Goal: Transaction & Acquisition: Purchase product/service

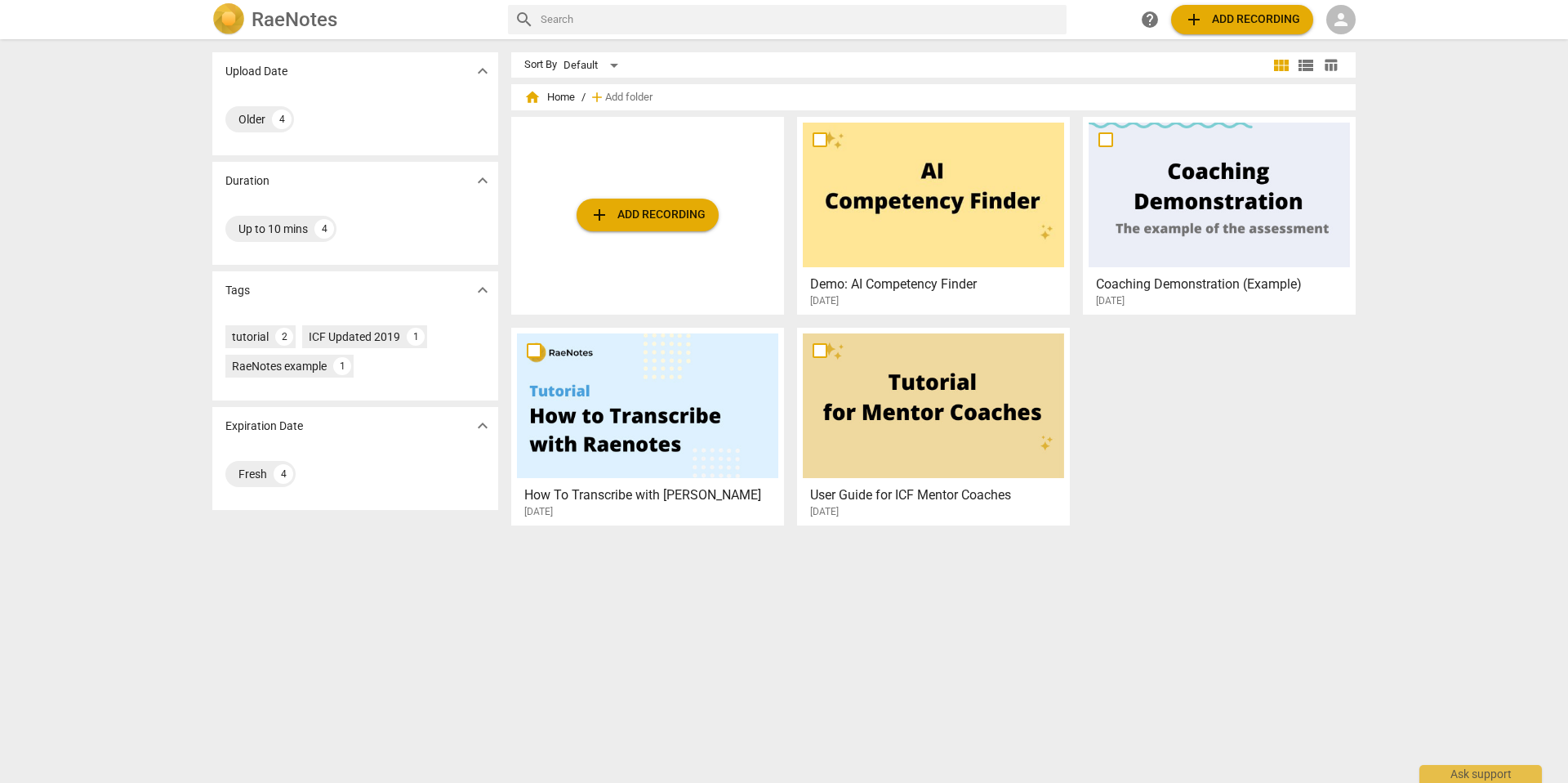
click at [1346, 22] on span "person" at bounding box center [1341, 20] width 20 height 20
click at [1361, 44] on li "Login" at bounding box center [1356, 39] width 59 height 39
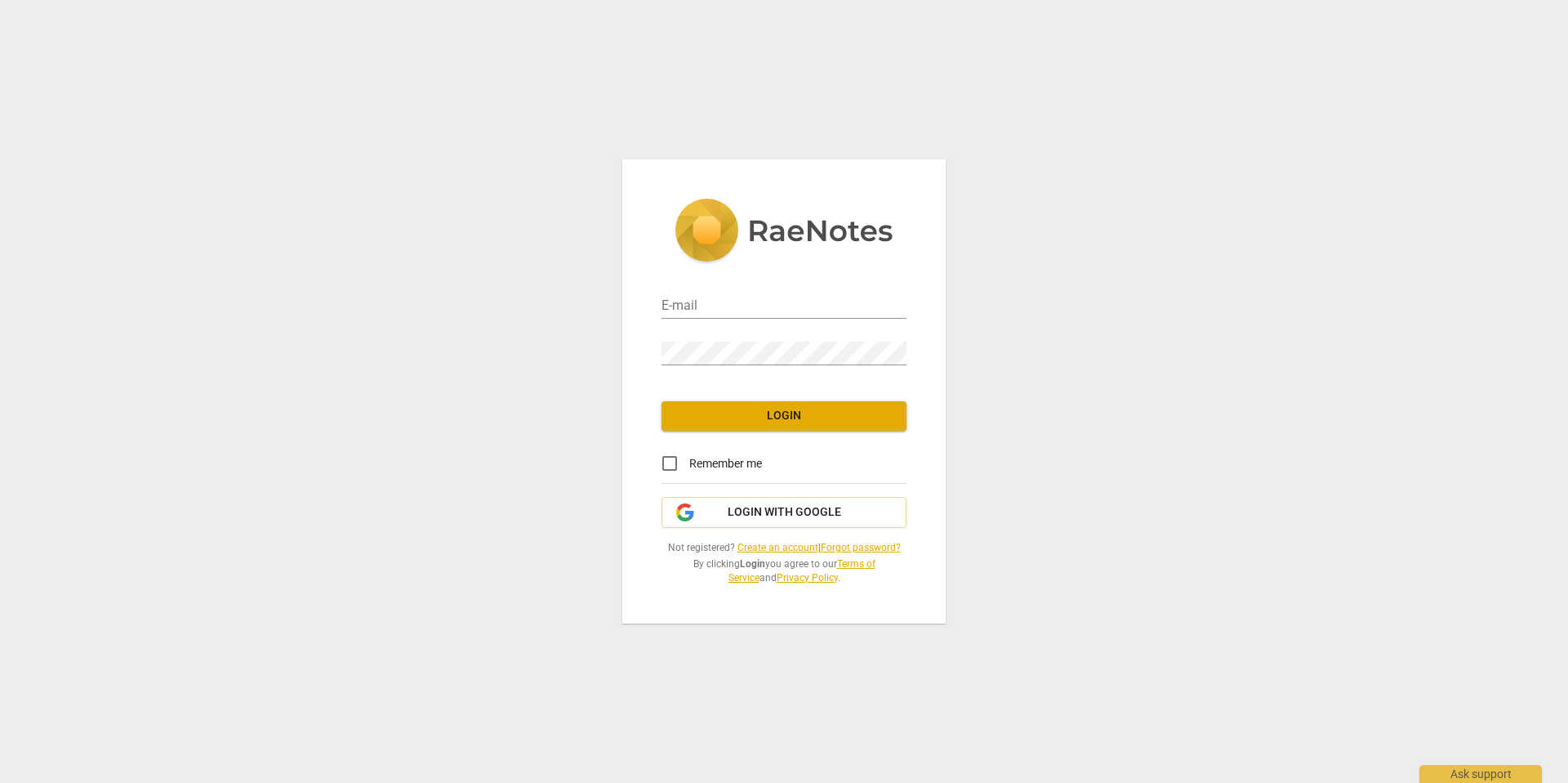
type input "steve@steveohalloran.co"
click at [783, 418] on span "Login" at bounding box center [784, 416] width 219 height 17
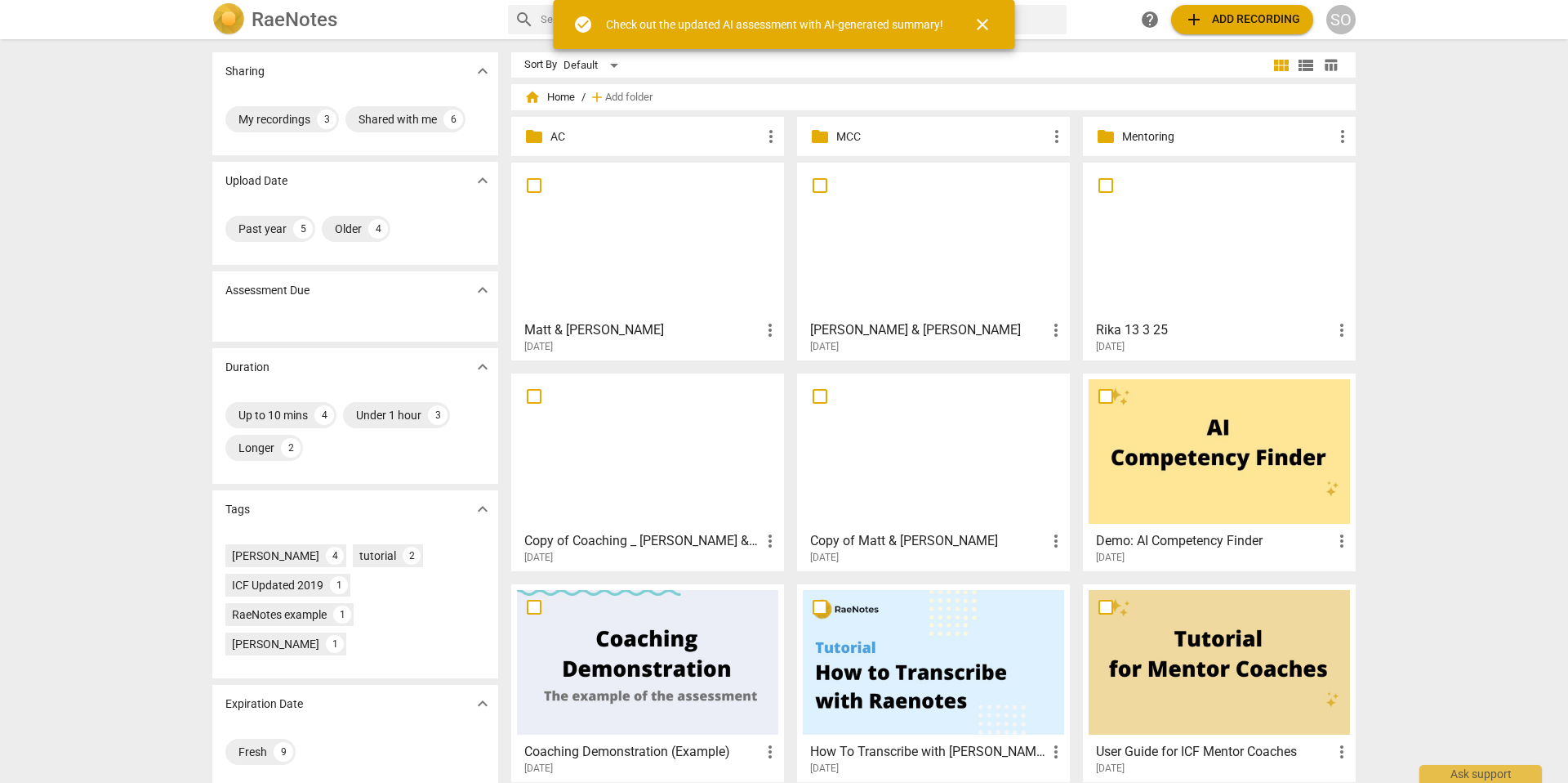
click at [983, 23] on span "close" at bounding box center [982, 24] width 20 height 20
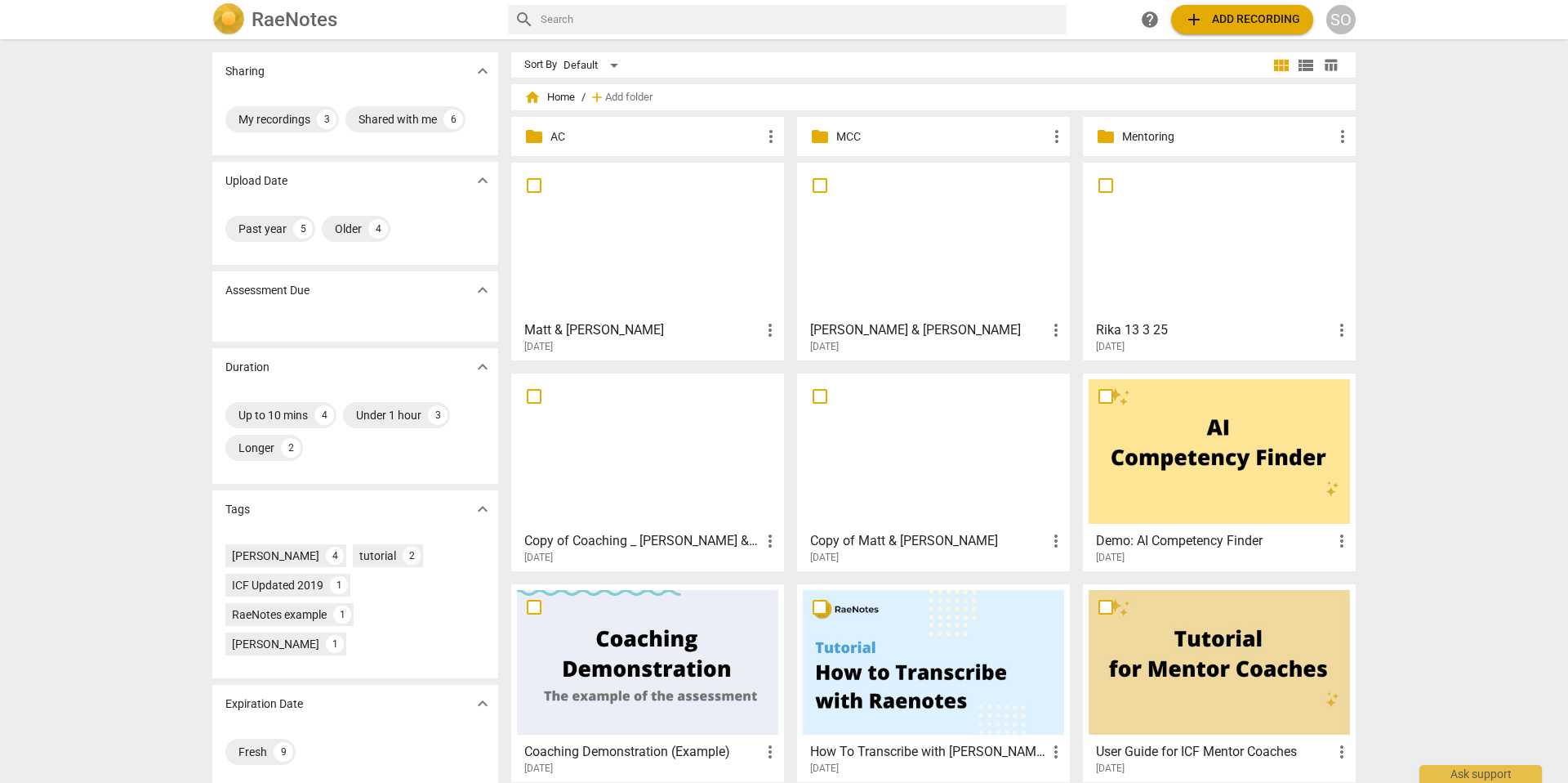
click at [1350, 18] on div "SO" at bounding box center [1341, 20] width 29 height 29
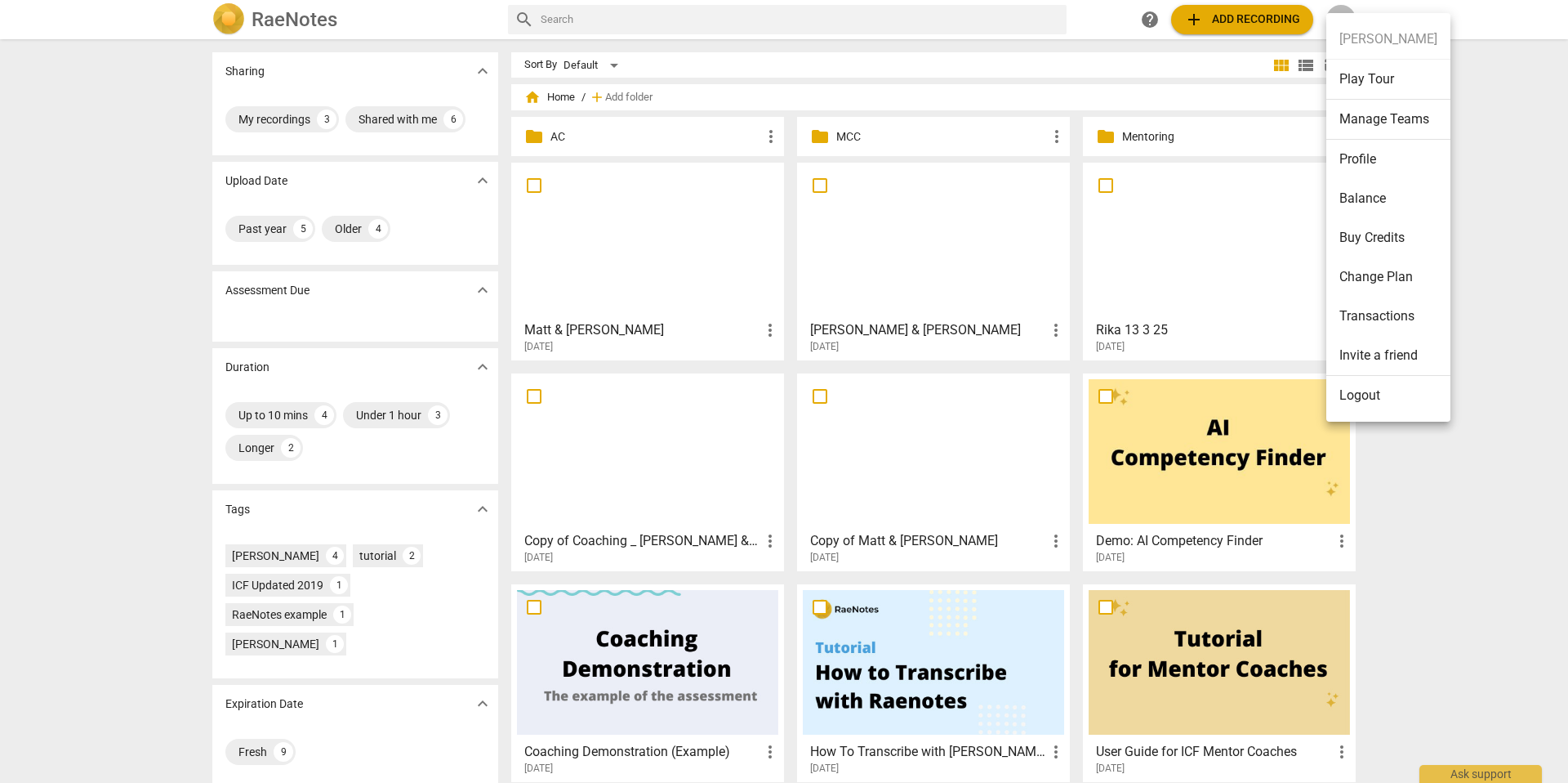
click at [1384, 197] on li "Balance" at bounding box center [1388, 199] width 124 height 39
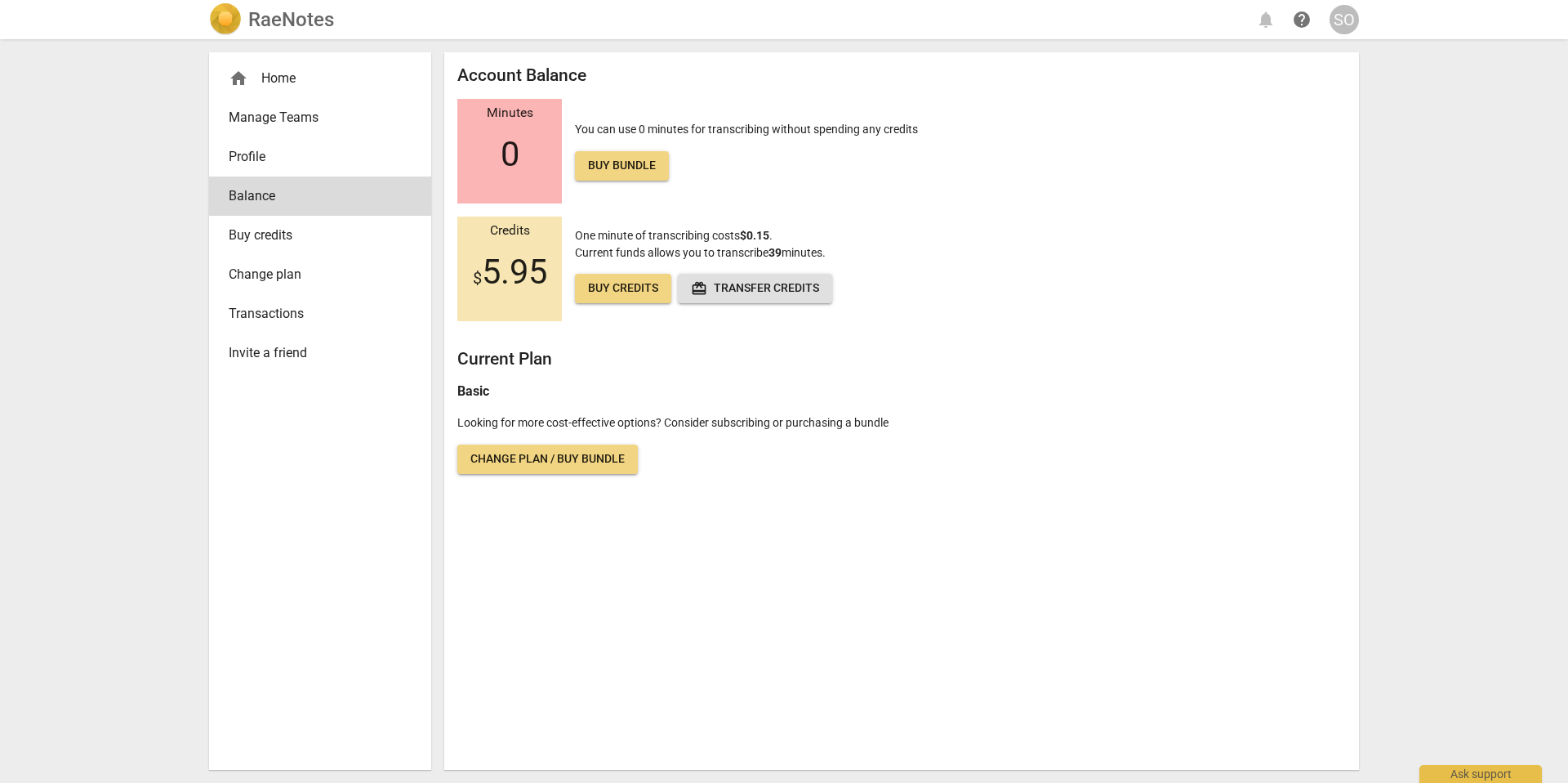
click at [612, 291] on span "Buy credits" at bounding box center [623, 288] width 70 height 17
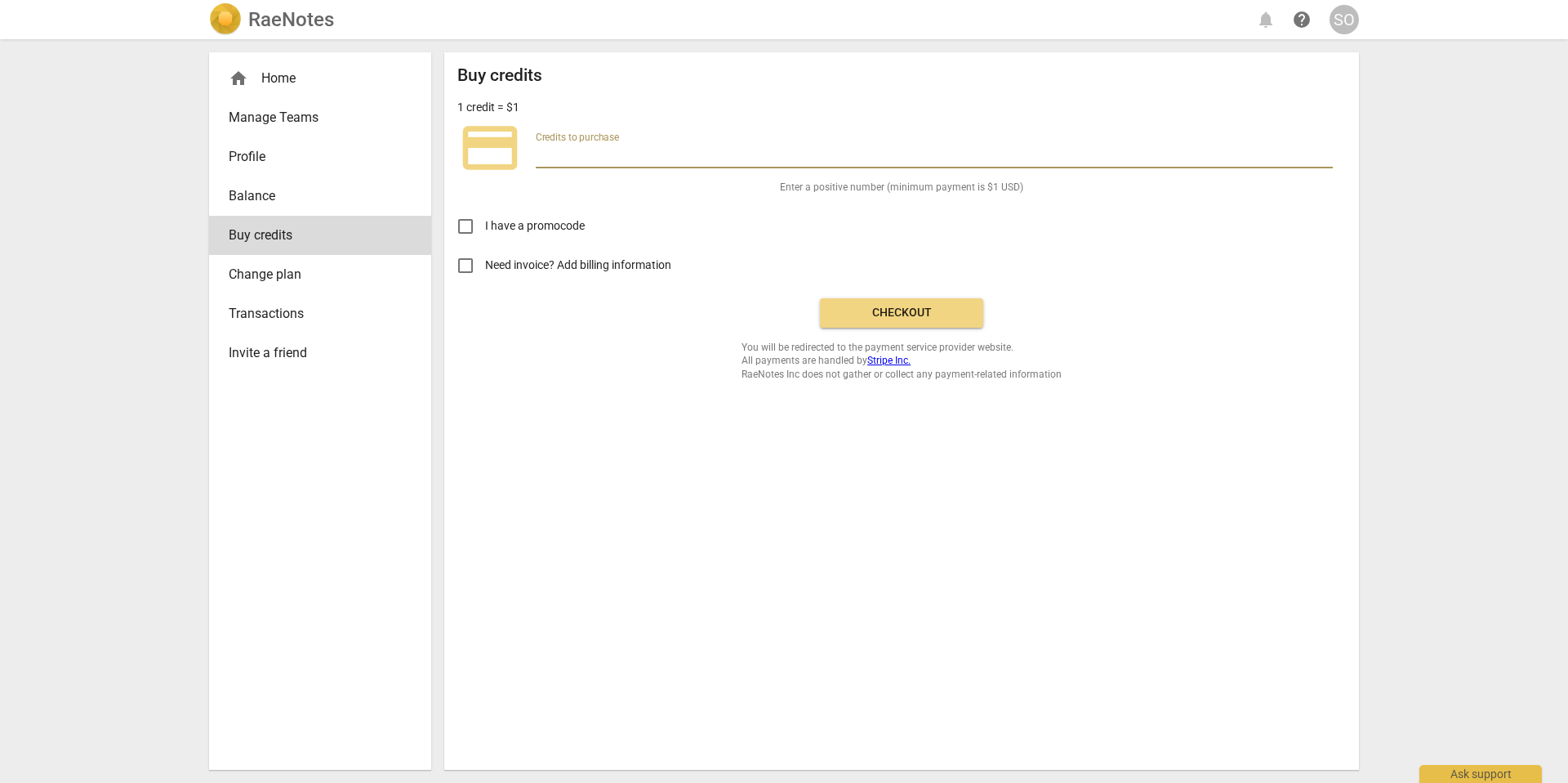
click at [576, 149] on input "number" at bounding box center [934, 157] width 797 height 23
type input "20"
click at [470, 266] on input "Need invoice? Add billing information" at bounding box center [466, 265] width 39 height 39
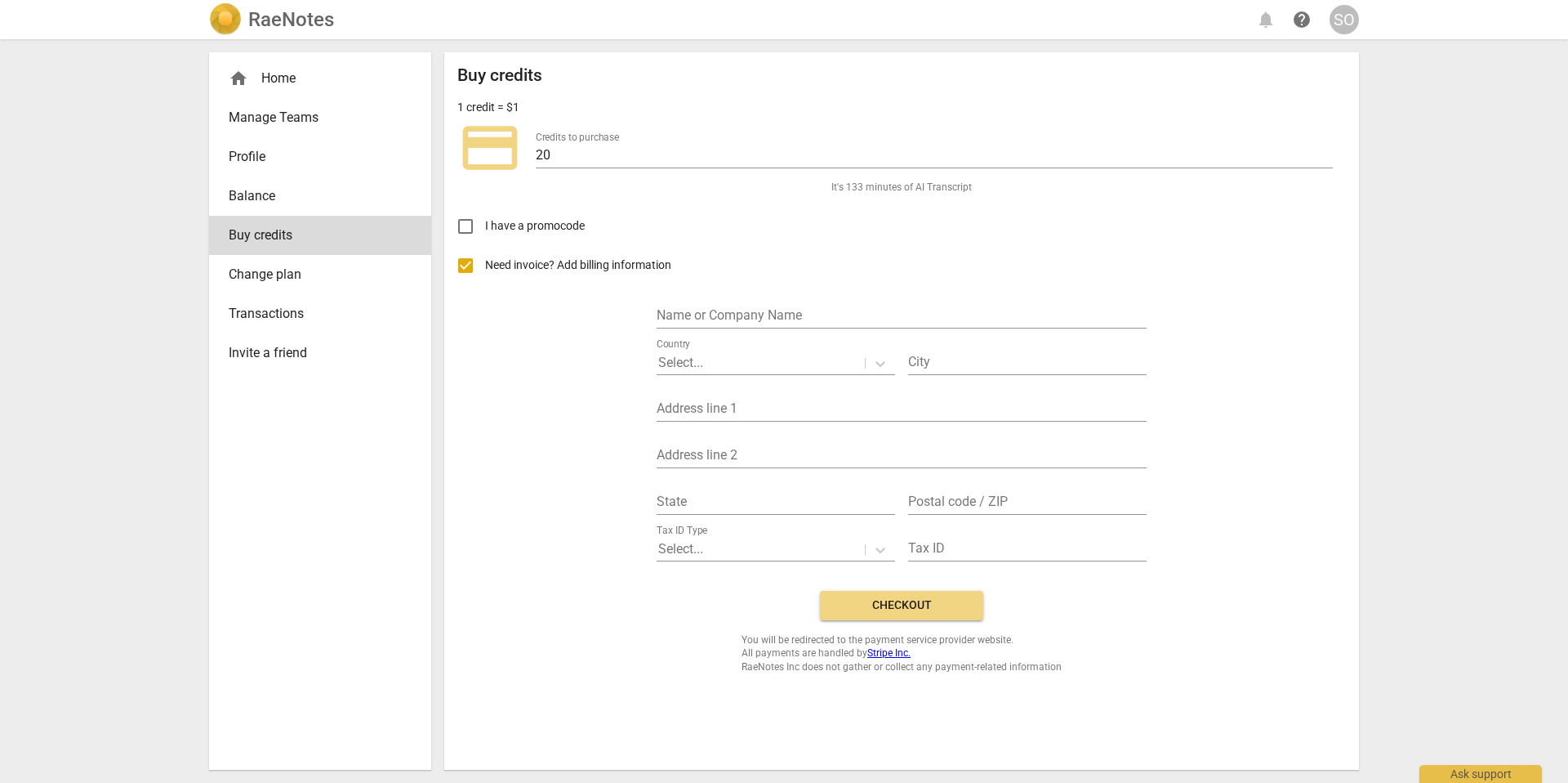
click at [463, 264] on input "Need invoice? Add billing information" at bounding box center [466, 265] width 39 height 39
checkbox input "false"
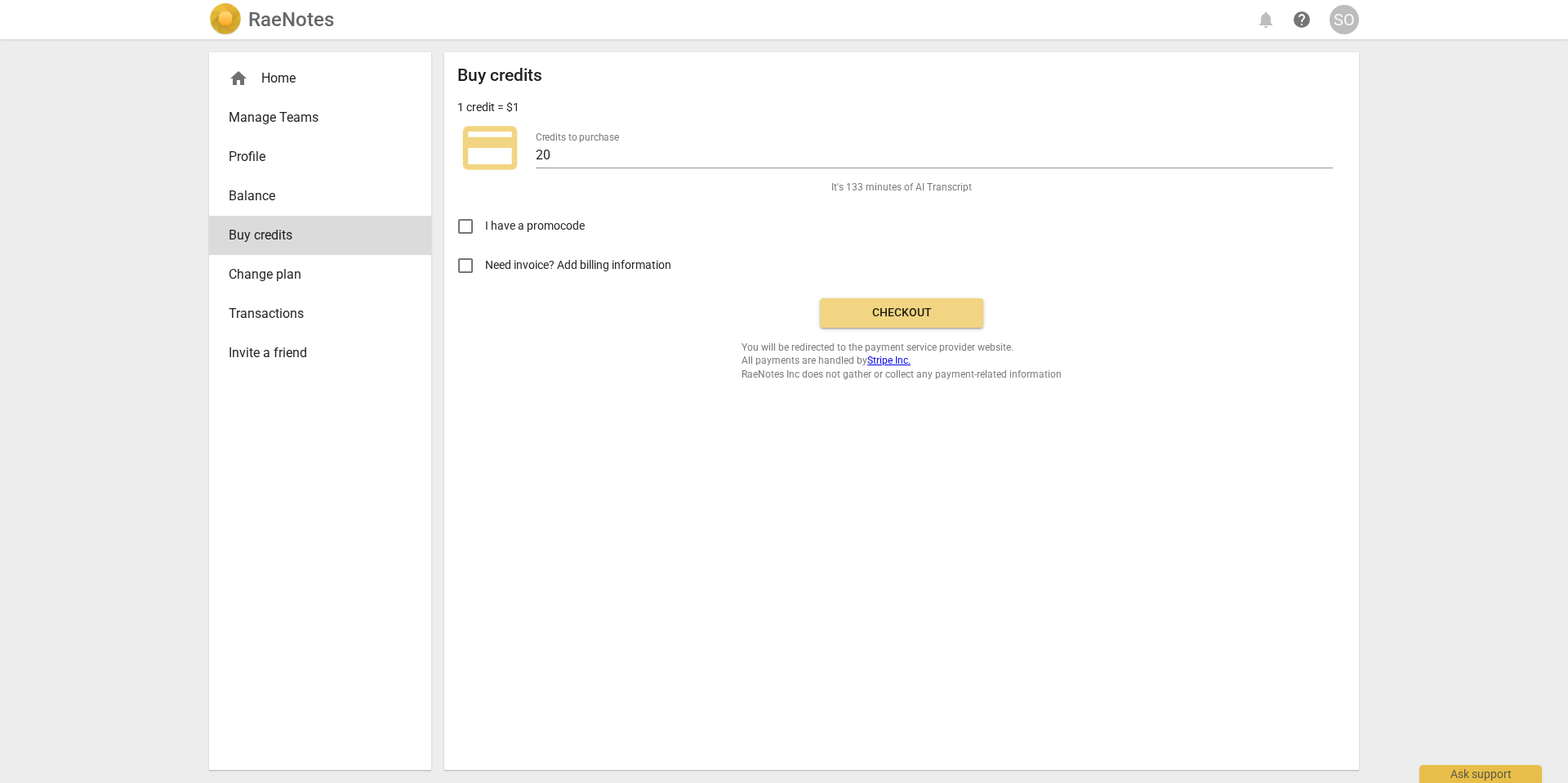
click at [918, 312] on span "Checkout" at bounding box center [902, 312] width 137 height 17
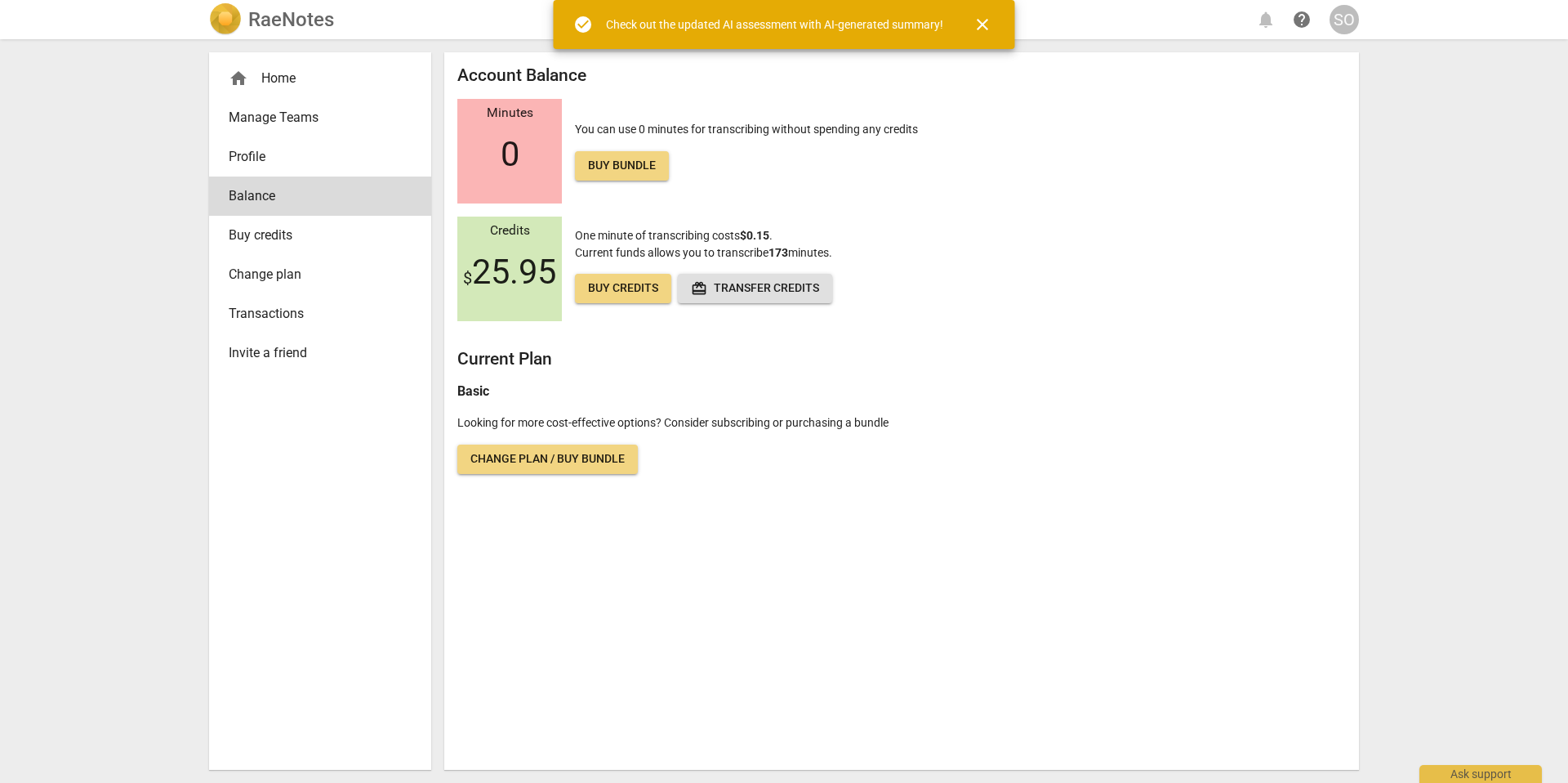
click at [279, 75] on div "home Home" at bounding box center [314, 78] width 170 height 20
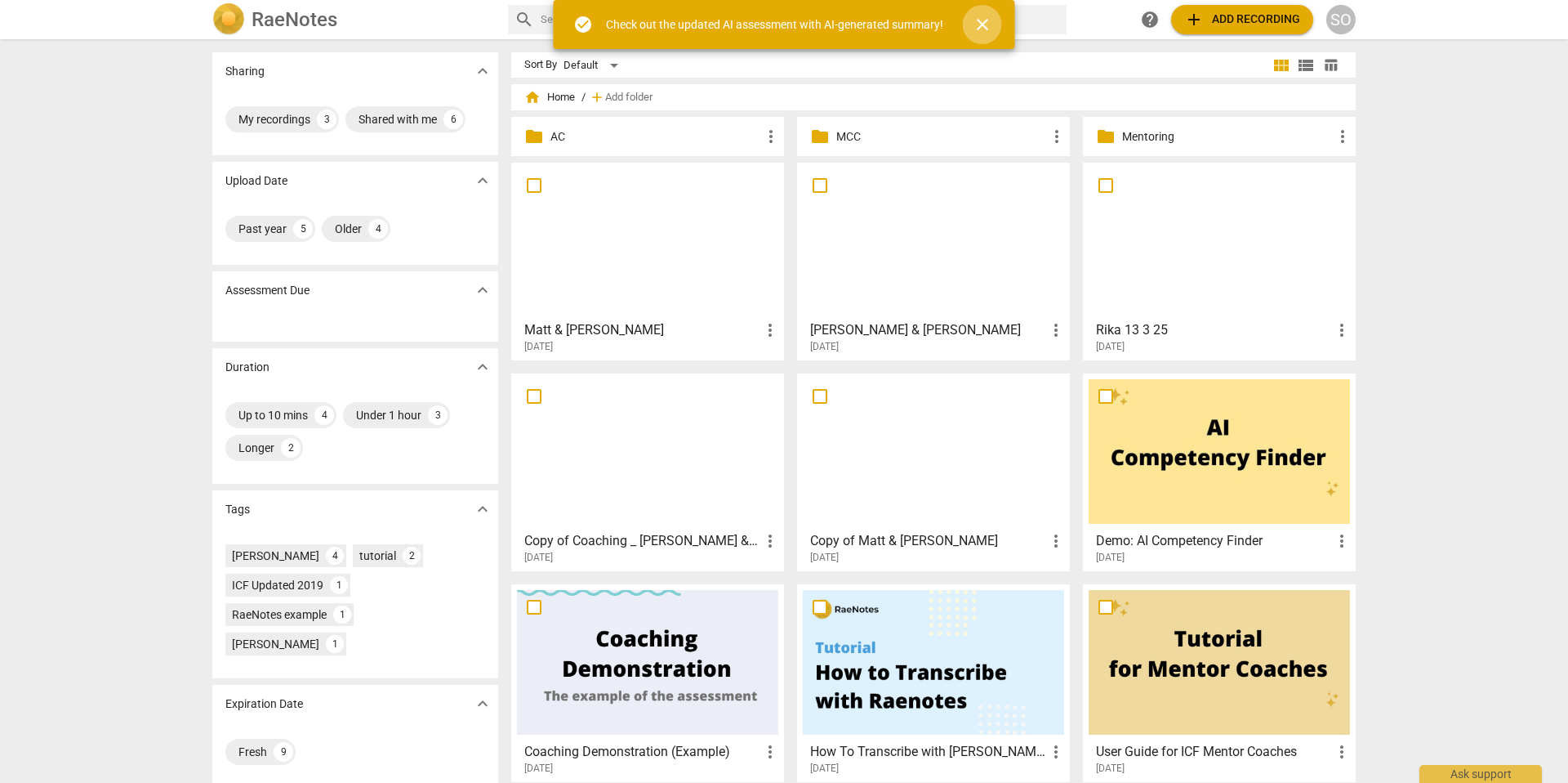
click at [984, 27] on span "close" at bounding box center [982, 24] width 20 height 20
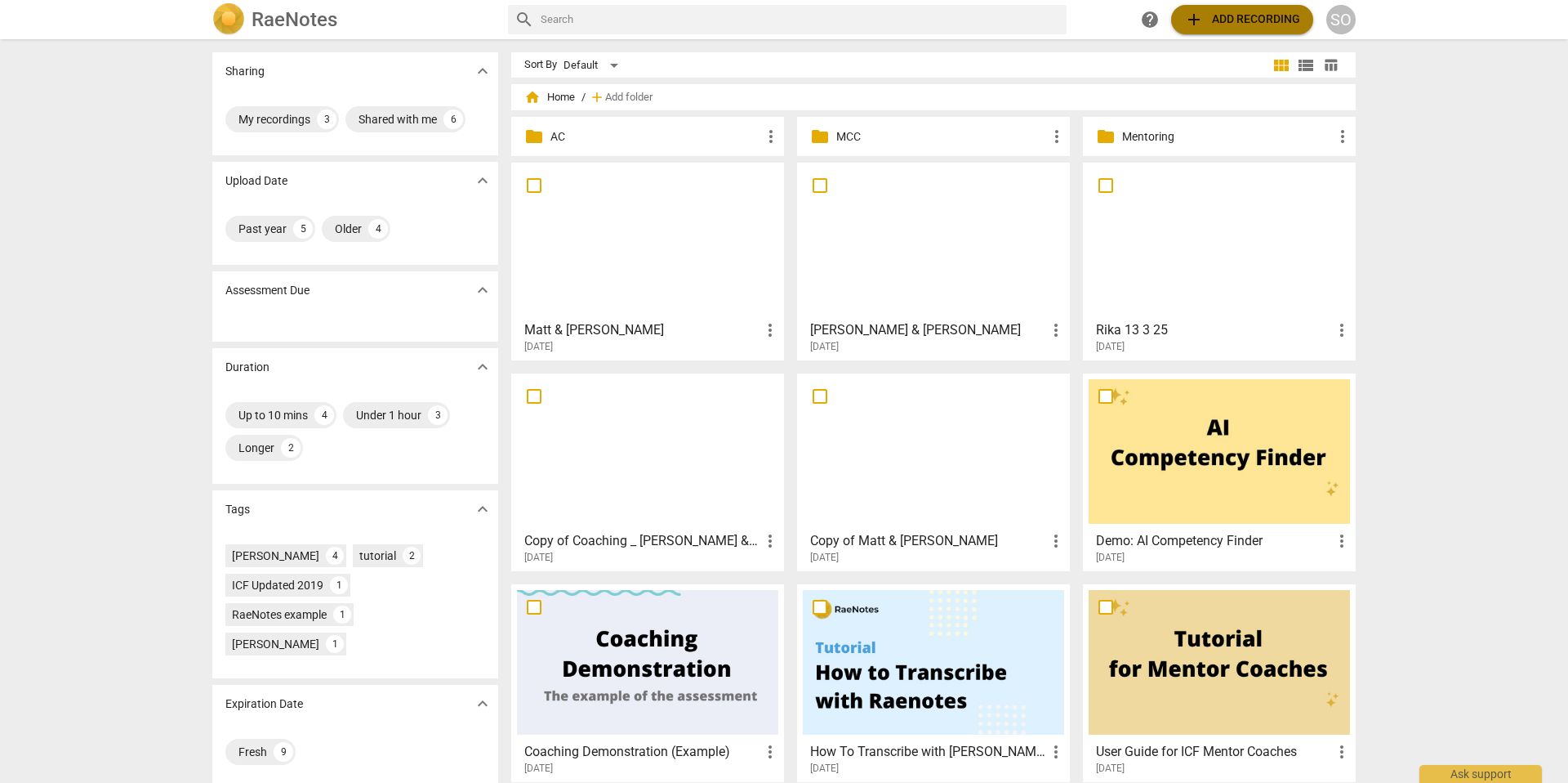
click at [1230, 16] on span "add Add recording" at bounding box center [1242, 20] width 116 height 20
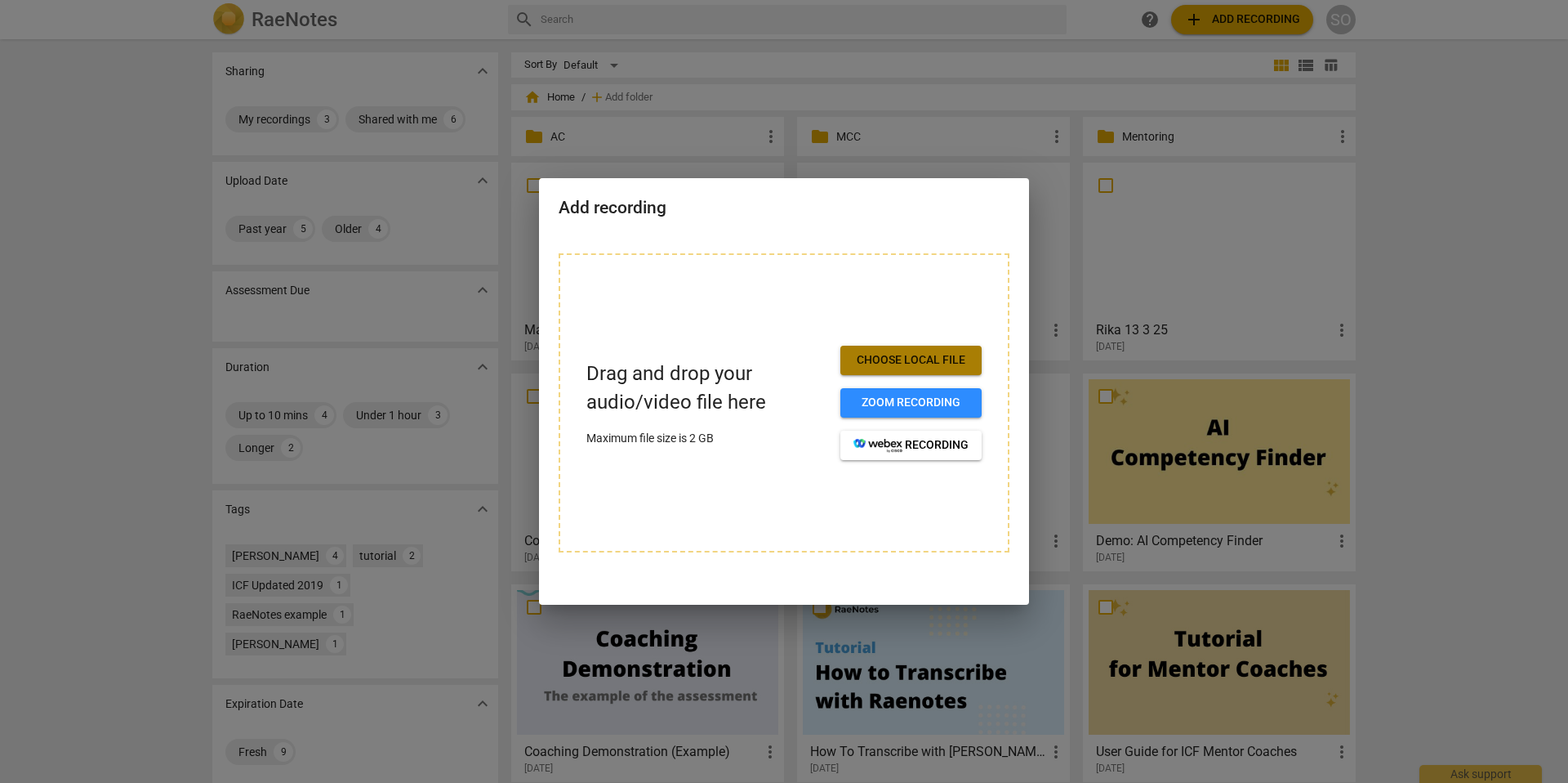
click at [902, 349] on button "Choose local file" at bounding box center [911, 360] width 141 height 29
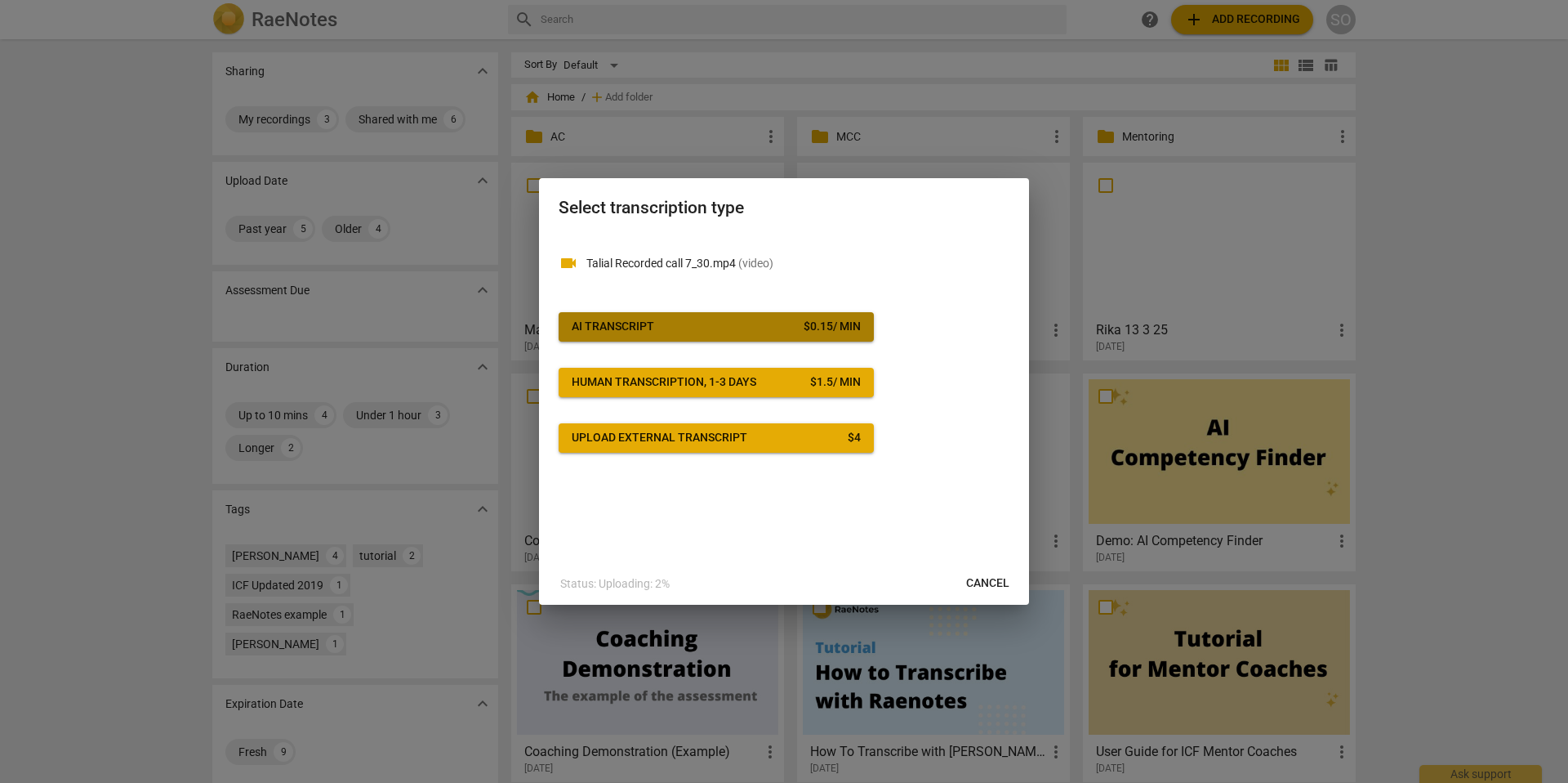
click at [762, 319] on span "AI Transcript $ 0.15 / min" at bounding box center [716, 327] width 290 height 17
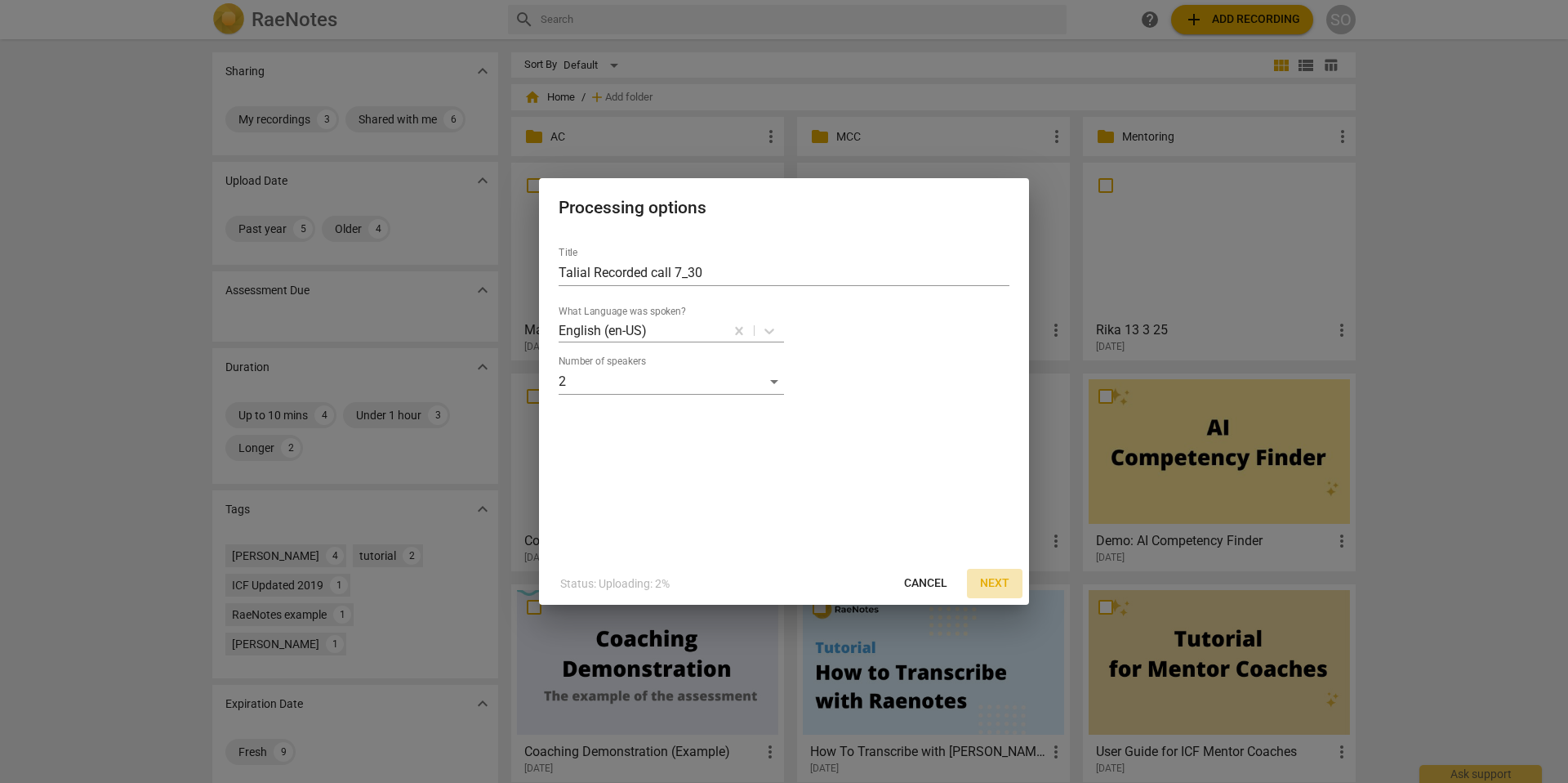
click at [1002, 582] on span "Next" at bounding box center [995, 583] width 29 height 17
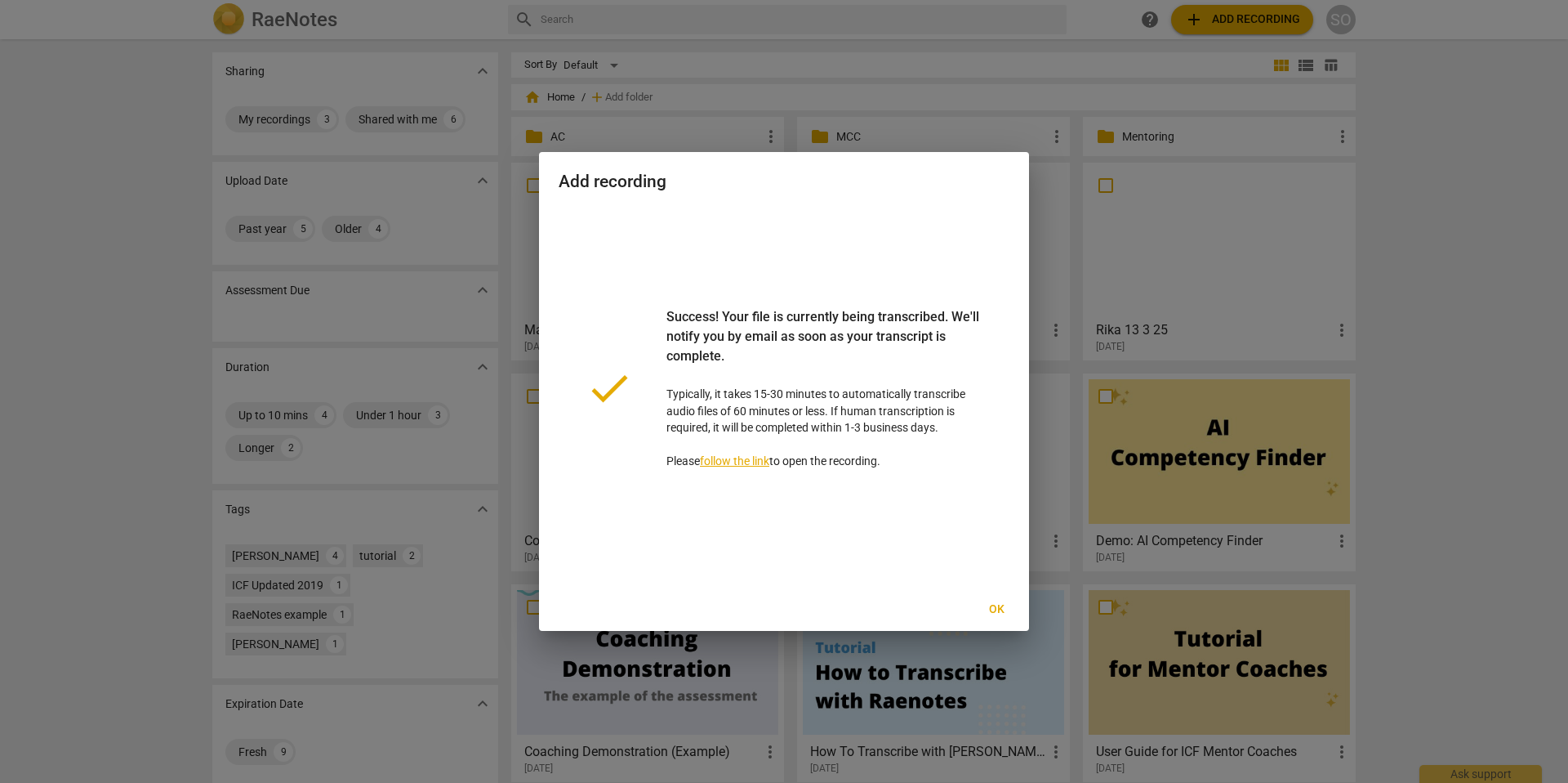
click at [995, 606] on span "Ok" at bounding box center [996, 609] width 26 height 17
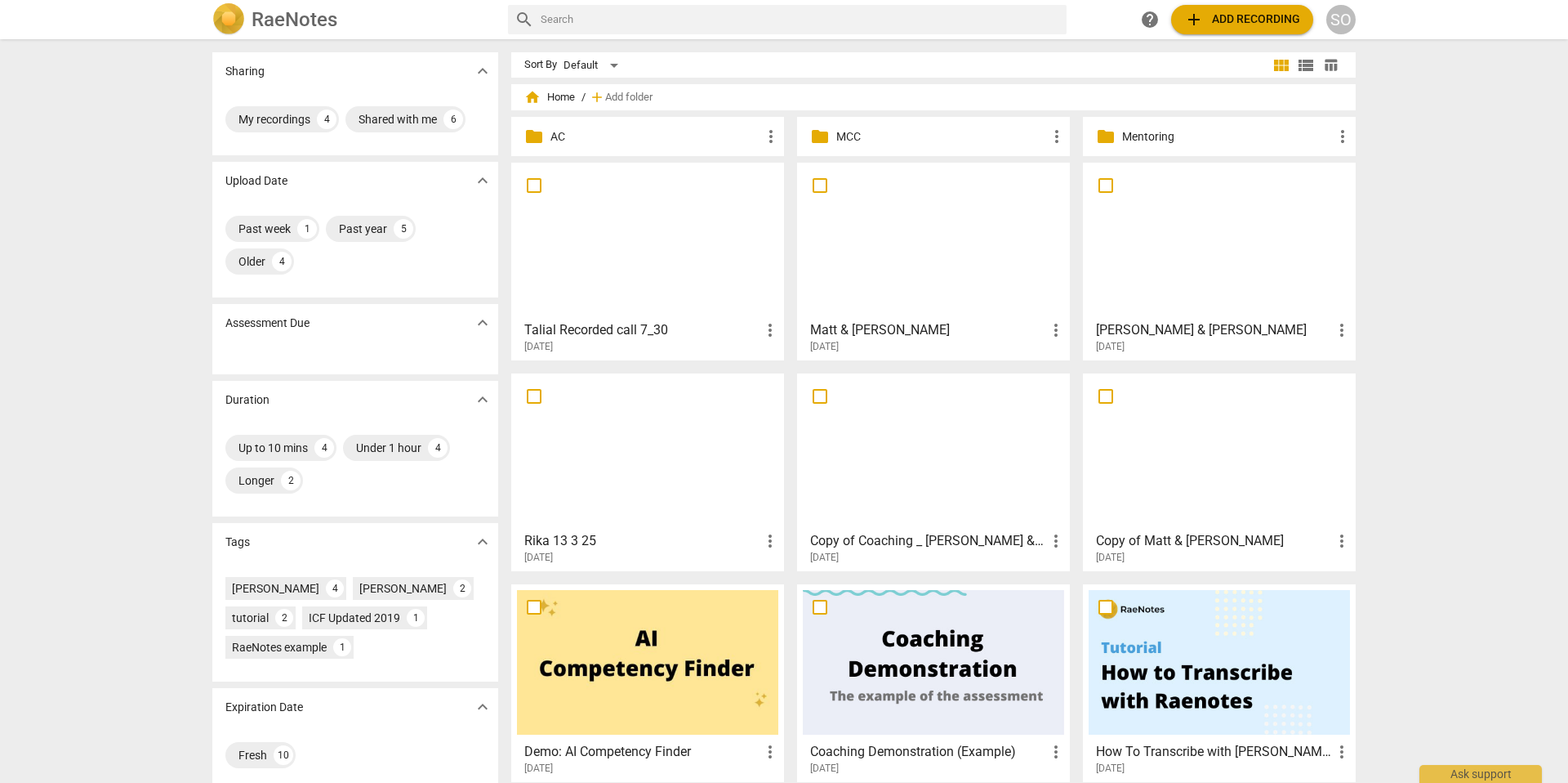
click at [764, 332] on span "more_vert" at bounding box center [770, 330] width 20 height 20
click at [701, 330] on div at bounding box center [784, 392] width 1568 height 783
click at [699, 333] on h3 "Talial Recorded call 7_30" at bounding box center [642, 330] width 236 height 20
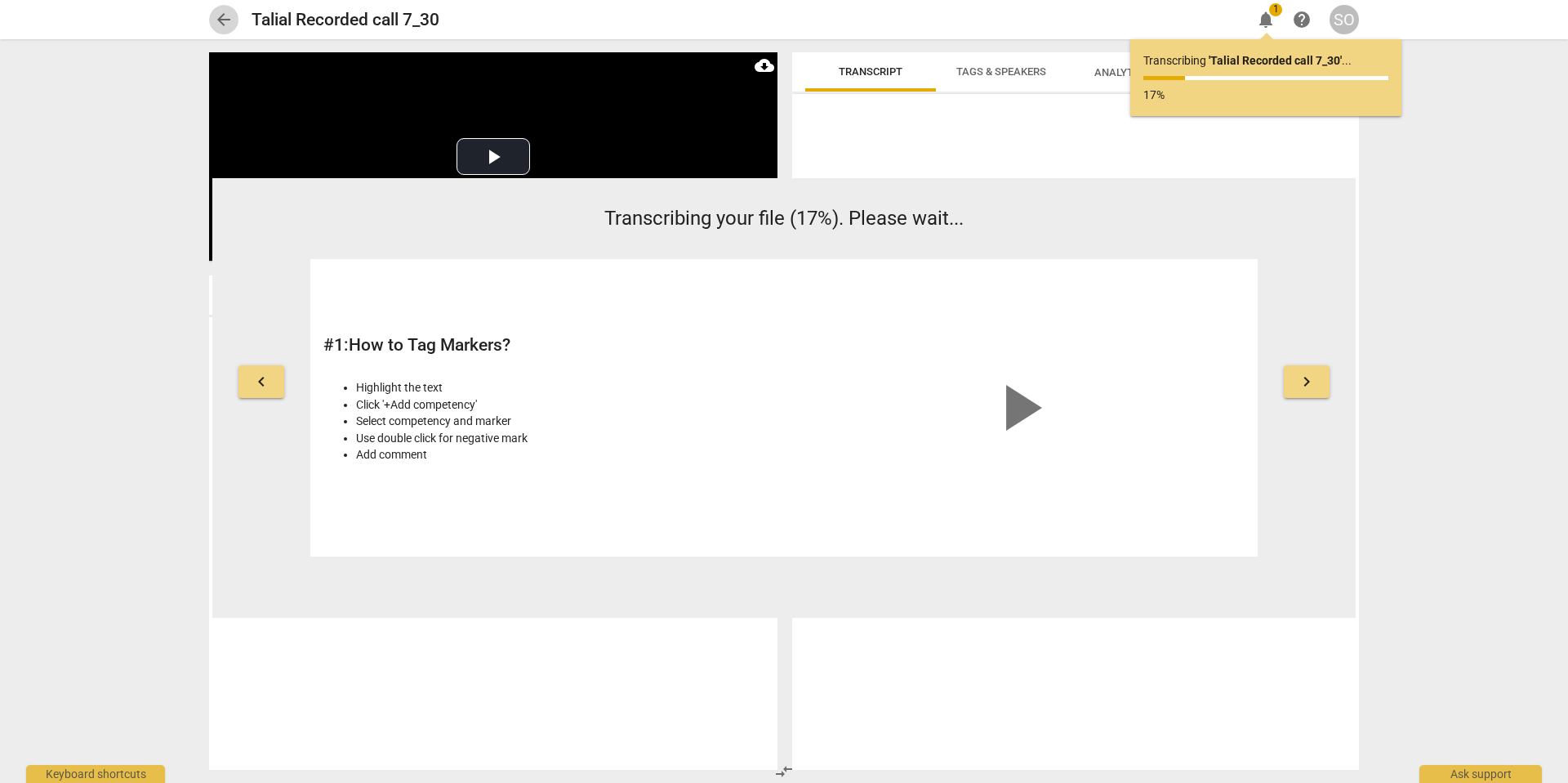
click at [218, 14] on span "arrow_back" at bounding box center [224, 20] width 20 height 20
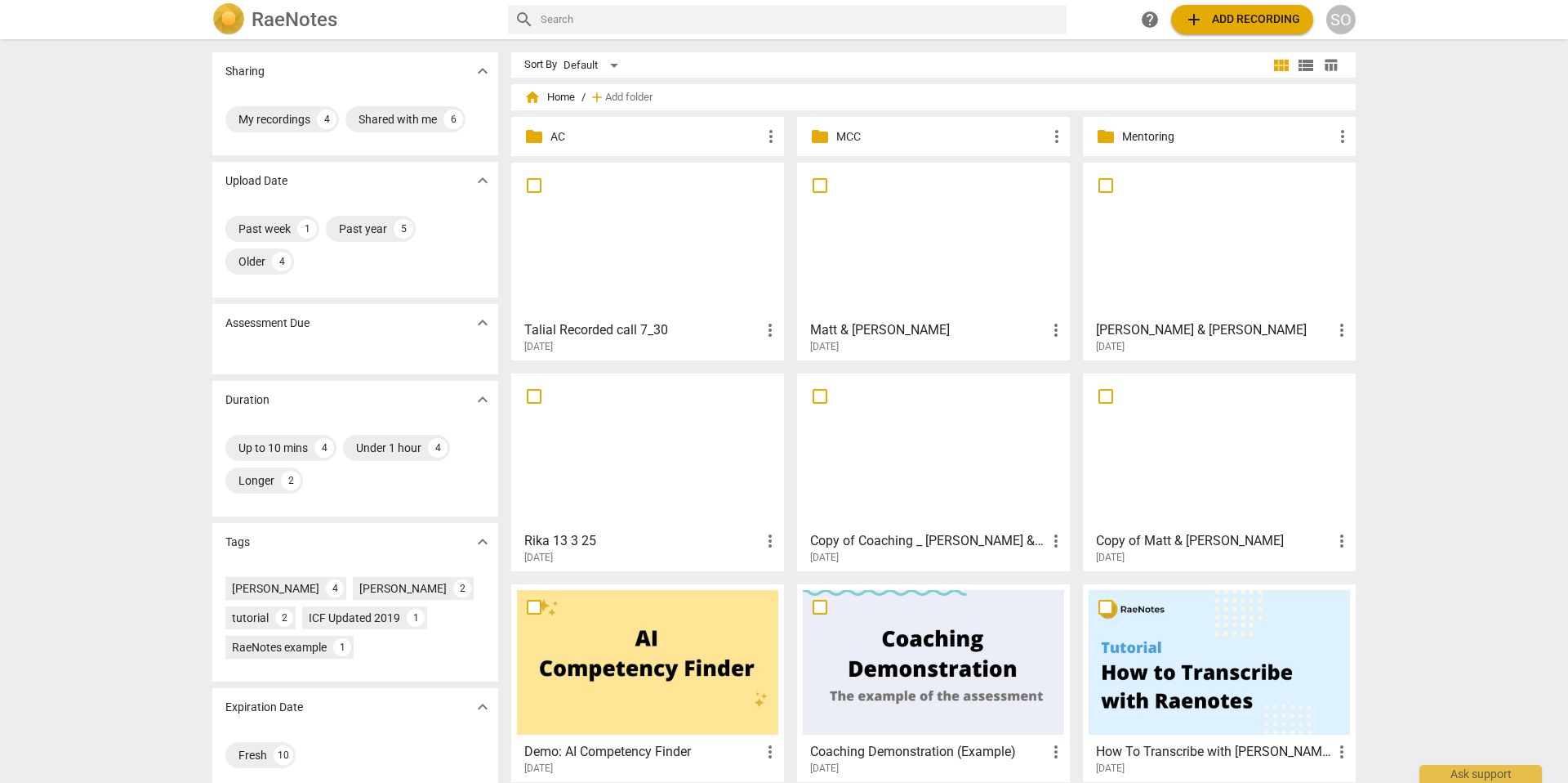
click at [723, 229] on div at bounding box center [647, 241] width 261 height 145
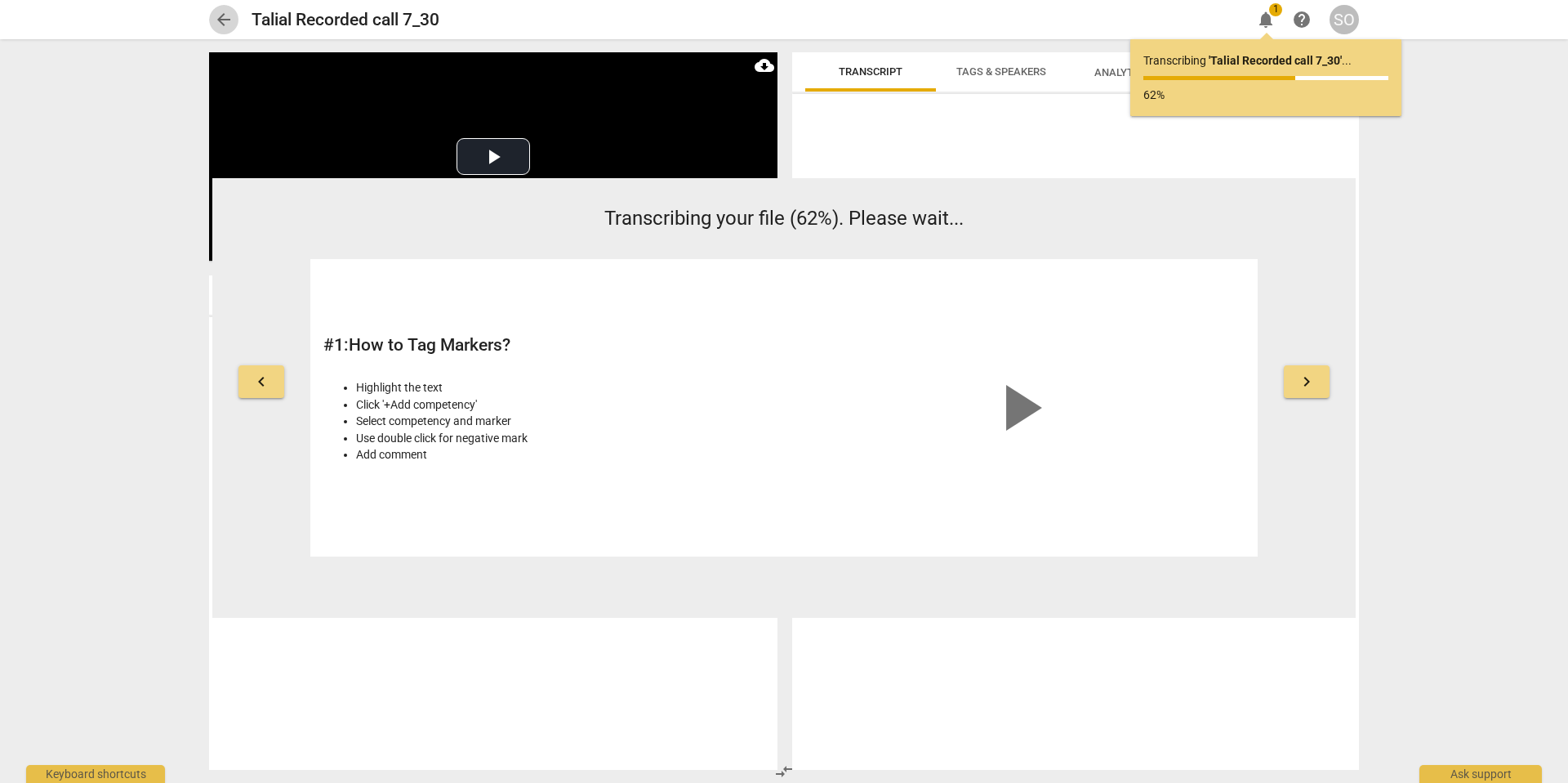
click at [224, 22] on span "arrow_back" at bounding box center [224, 20] width 20 height 20
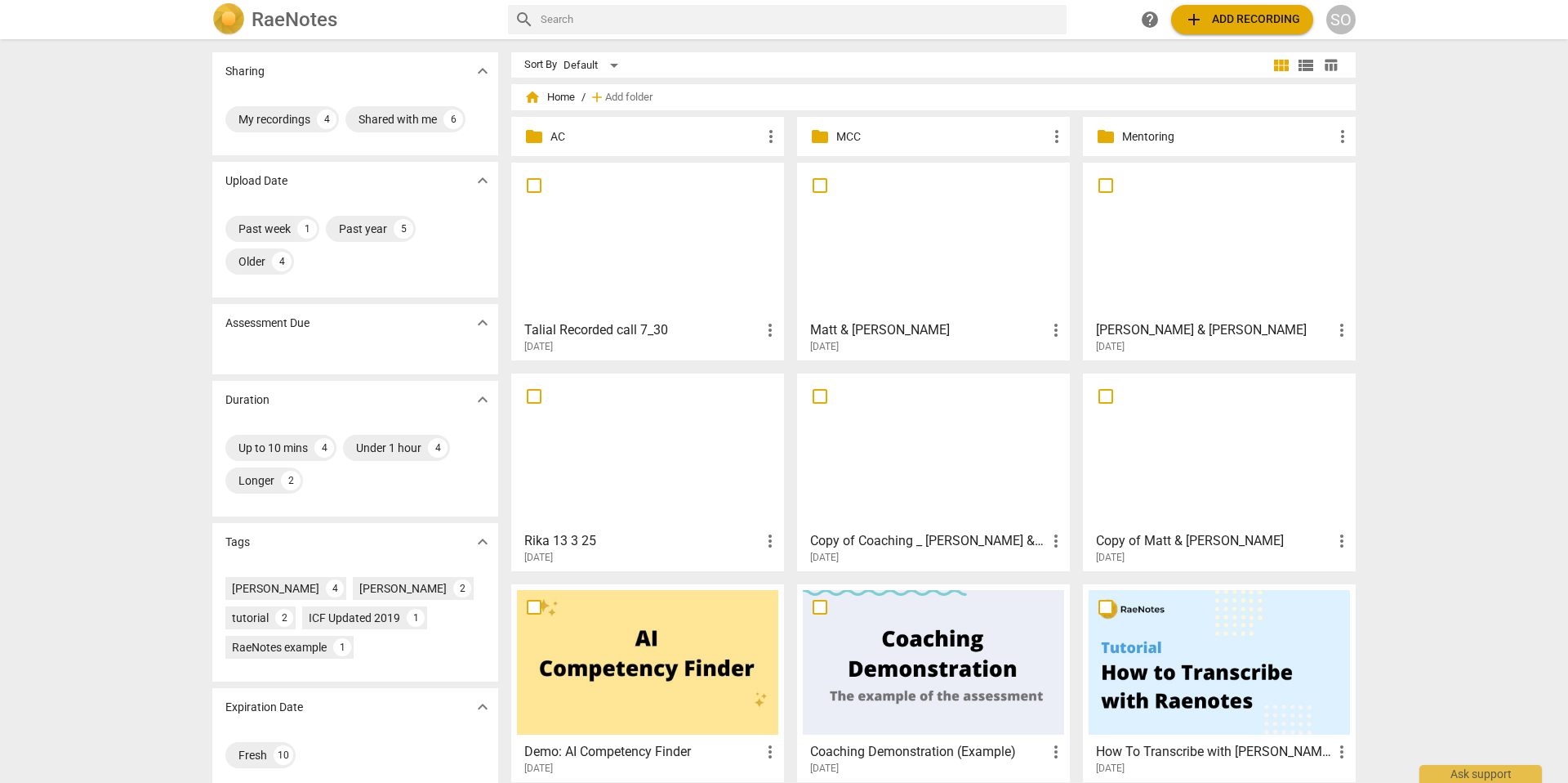
click at [624, 267] on div at bounding box center [647, 241] width 261 height 145
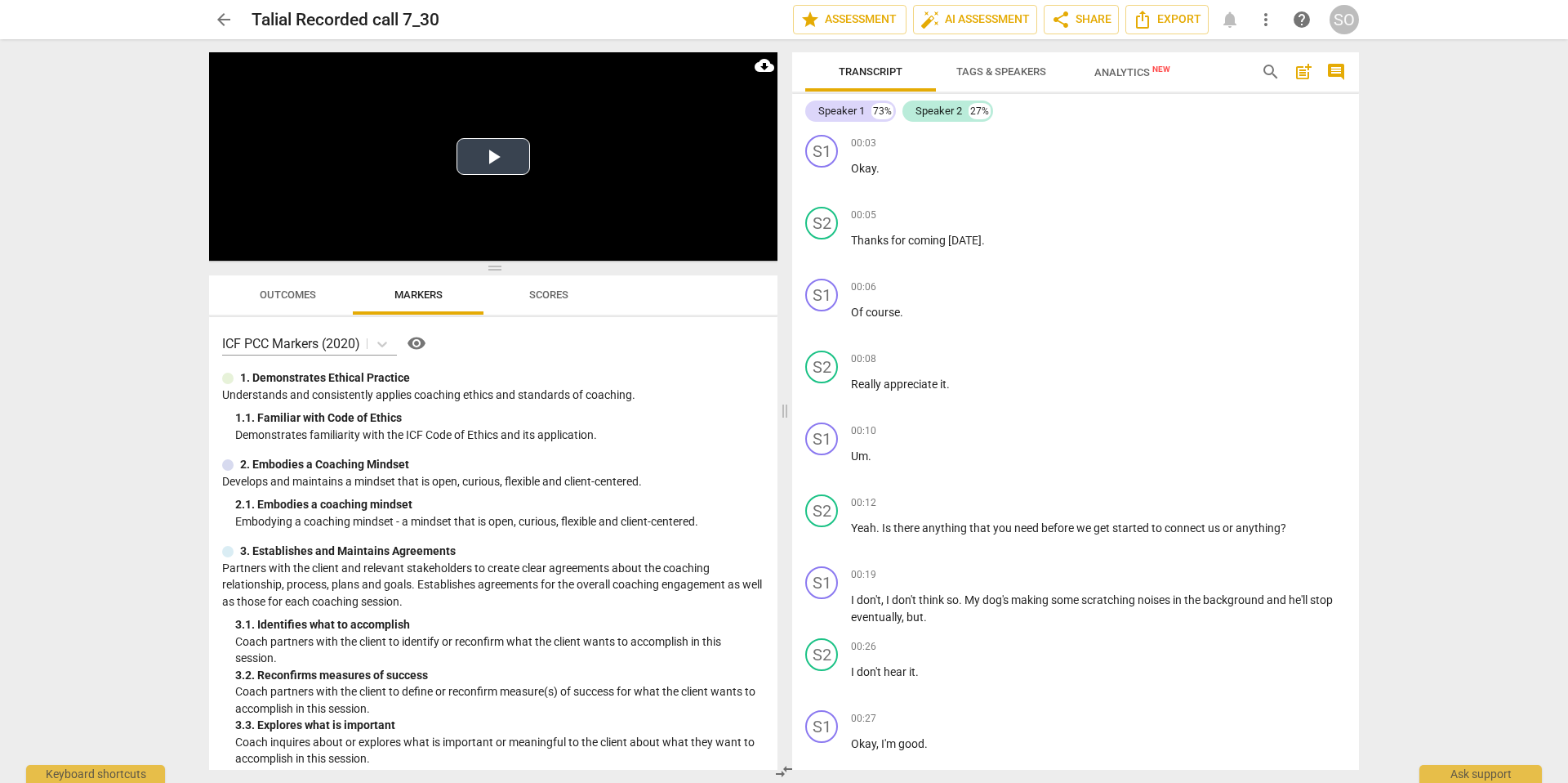
click at [494, 159] on button "Play Video" at bounding box center [493, 157] width 73 height 37
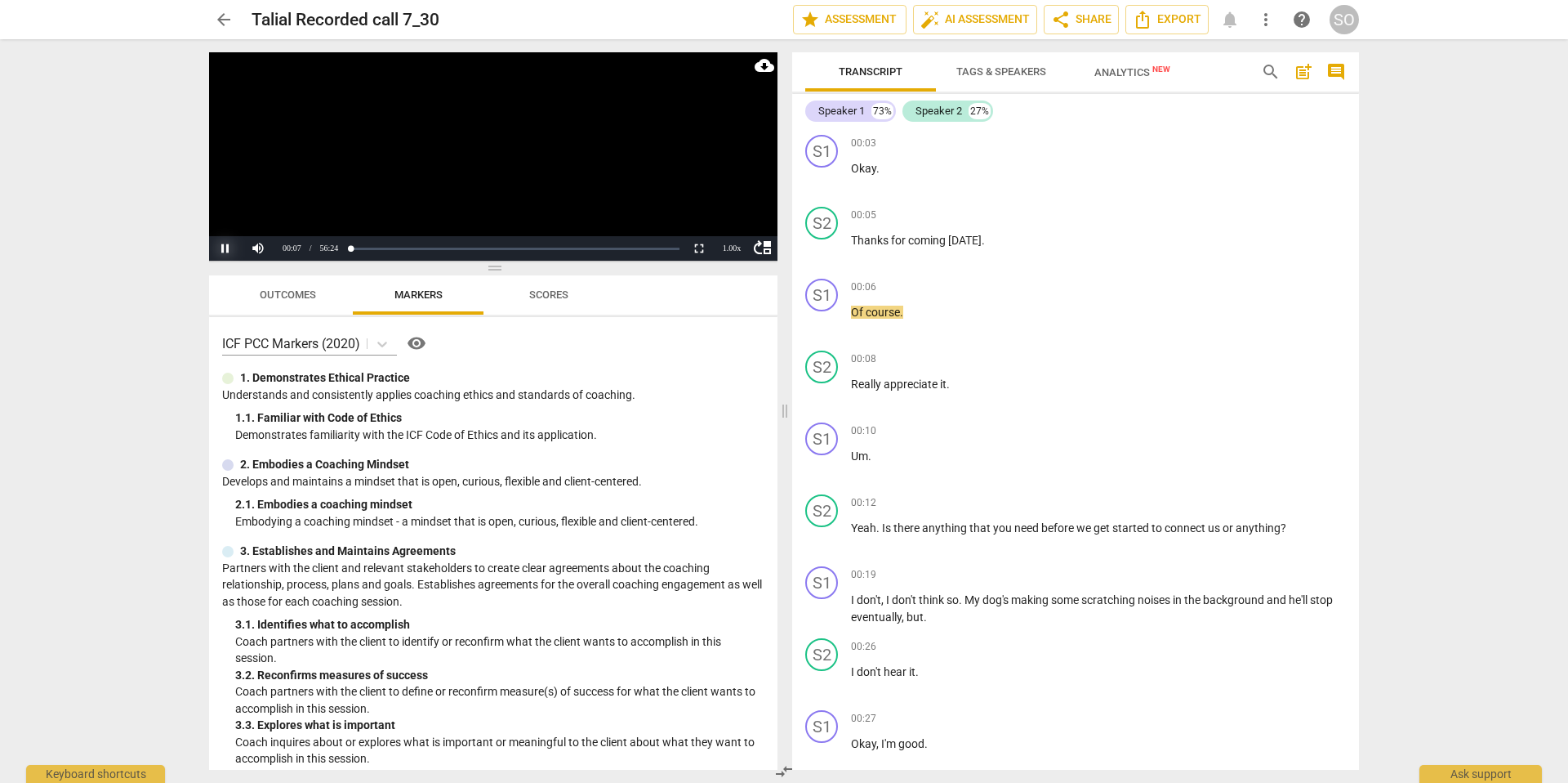
click at [223, 250] on button "Pause" at bounding box center [225, 248] width 32 height 24
click at [988, 71] on span "Tags & Speakers" at bounding box center [1002, 71] width 90 height 13
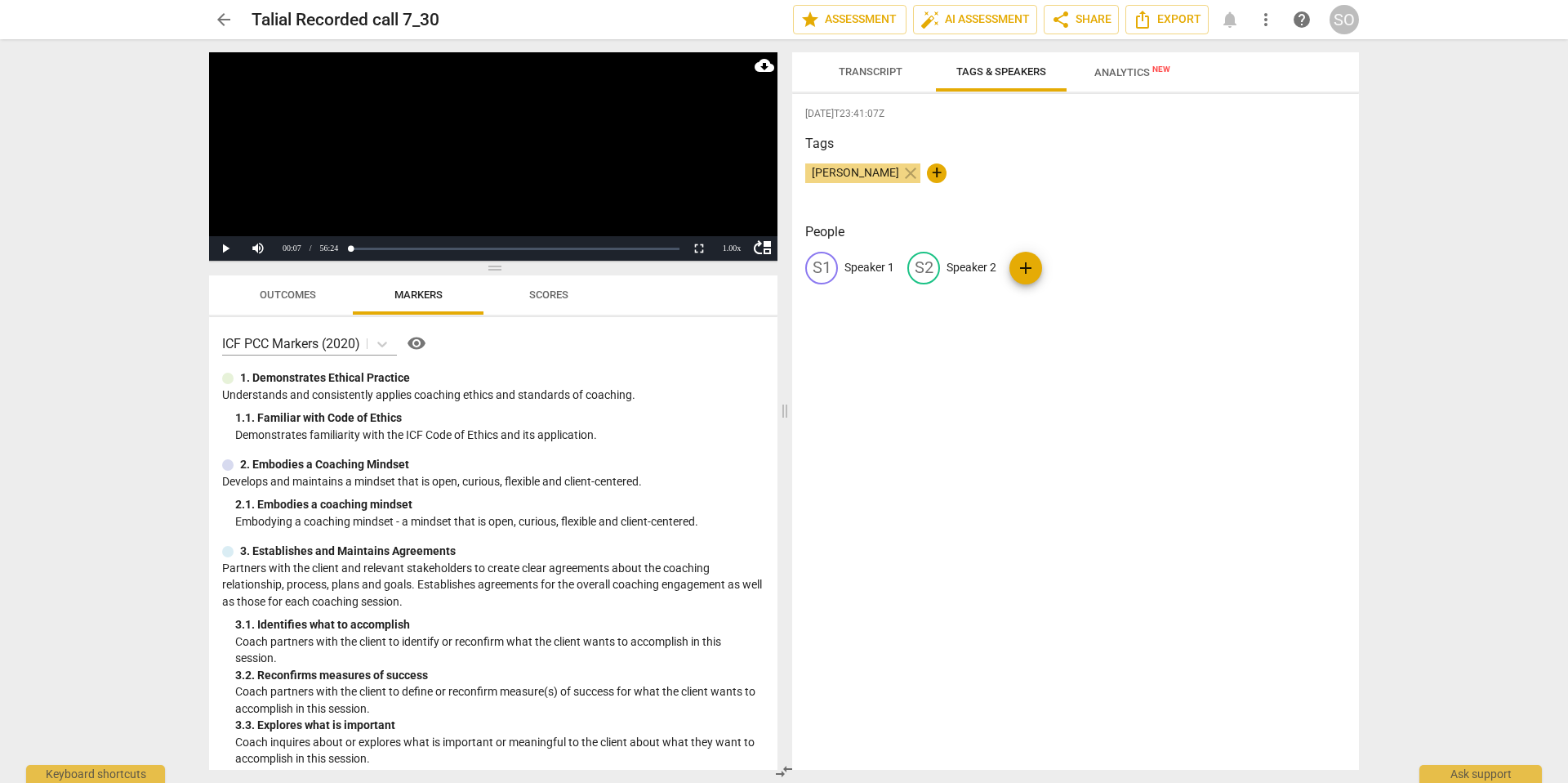
click at [864, 266] on p "Speaker 1" at bounding box center [869, 268] width 50 height 18
type input "Client"
click at [1053, 268] on p "Speaker 2" at bounding box center [1077, 268] width 50 height 18
type input "[PERSON_NAME]"
click at [860, 71] on span "Transcript" at bounding box center [870, 71] width 64 height 13
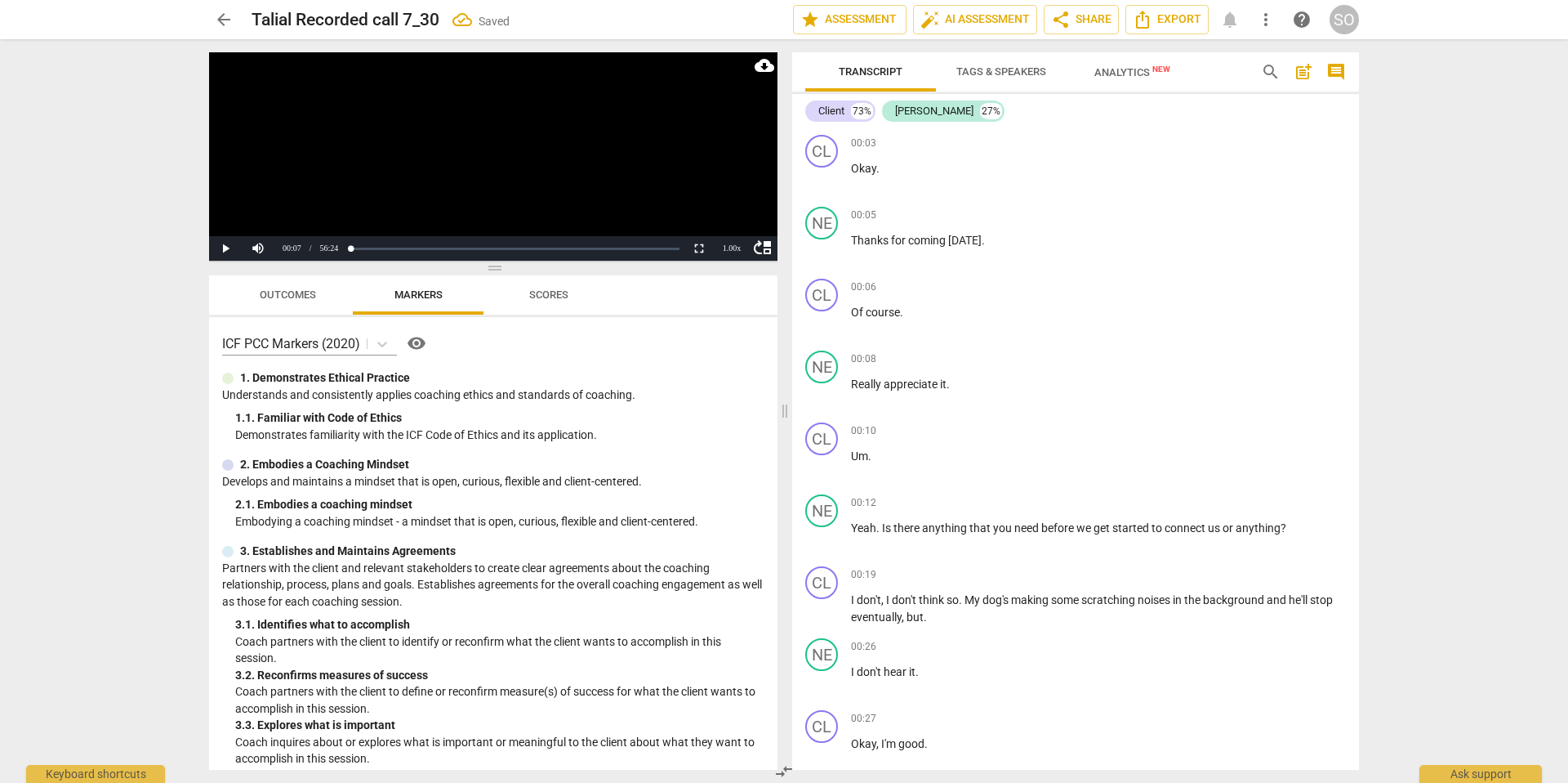
click at [1112, 68] on span "Analytics New" at bounding box center [1133, 72] width 76 height 13
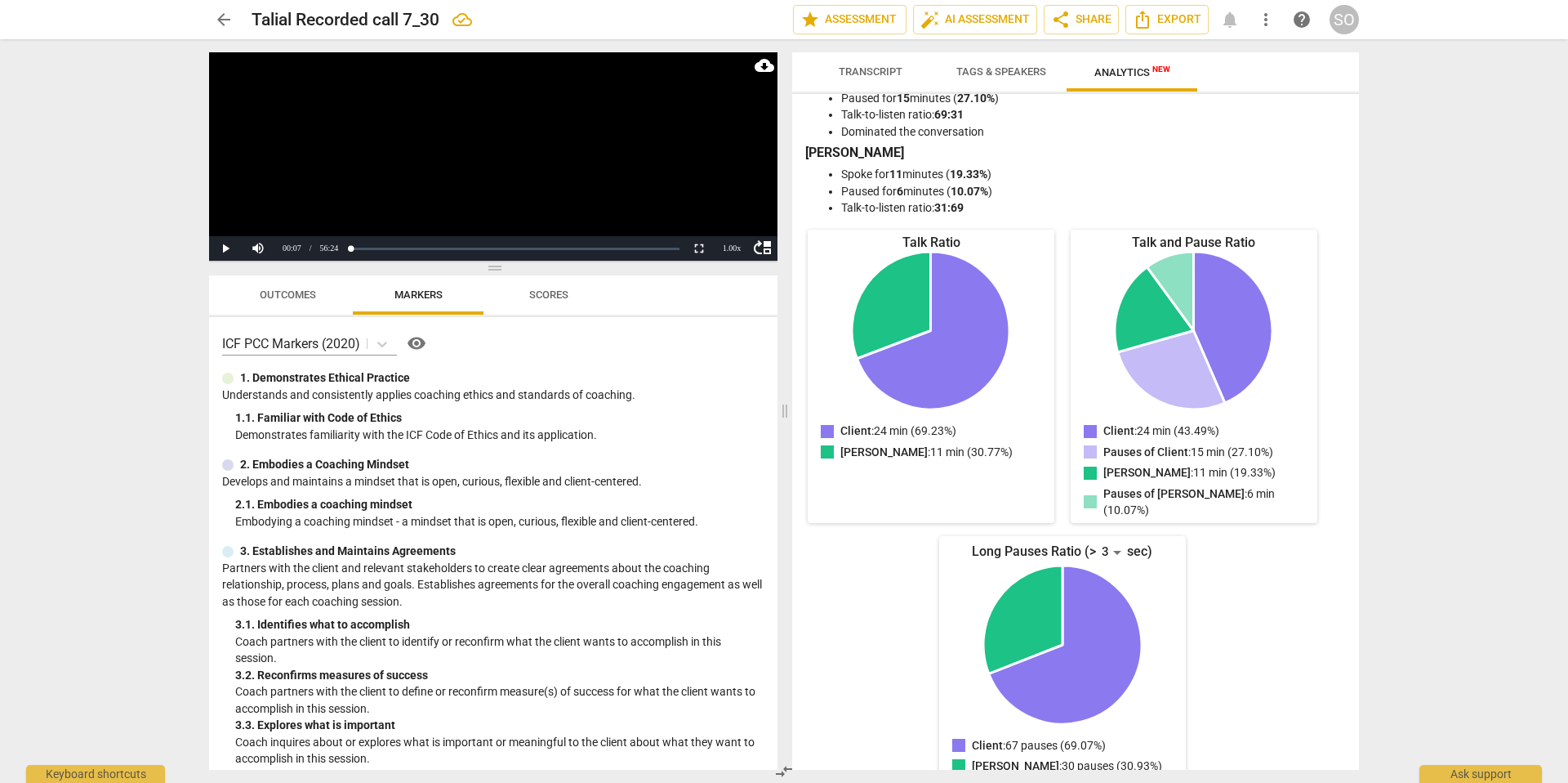
scroll to position [39, 0]
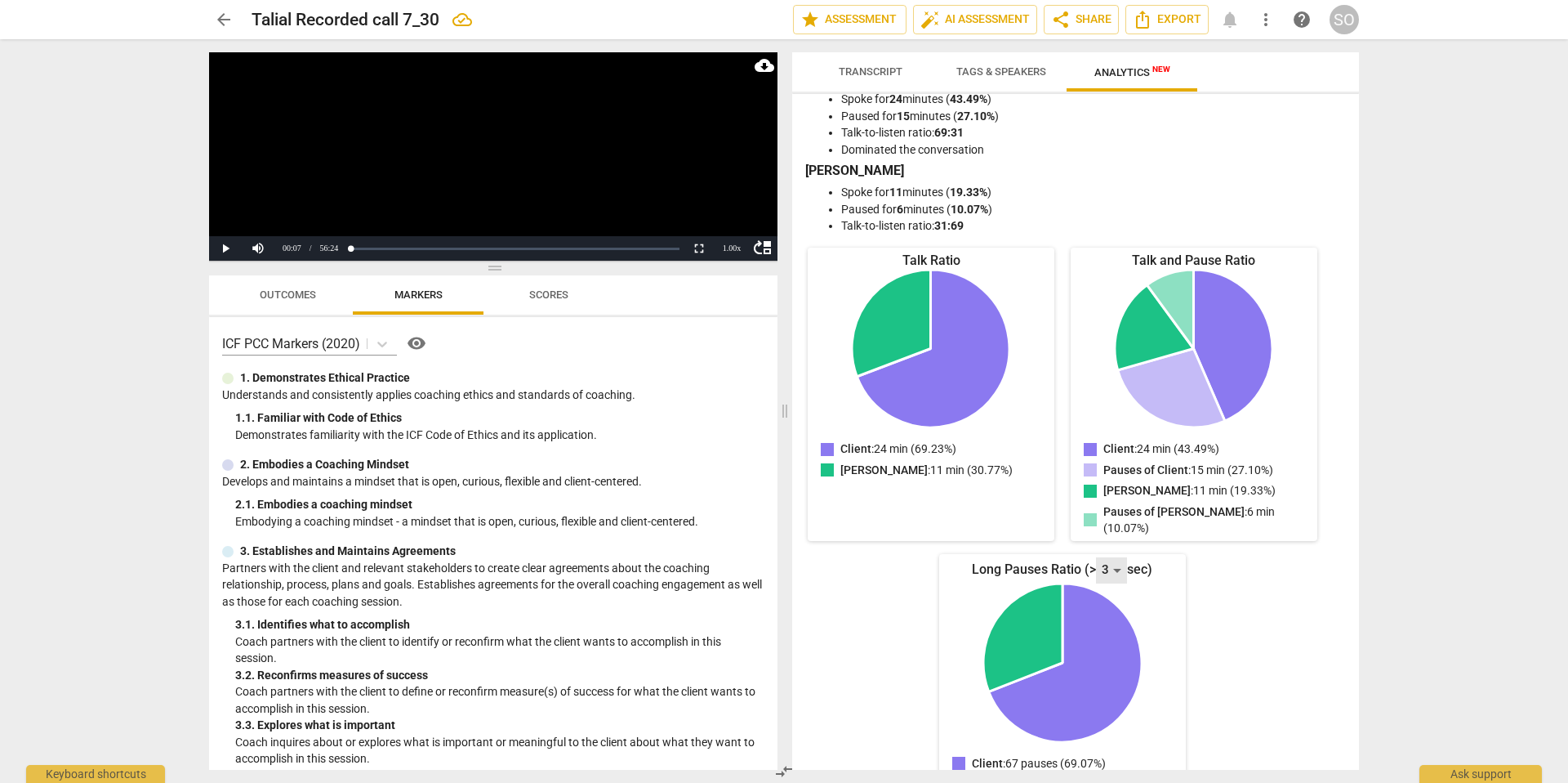
click at [1117, 570] on div "3" at bounding box center [1111, 570] width 31 height 26
click at [1120, 735] on li "10" at bounding box center [1113, 747] width 39 height 32
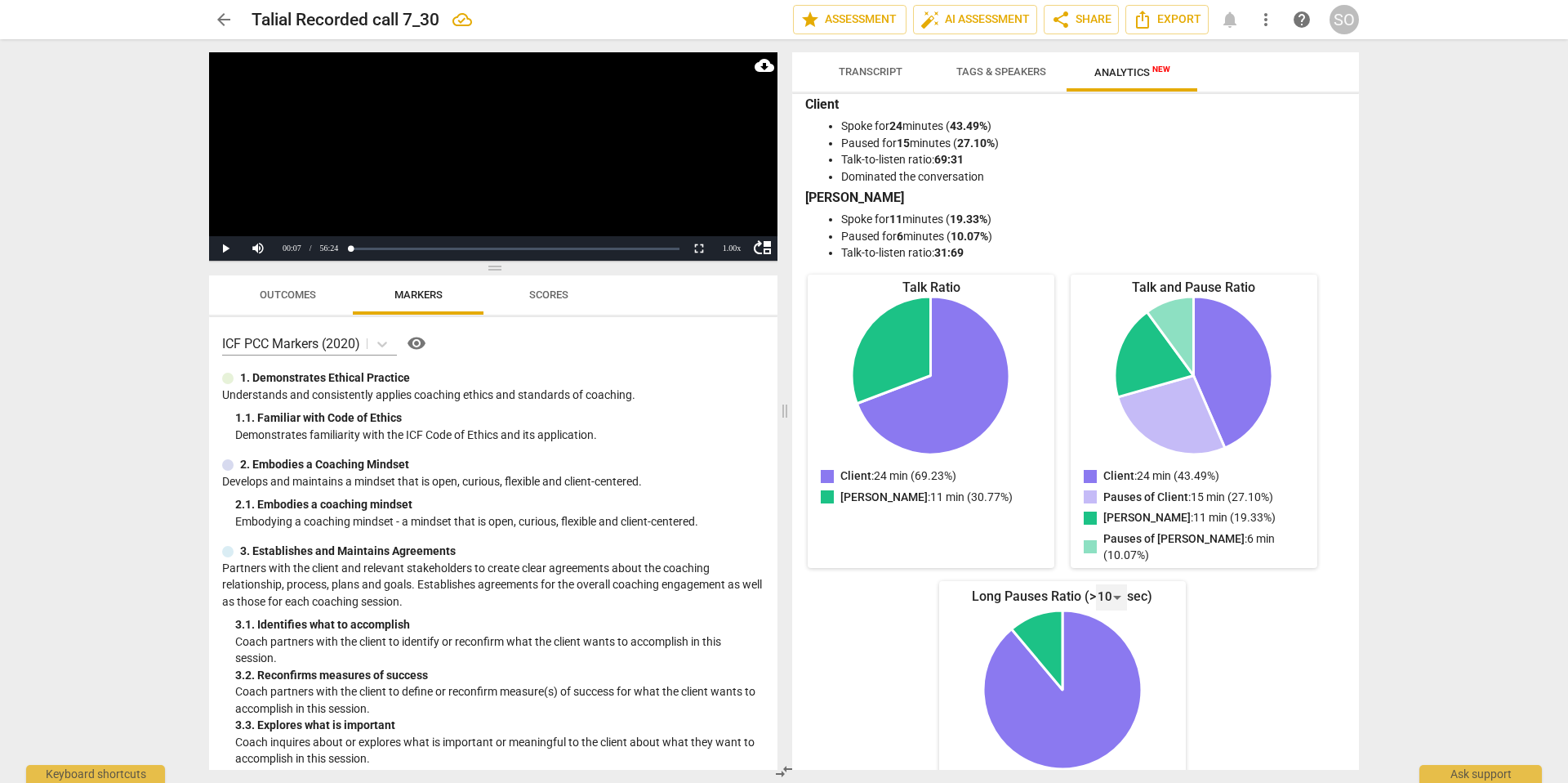
scroll to position [0, 0]
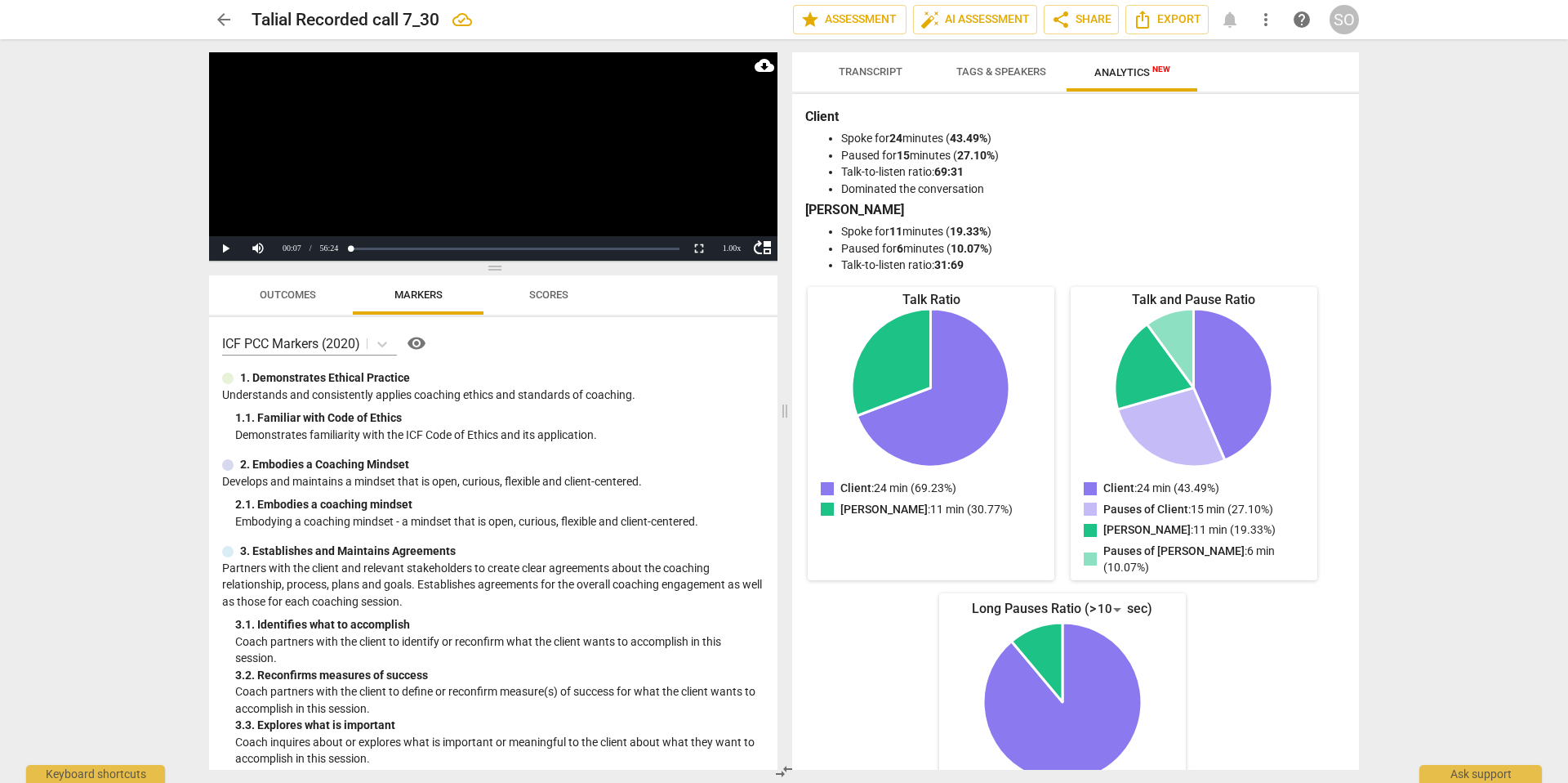
click at [883, 66] on span "Transcript" at bounding box center [870, 71] width 64 height 13
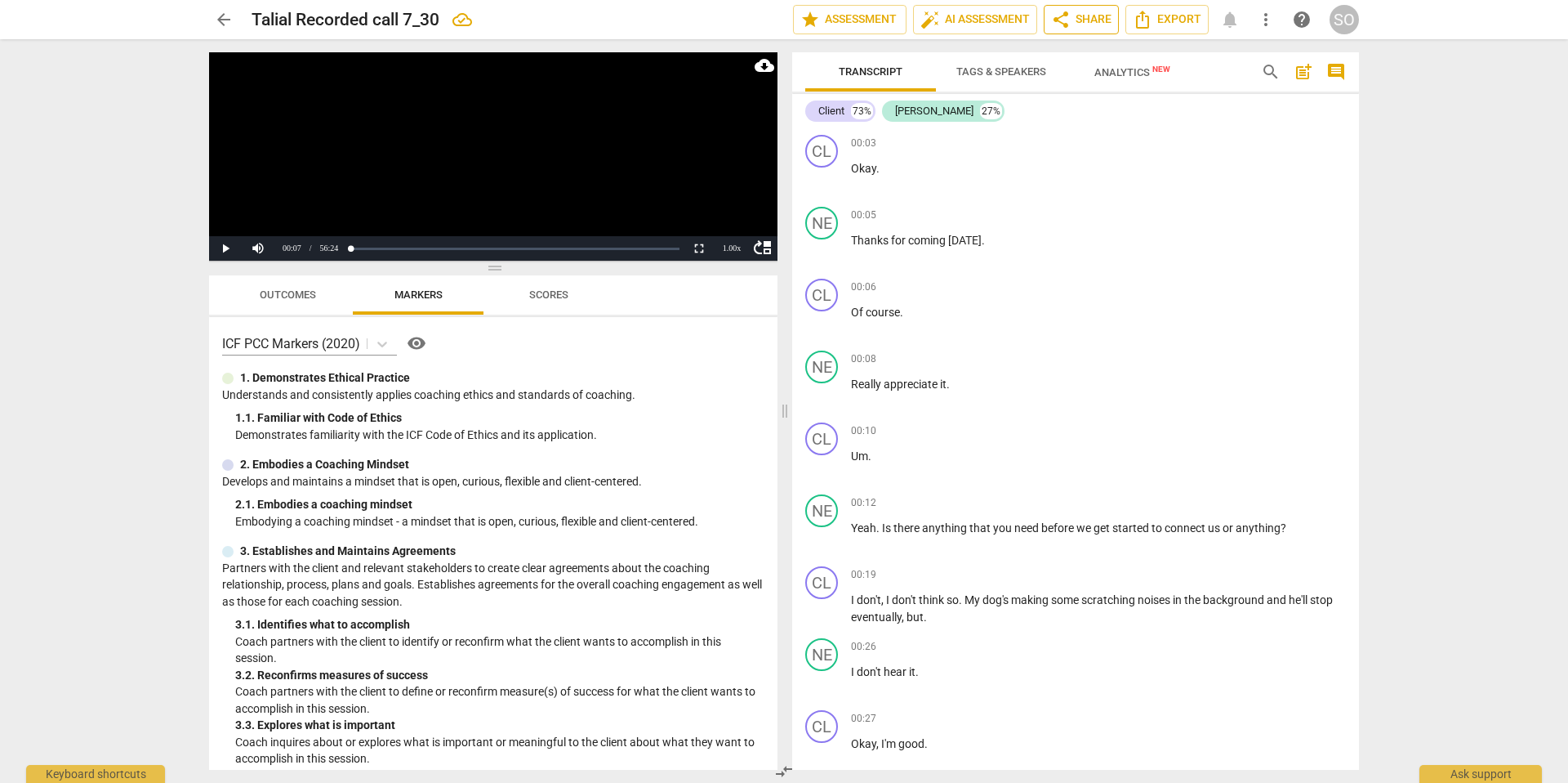
click at [1086, 23] on span "share Share" at bounding box center [1081, 20] width 61 height 20
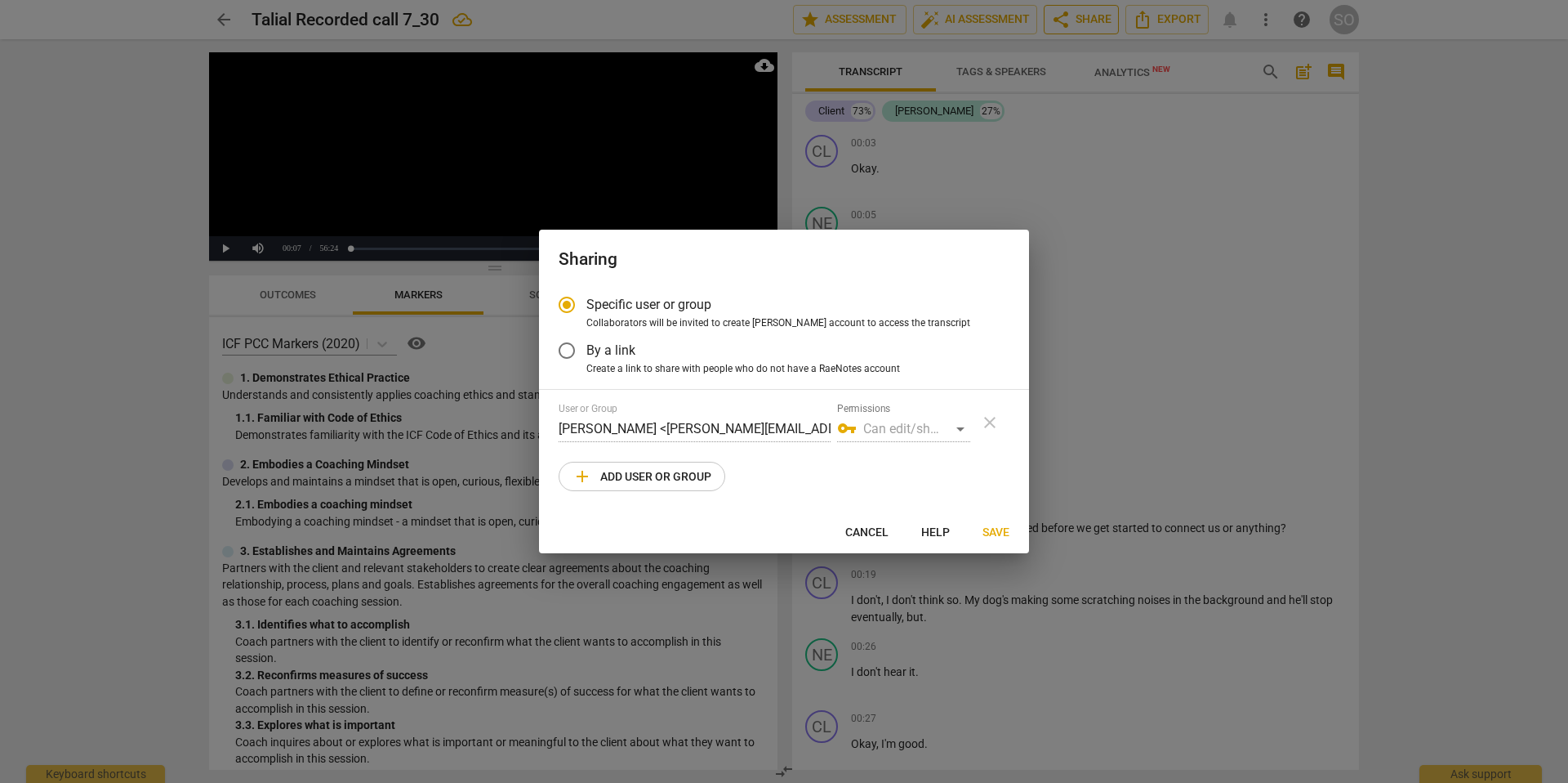
radio input "false"
click at [570, 352] on input "By a link" at bounding box center [566, 350] width 39 height 39
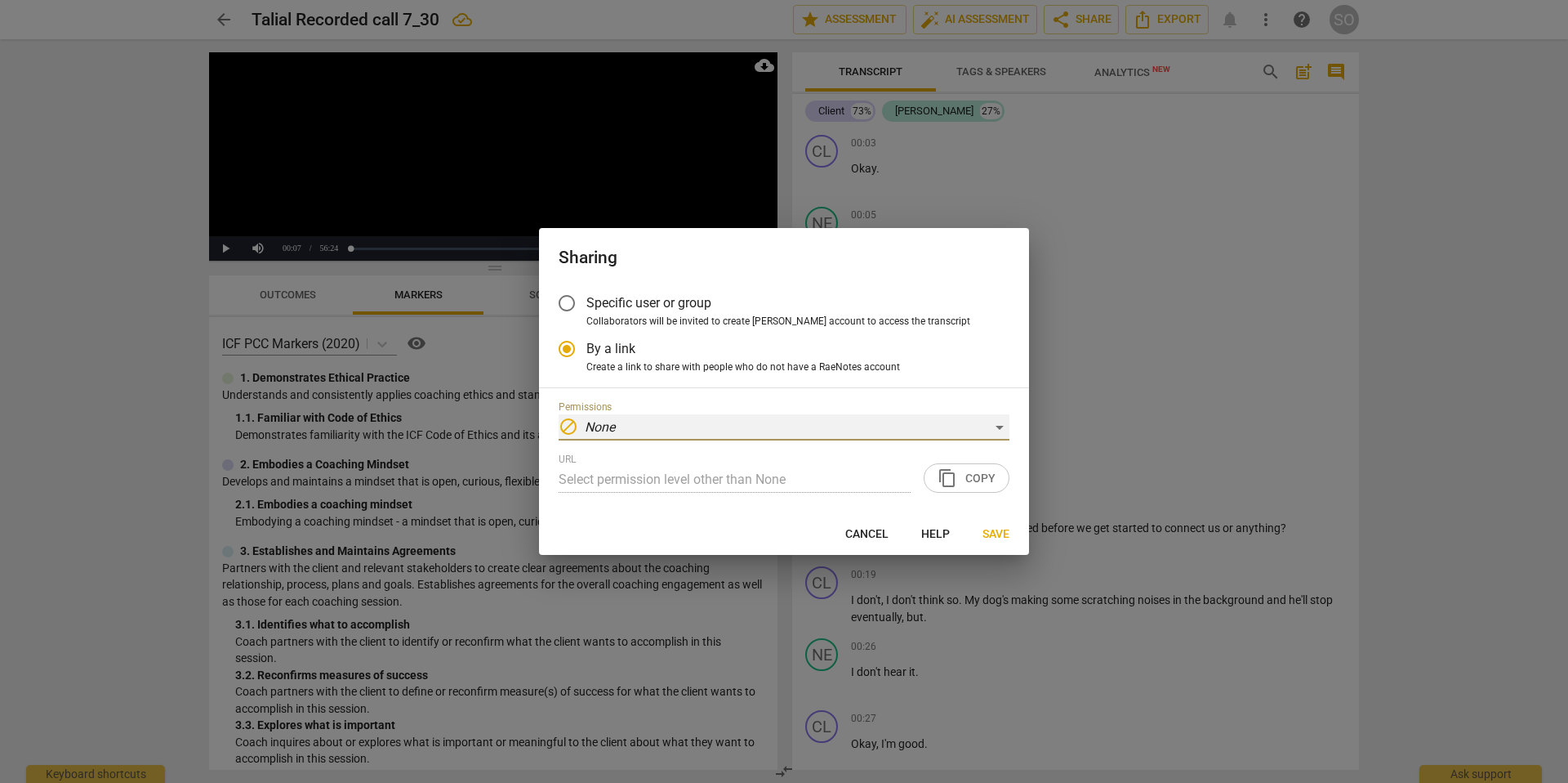
click at [995, 430] on div "block None" at bounding box center [784, 427] width 451 height 26
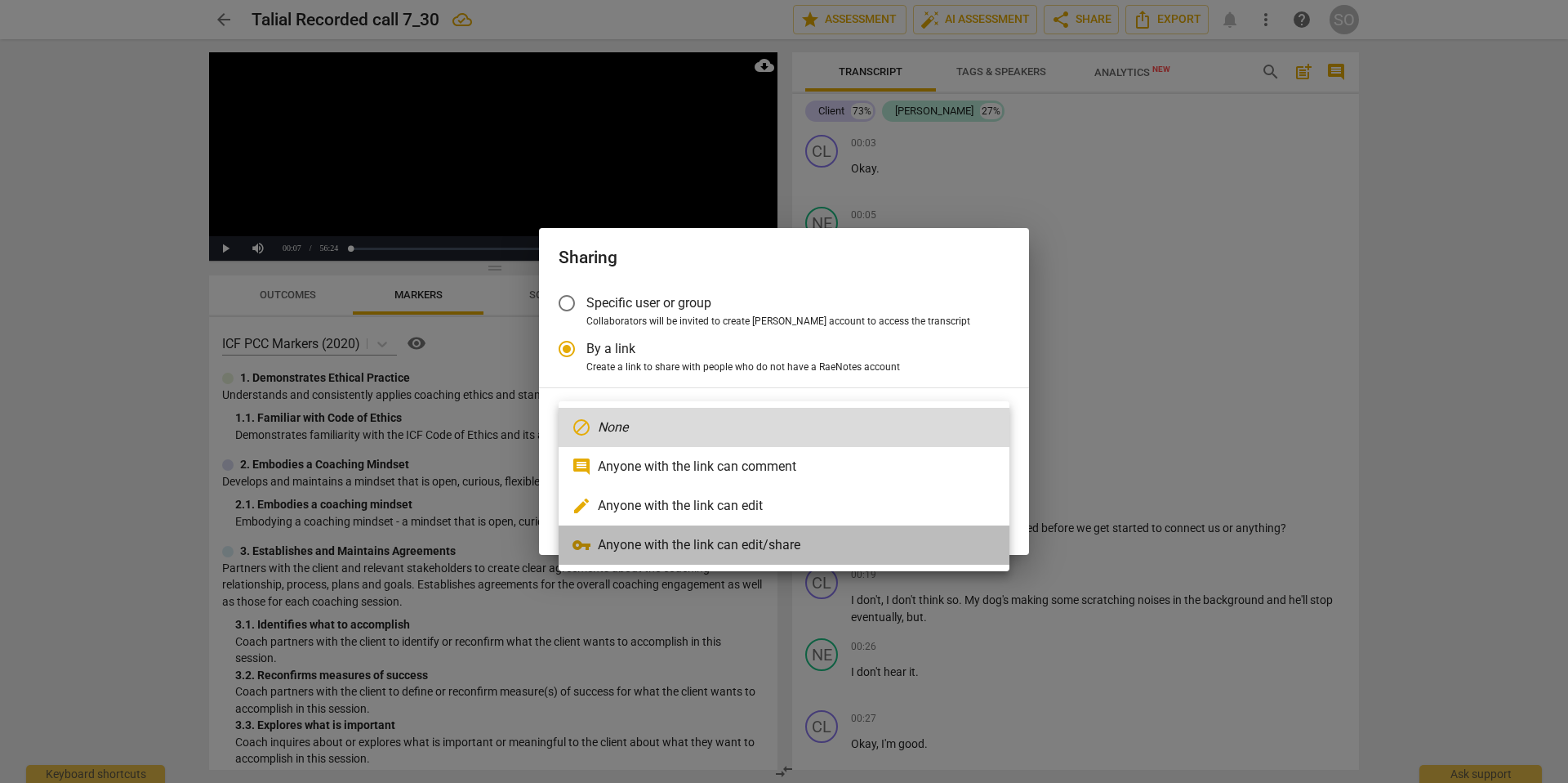
click at [876, 529] on li "vpn_key Anyone with the link can edit/share" at bounding box center [784, 545] width 451 height 39
radio input "false"
type input "[URL][DOMAIN_NAME]"
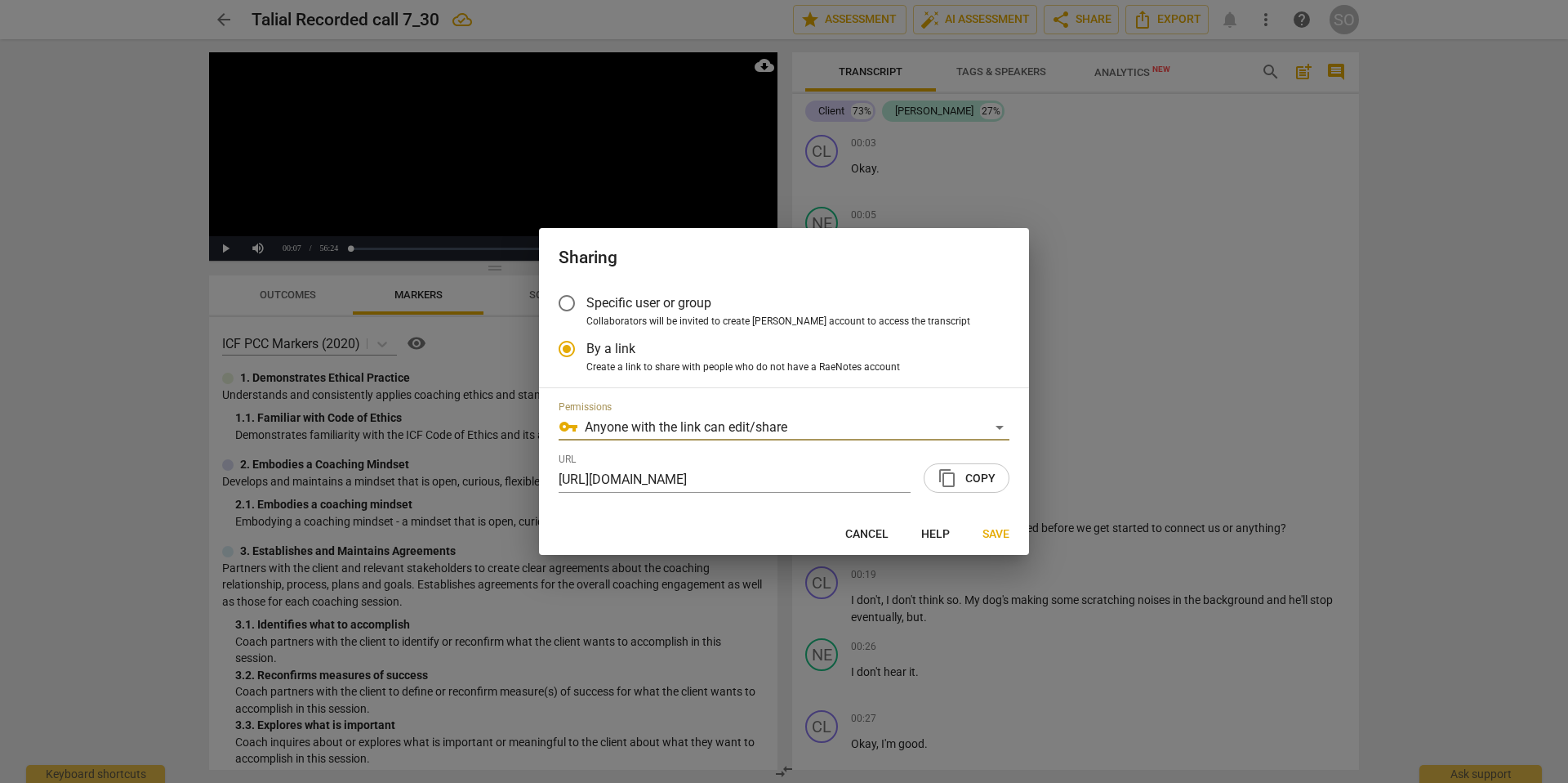
click at [564, 300] on input "Specific user or group" at bounding box center [566, 303] width 39 height 39
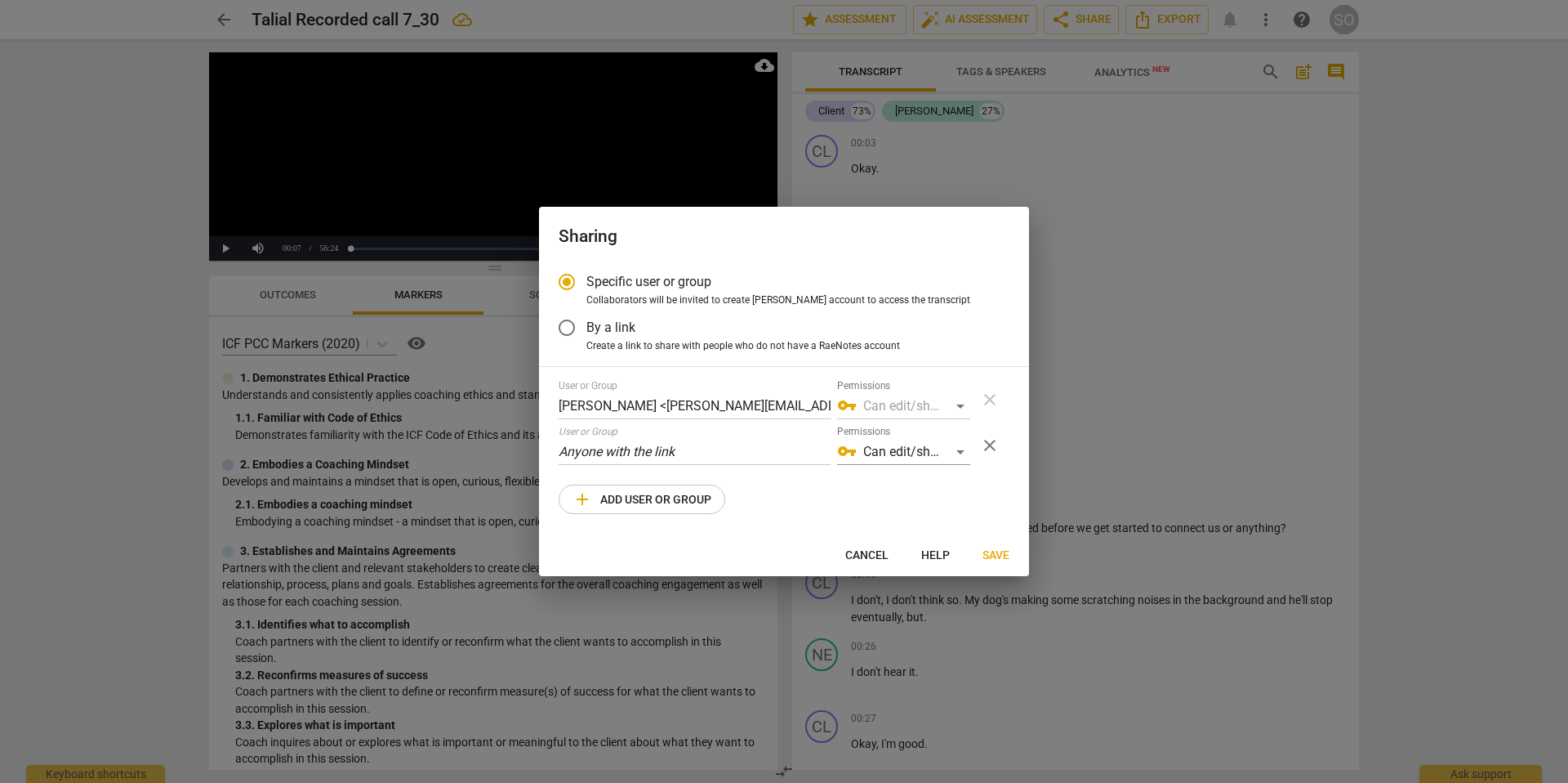
click at [854, 557] on span "Cancel" at bounding box center [867, 555] width 43 height 17
radio input "false"
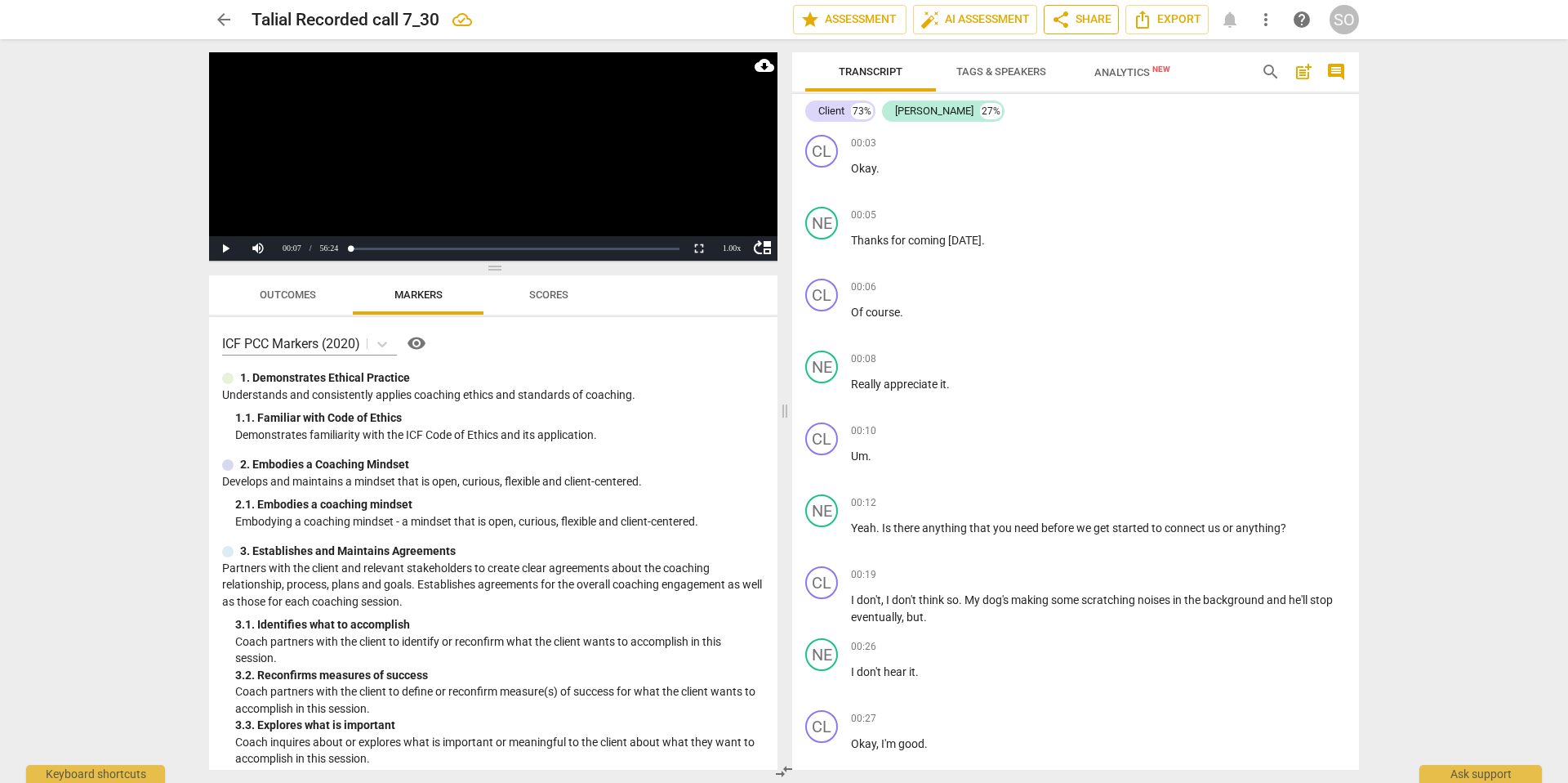
click at [1091, 23] on span "share Share" at bounding box center [1081, 20] width 61 height 20
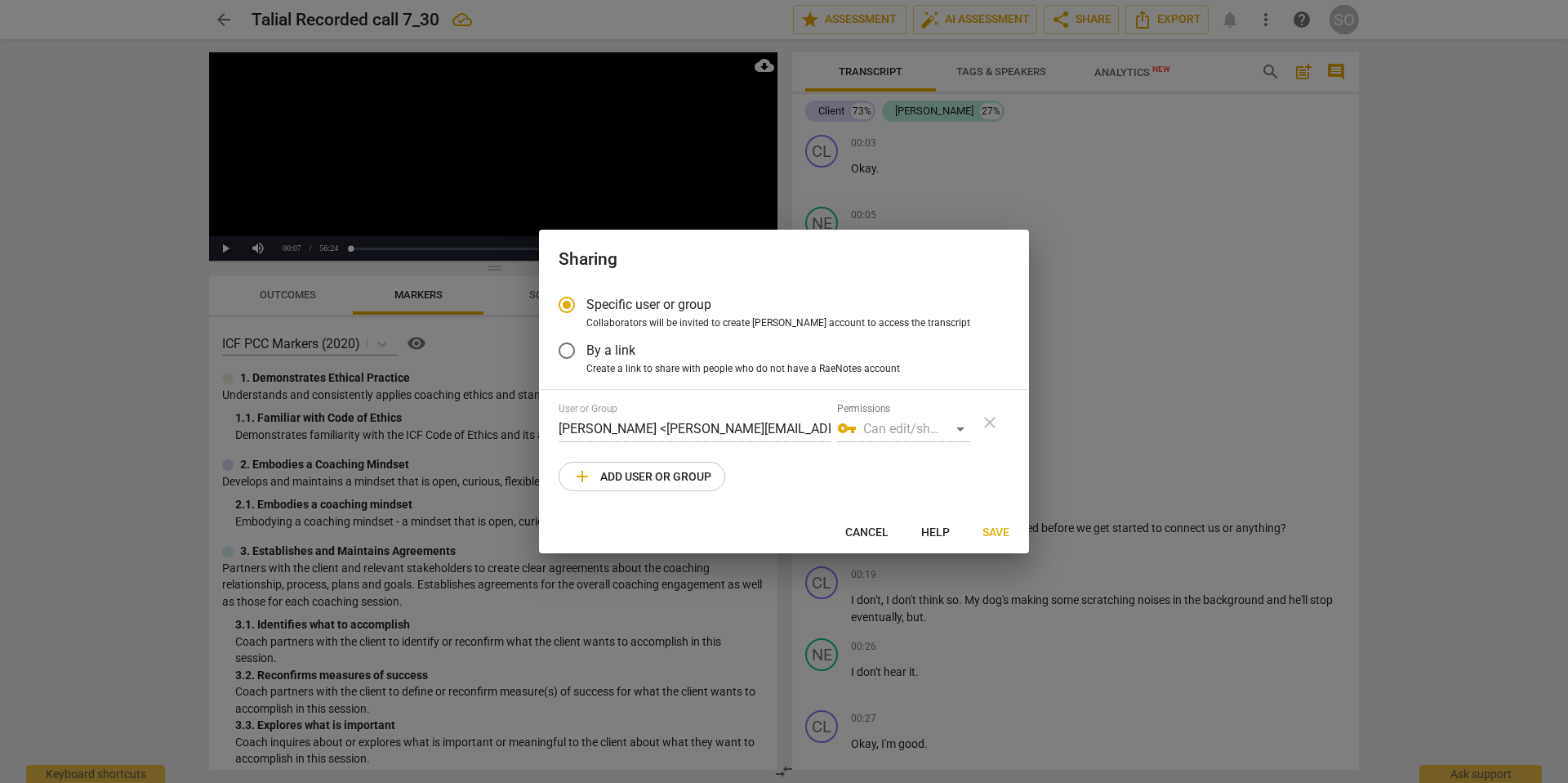
click at [665, 482] on span "add Add user or group" at bounding box center [642, 477] width 139 height 20
radio input "false"
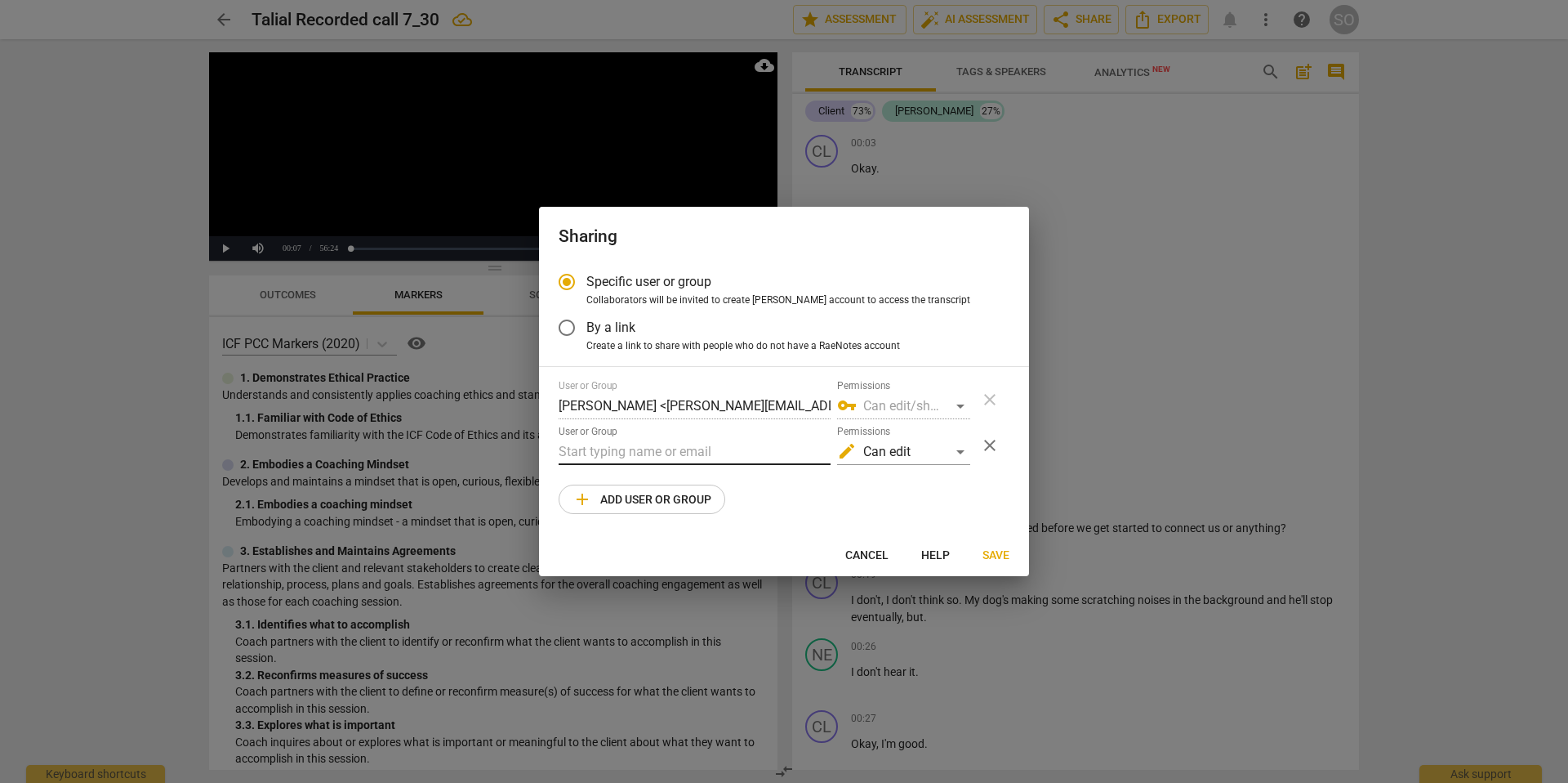
click at [621, 448] on input "text" at bounding box center [694, 451] width 272 height 26
paste input "[EMAIL_ADDRESS][DOMAIN_NAME]"
type input "[EMAIL_ADDRESS][DOMAIN_NAME]"
click at [961, 443] on div "edit Can edit" at bounding box center [904, 451] width 133 height 26
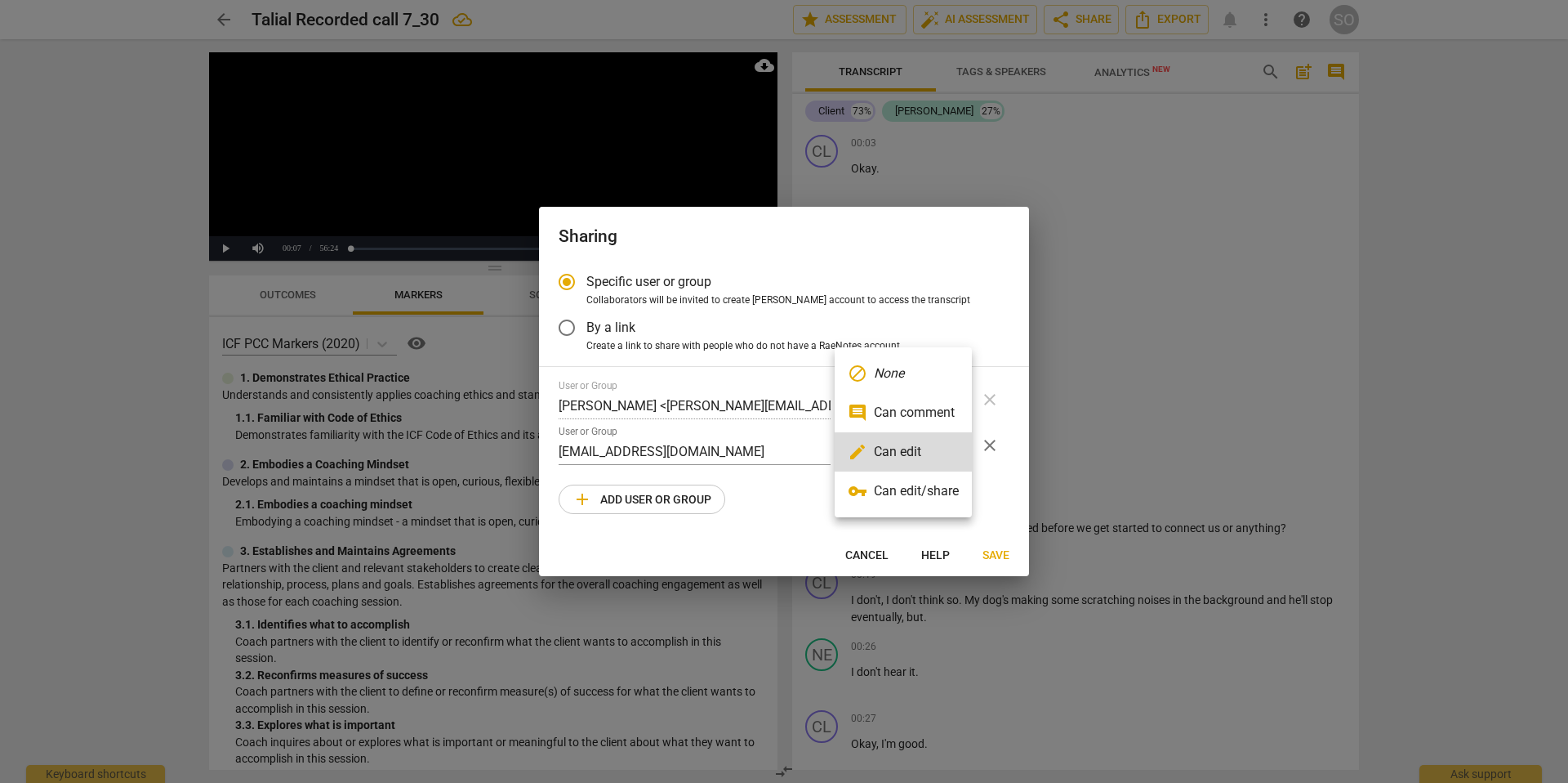
click at [809, 483] on div at bounding box center [784, 392] width 1568 height 783
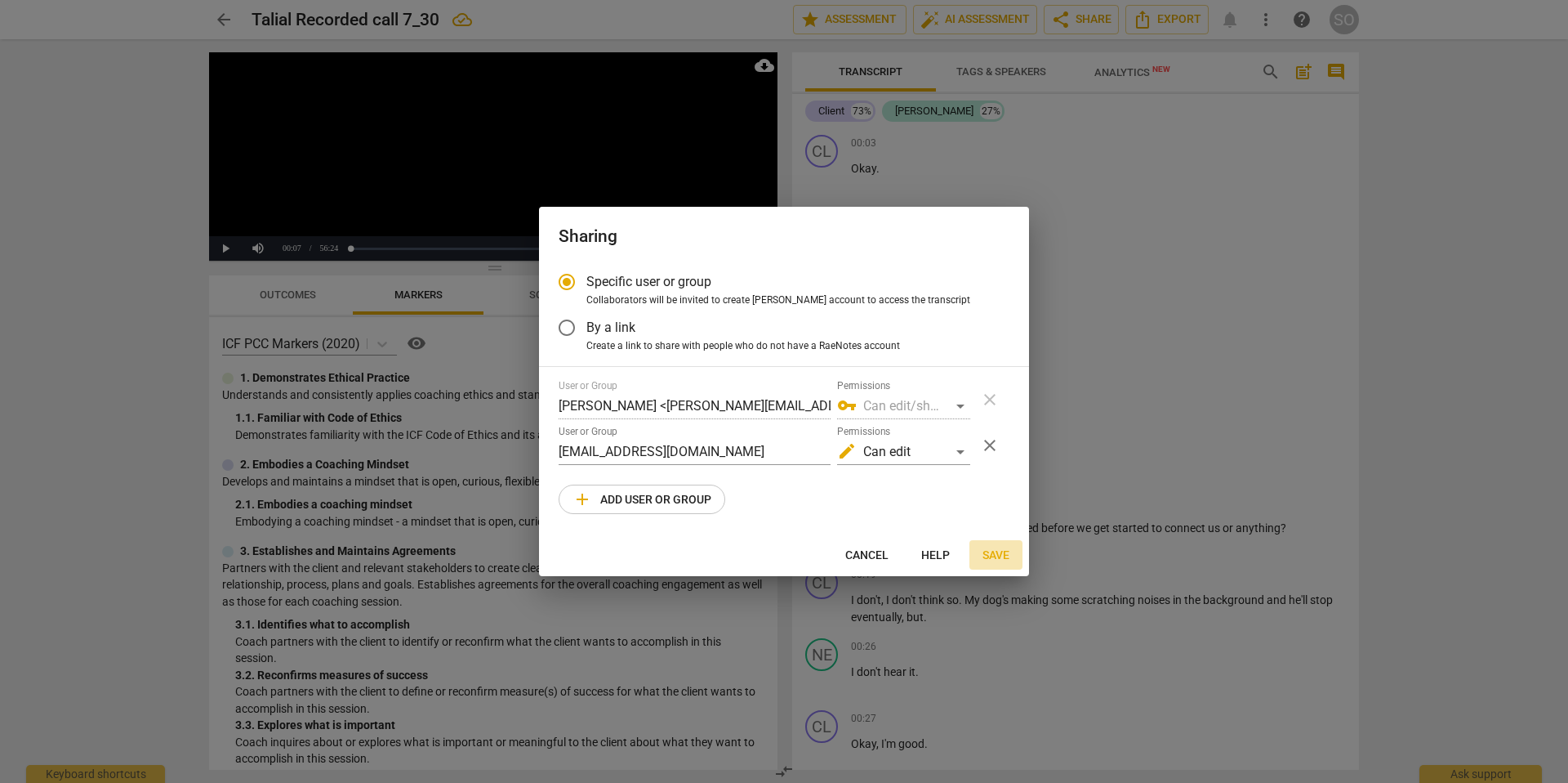
click at [1002, 553] on span "Save" at bounding box center [996, 555] width 27 height 17
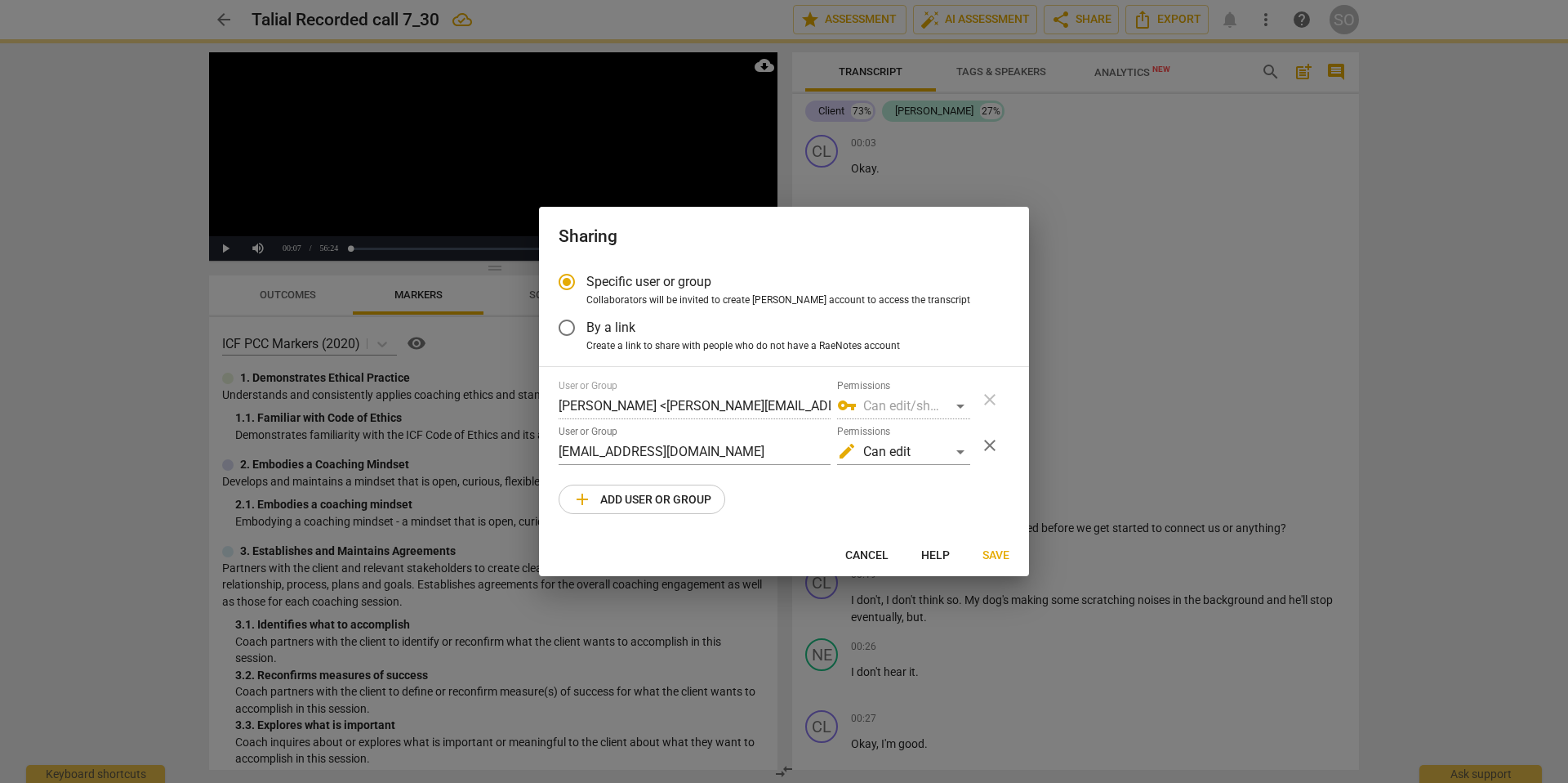
radio input "false"
type input "[EMAIL_ADDRESS][DOMAIN_NAME]"
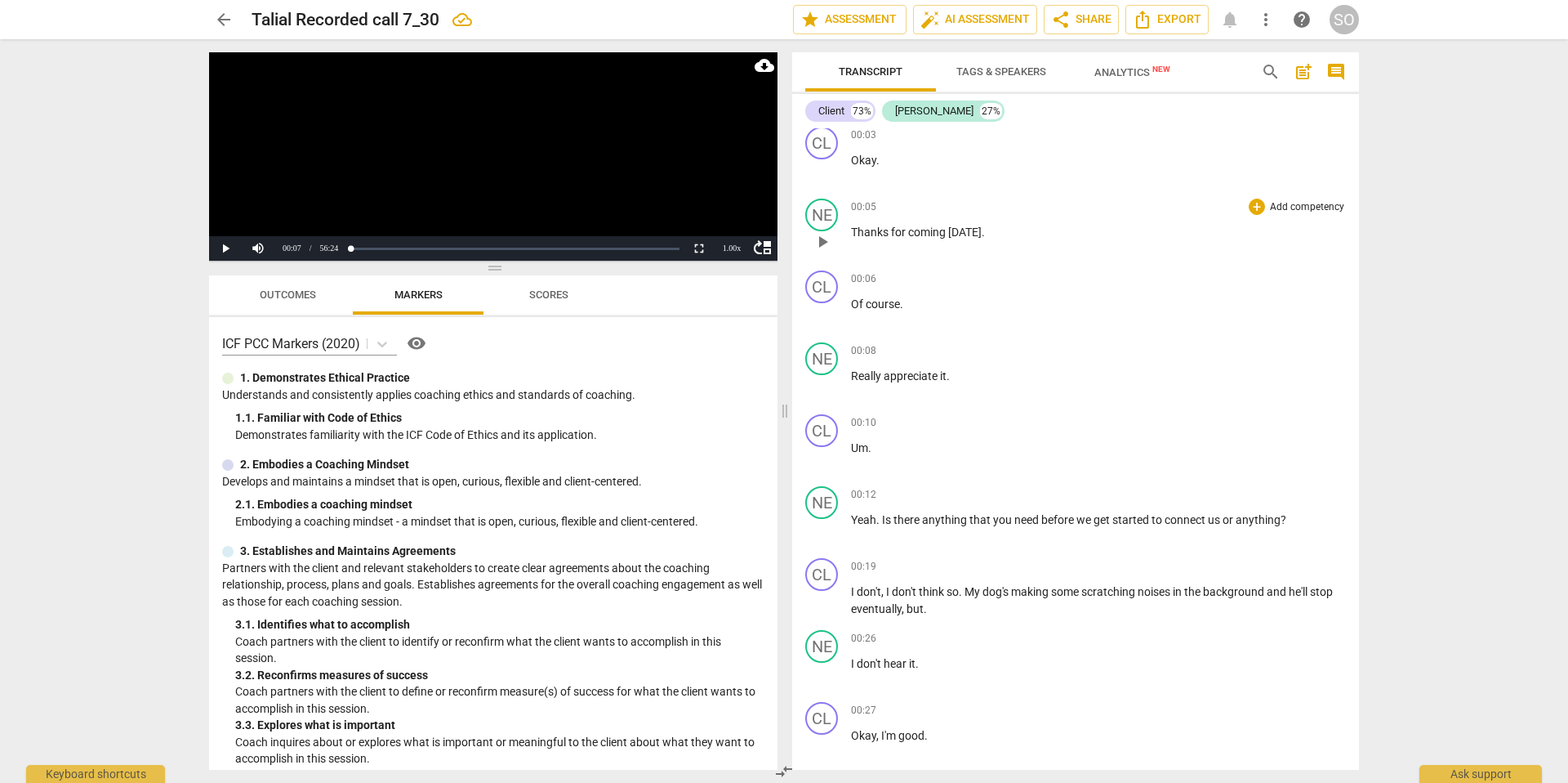
scroll to position [11, 0]
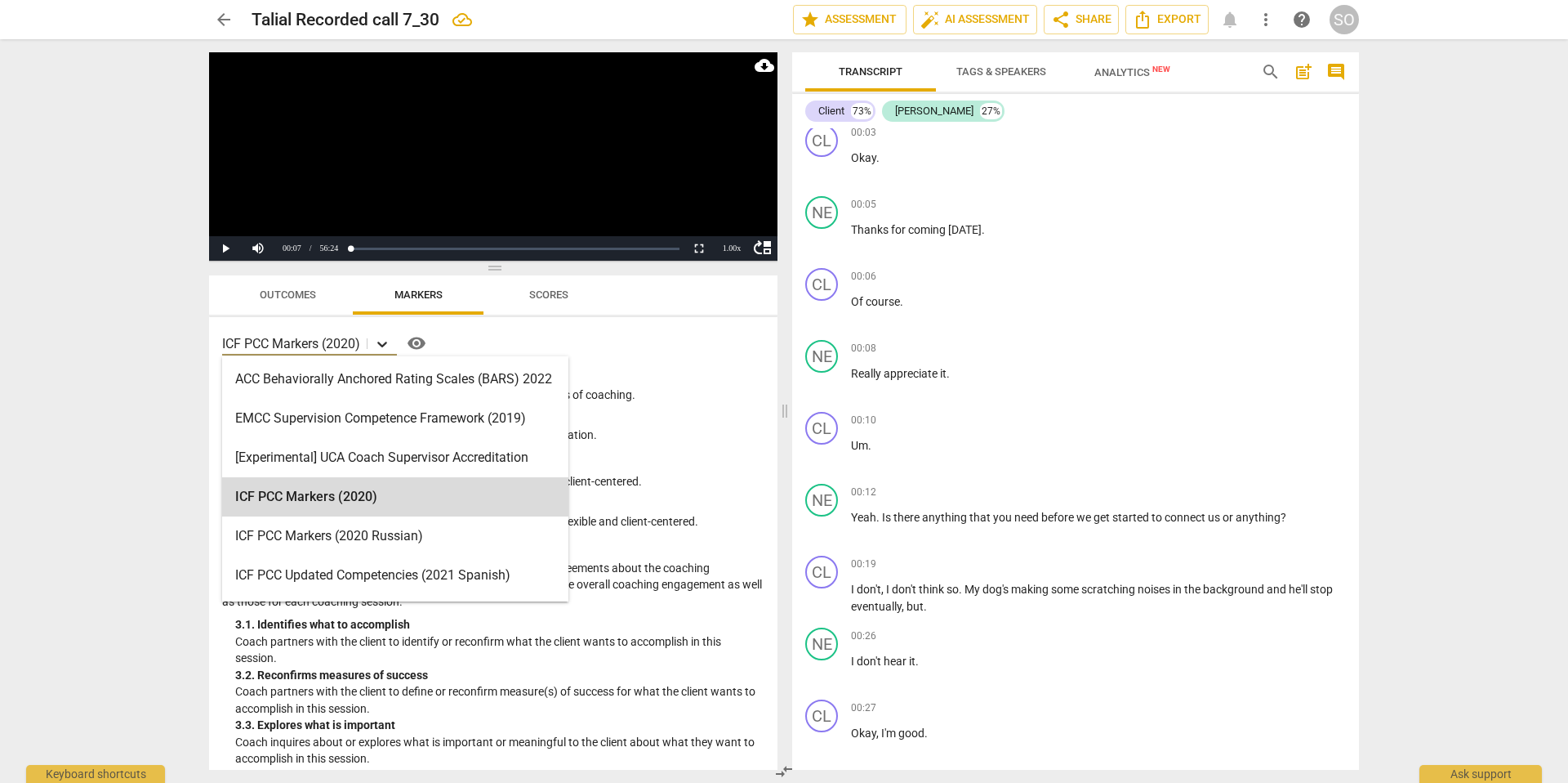
click at [385, 341] on icon at bounding box center [381, 344] width 17 height 17
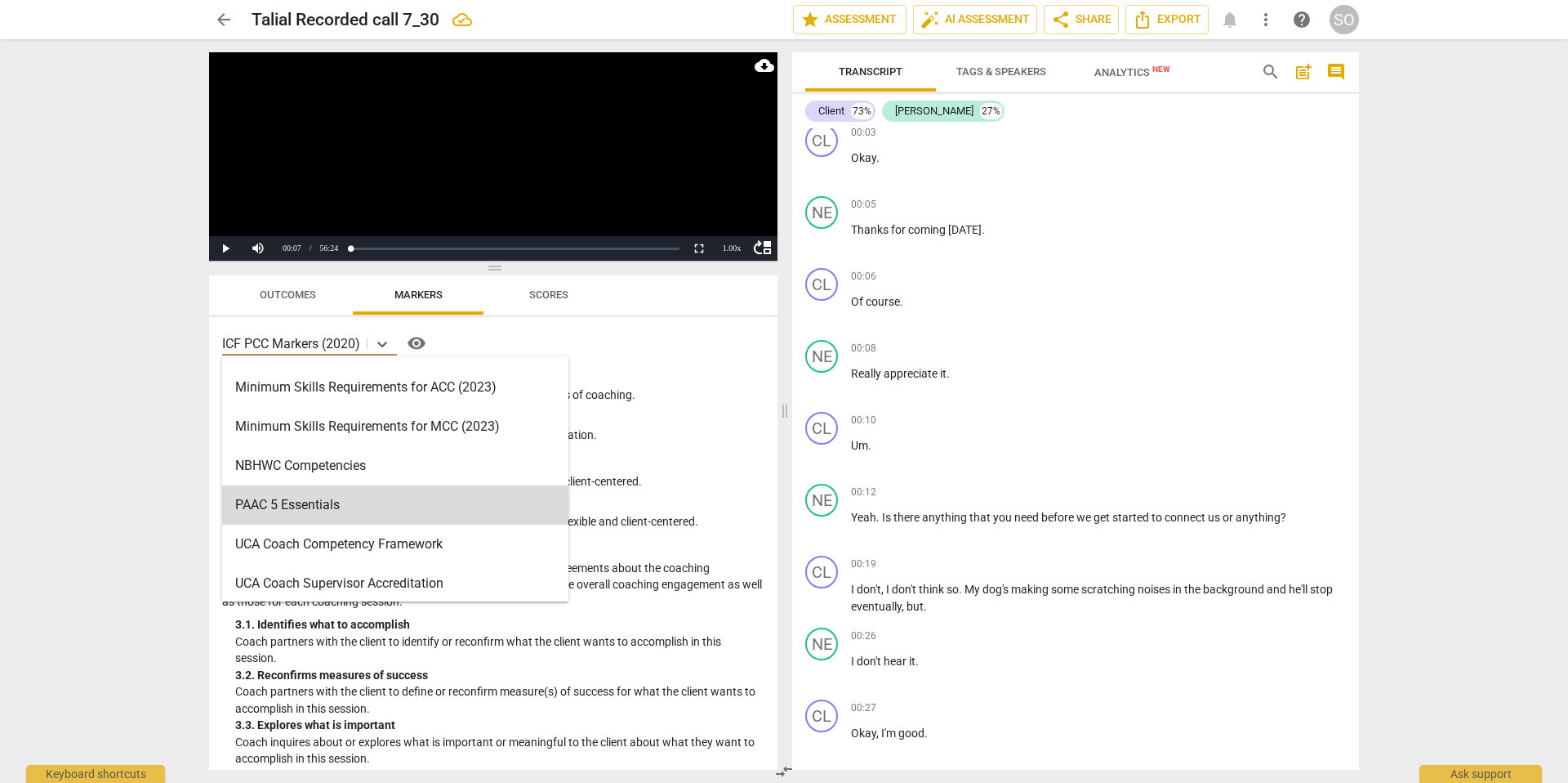
scroll to position [428, 0]
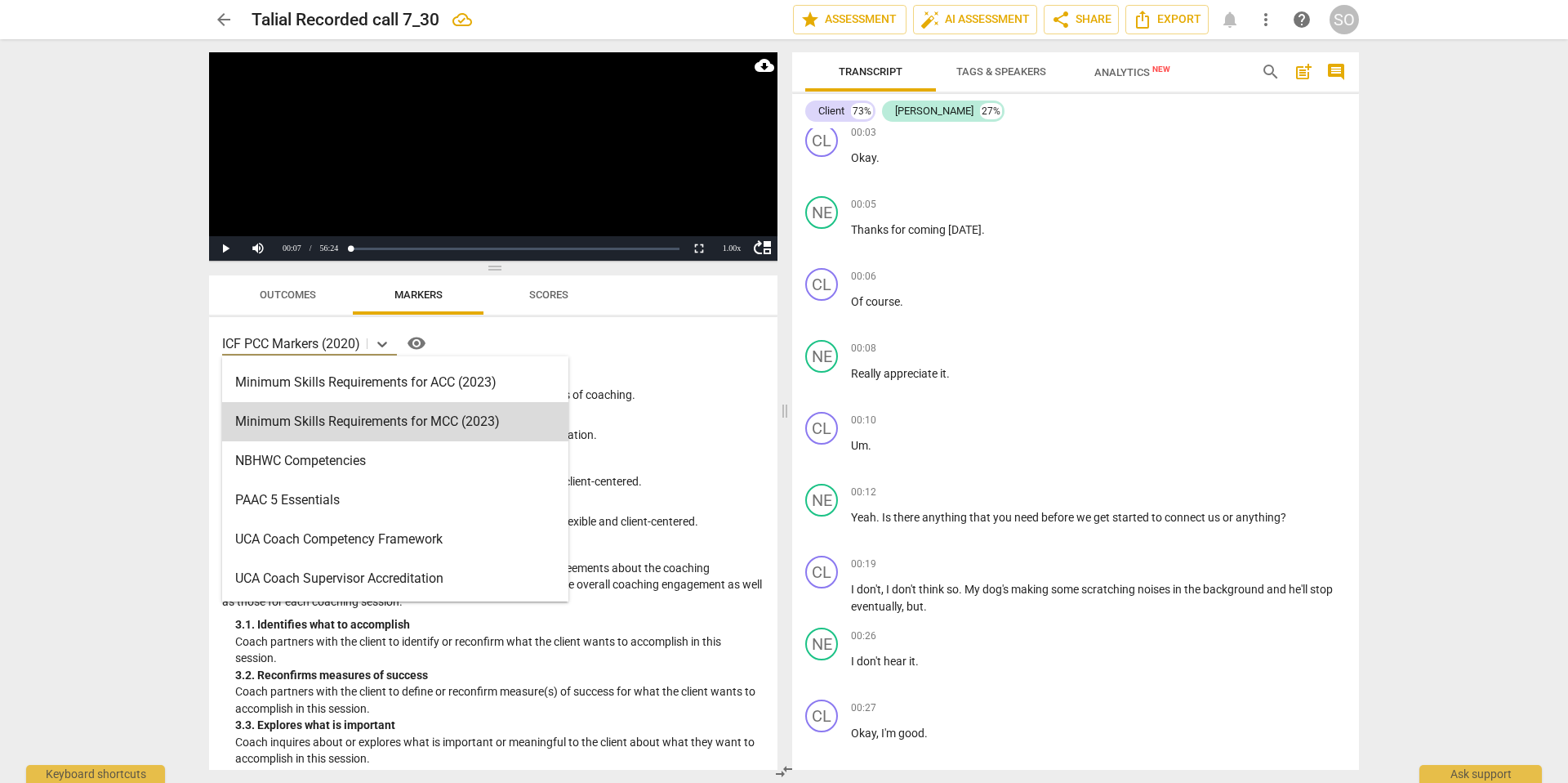
click at [92, 385] on div "arrow_back Talial Recorded call 7_30 edit star Assessment auto_fix_high AI Asse…" at bounding box center [784, 392] width 1568 height 783
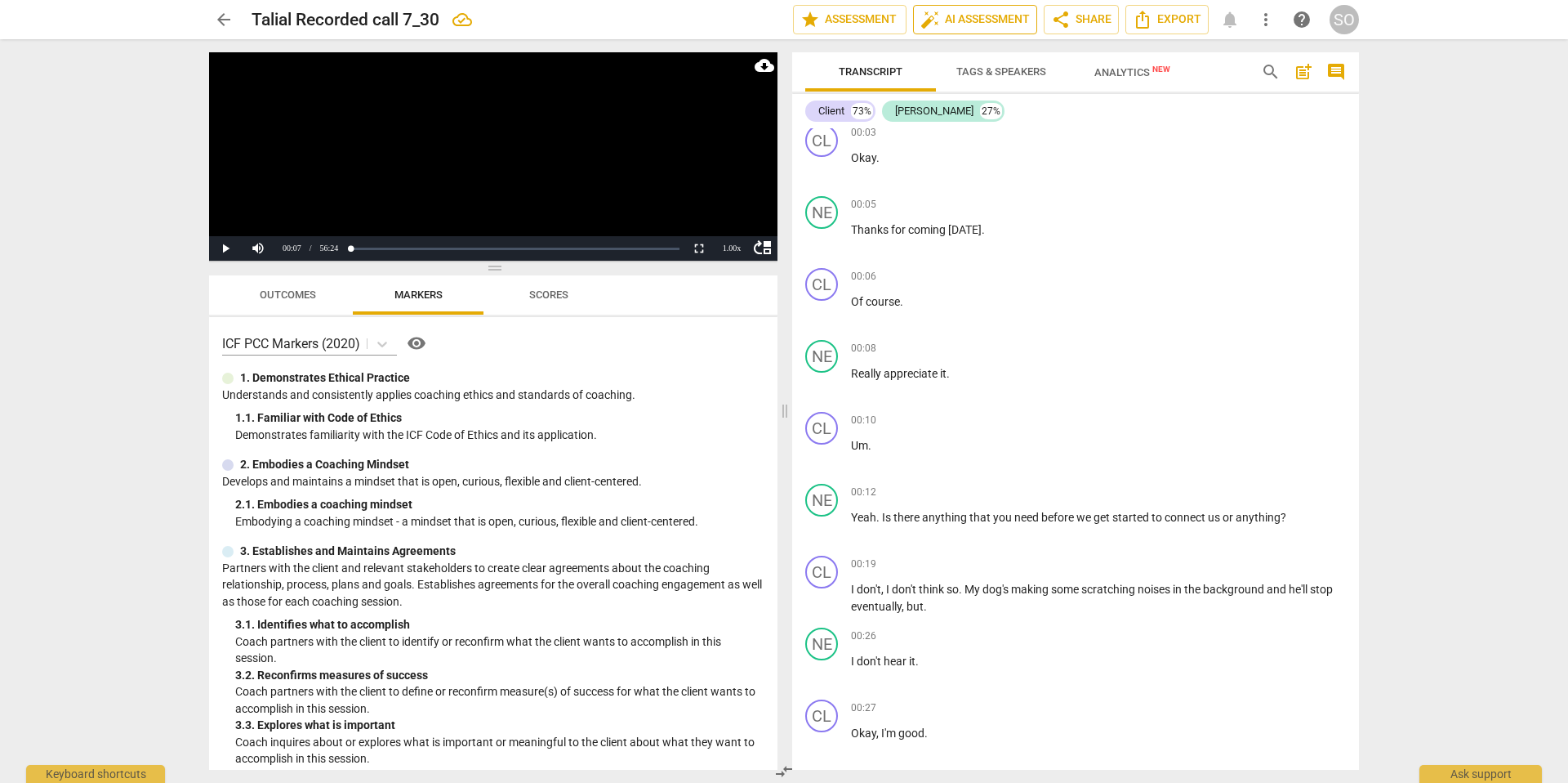
click at [973, 17] on span "auto_fix_high AI Assessment" at bounding box center [975, 20] width 110 height 20
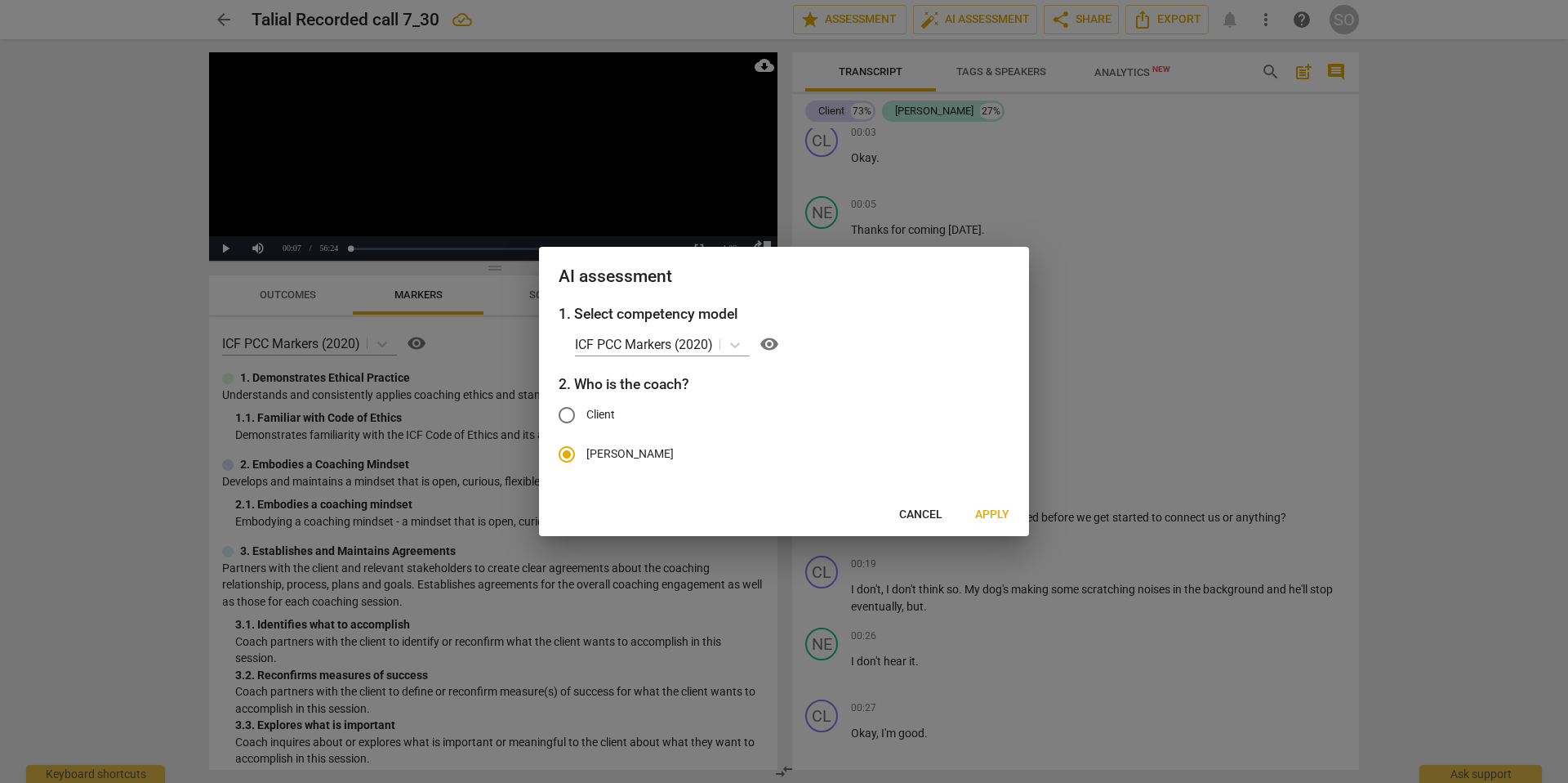
click at [987, 508] on span "Apply" at bounding box center [992, 515] width 34 height 17
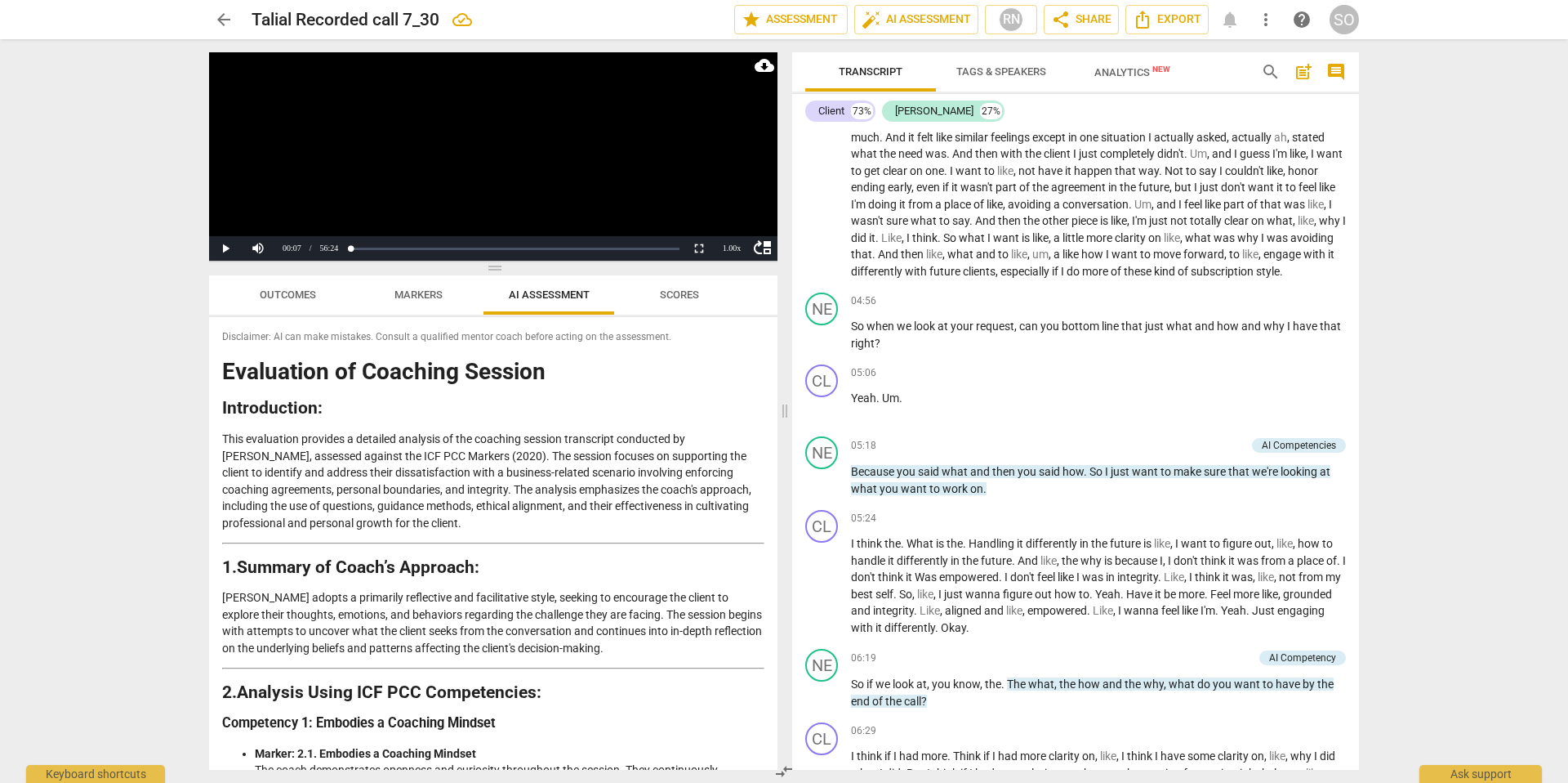
scroll to position [1689, 0]
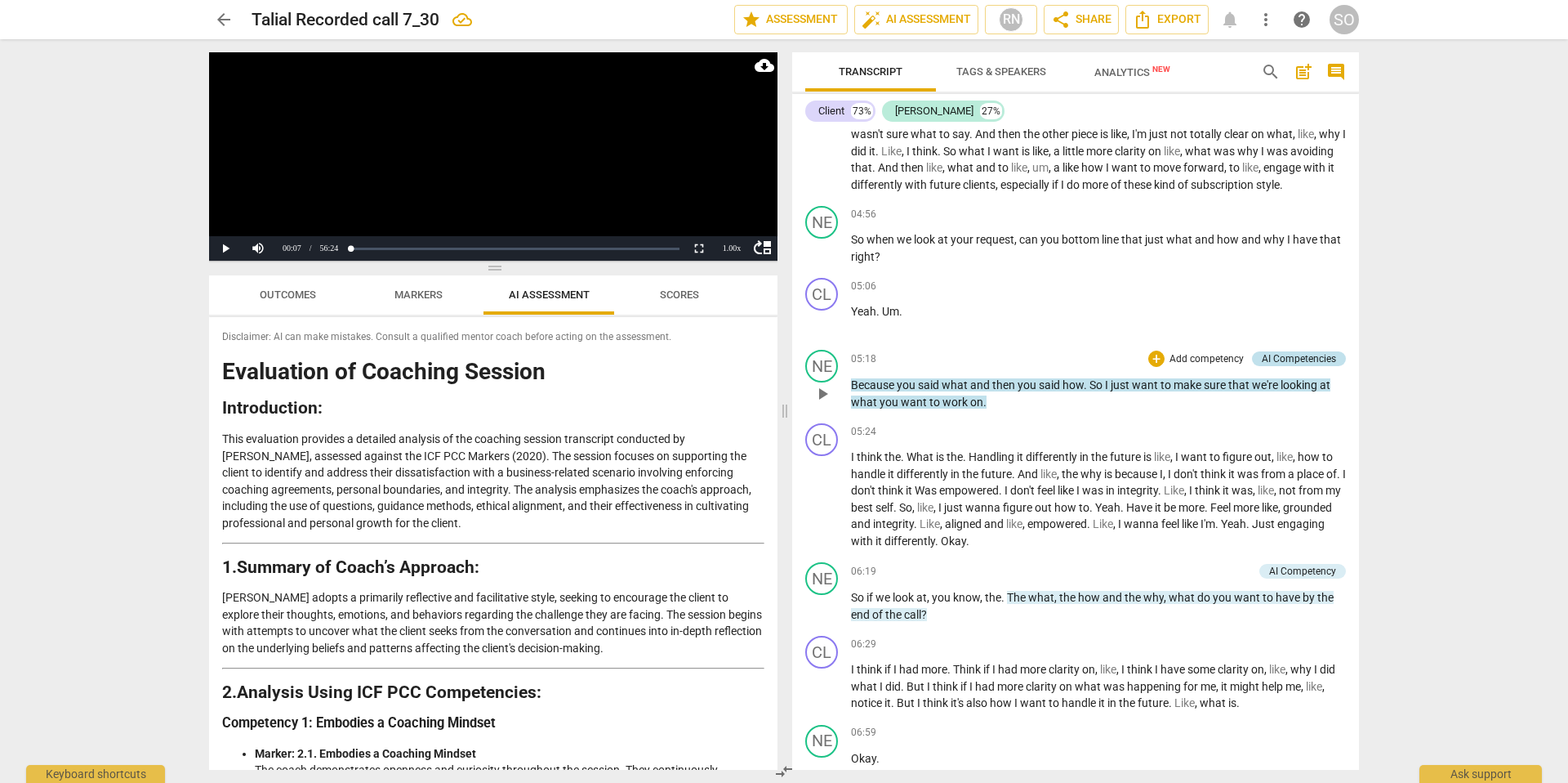
click at [1313, 366] on div "AI Competencies" at bounding box center [1299, 358] width 74 height 15
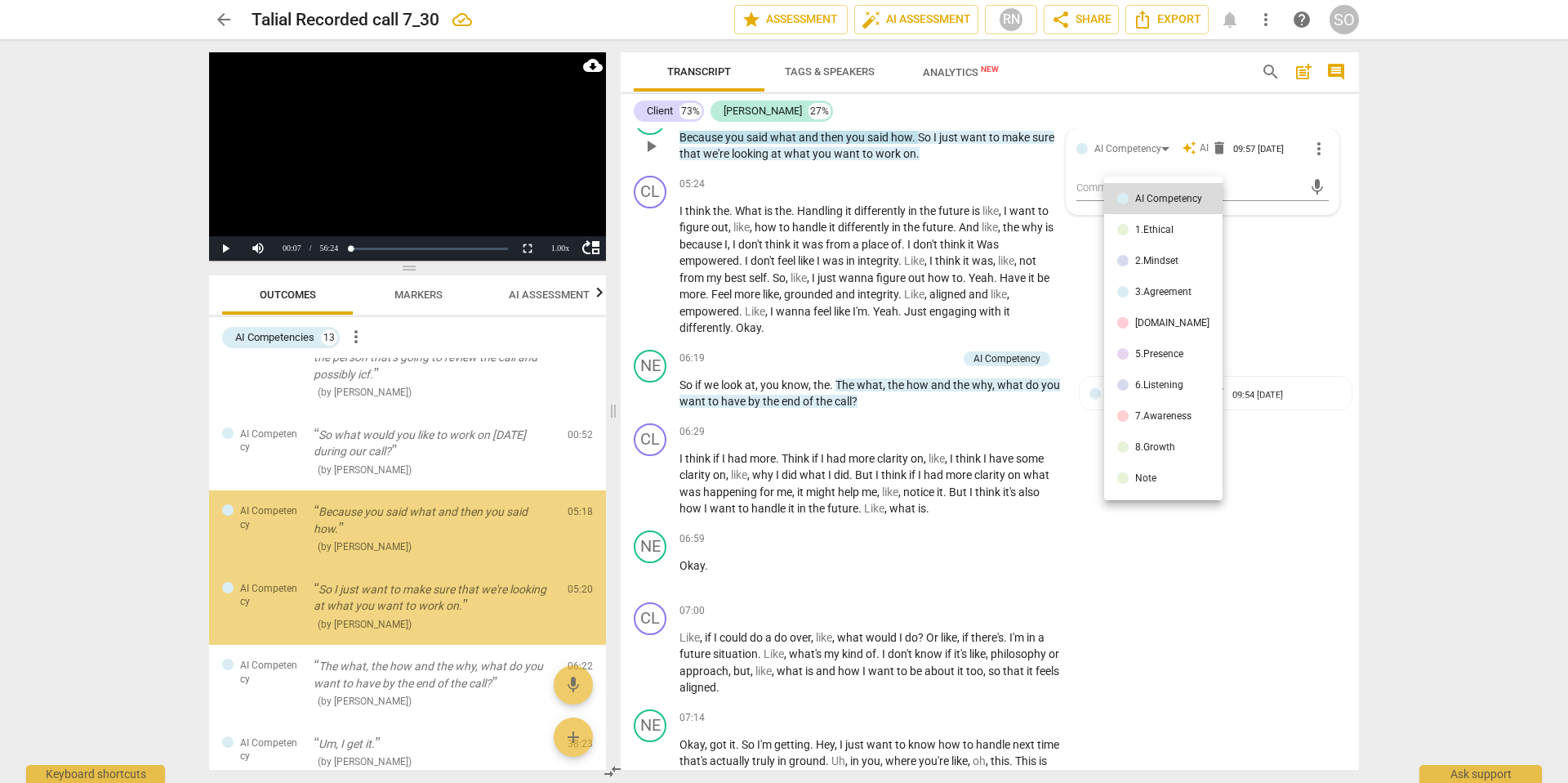
scroll to position [107, 0]
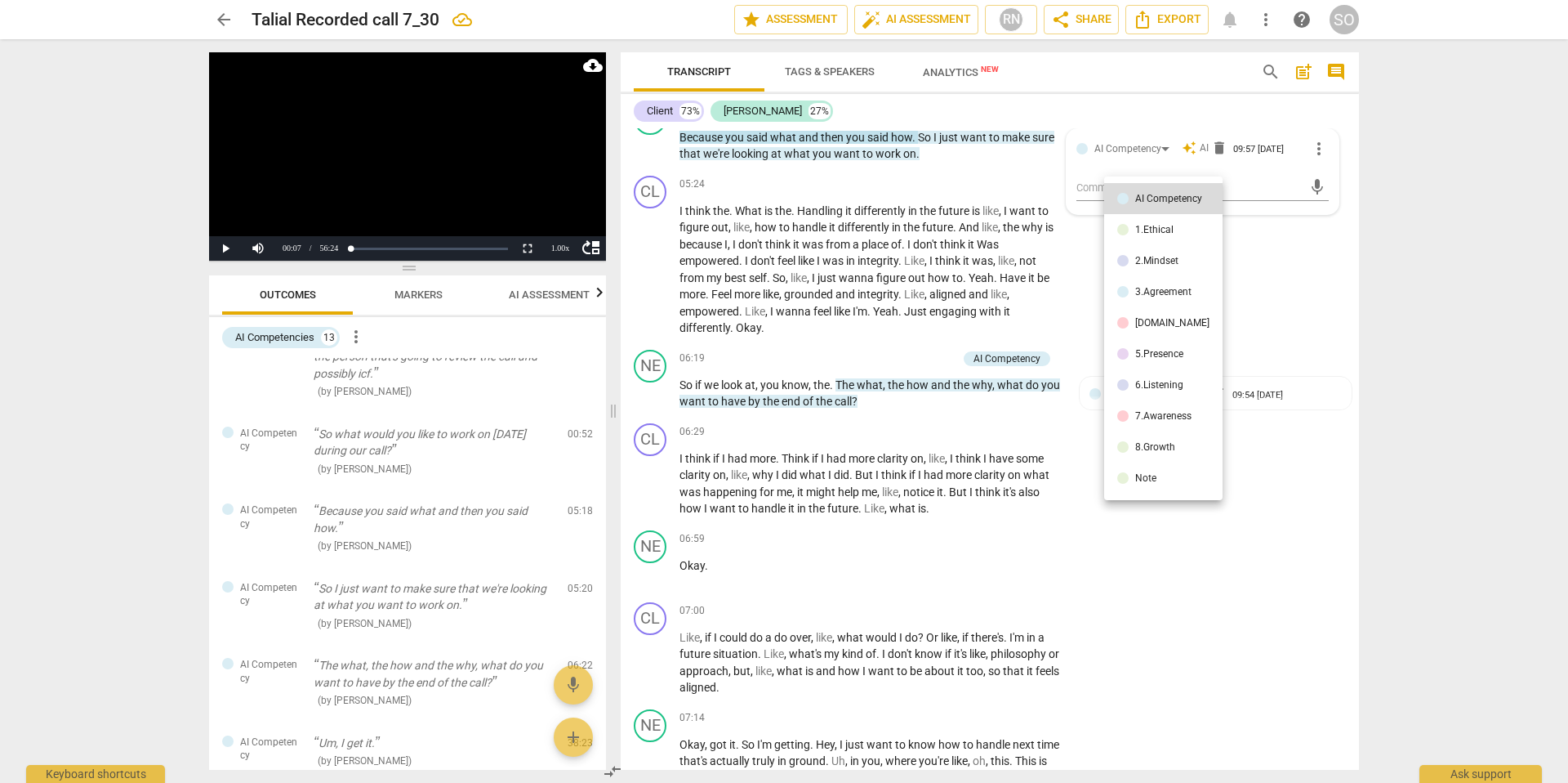
click at [1309, 369] on div at bounding box center [784, 392] width 1568 height 783
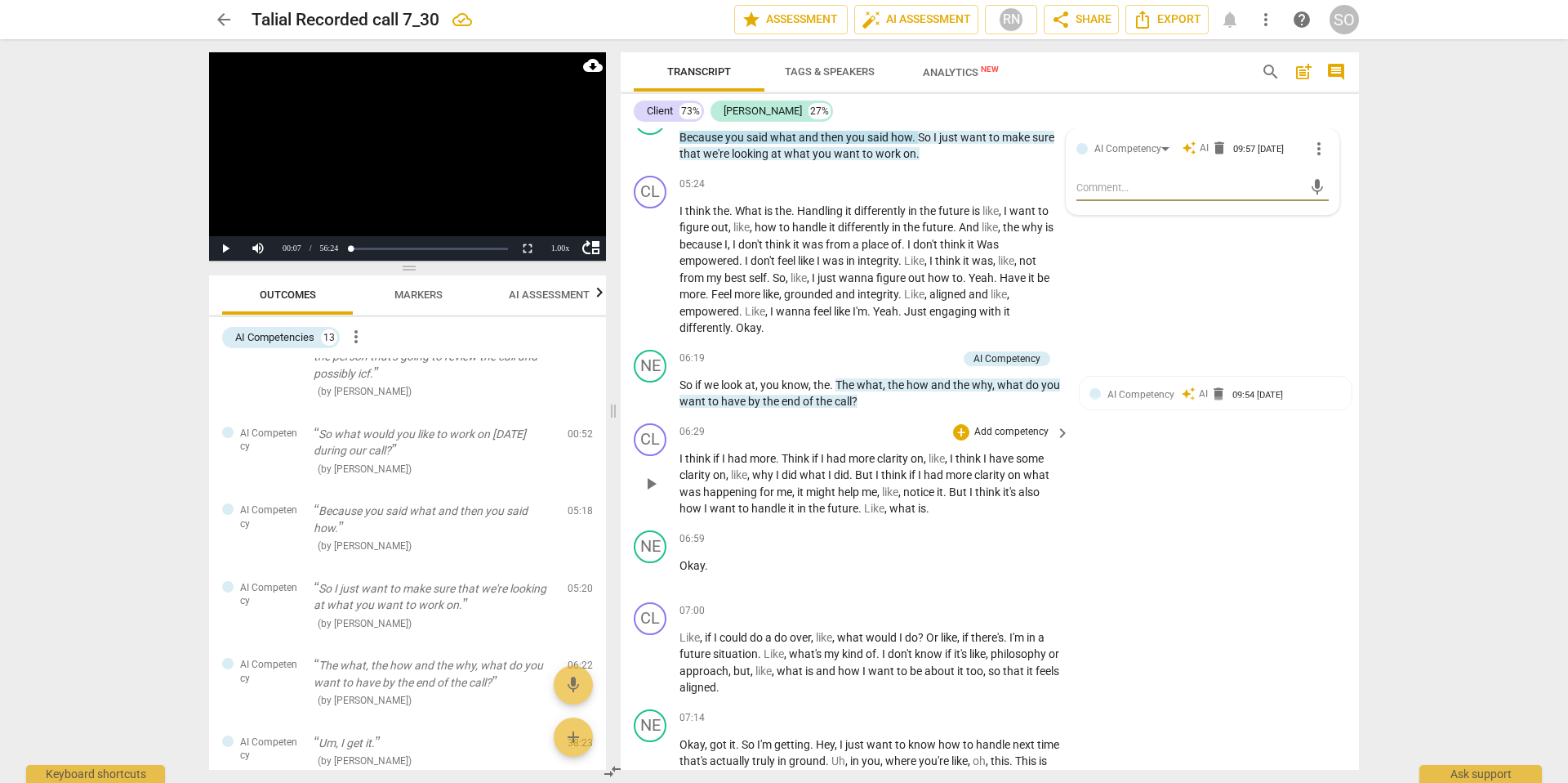
click at [1049, 482] on span "what" at bounding box center [1036, 474] width 26 height 13
click at [1152, 164] on div "AI Competency auto_awesome AI delete 09:57 [DATE]" at bounding box center [1216, 152] width 252 height 25
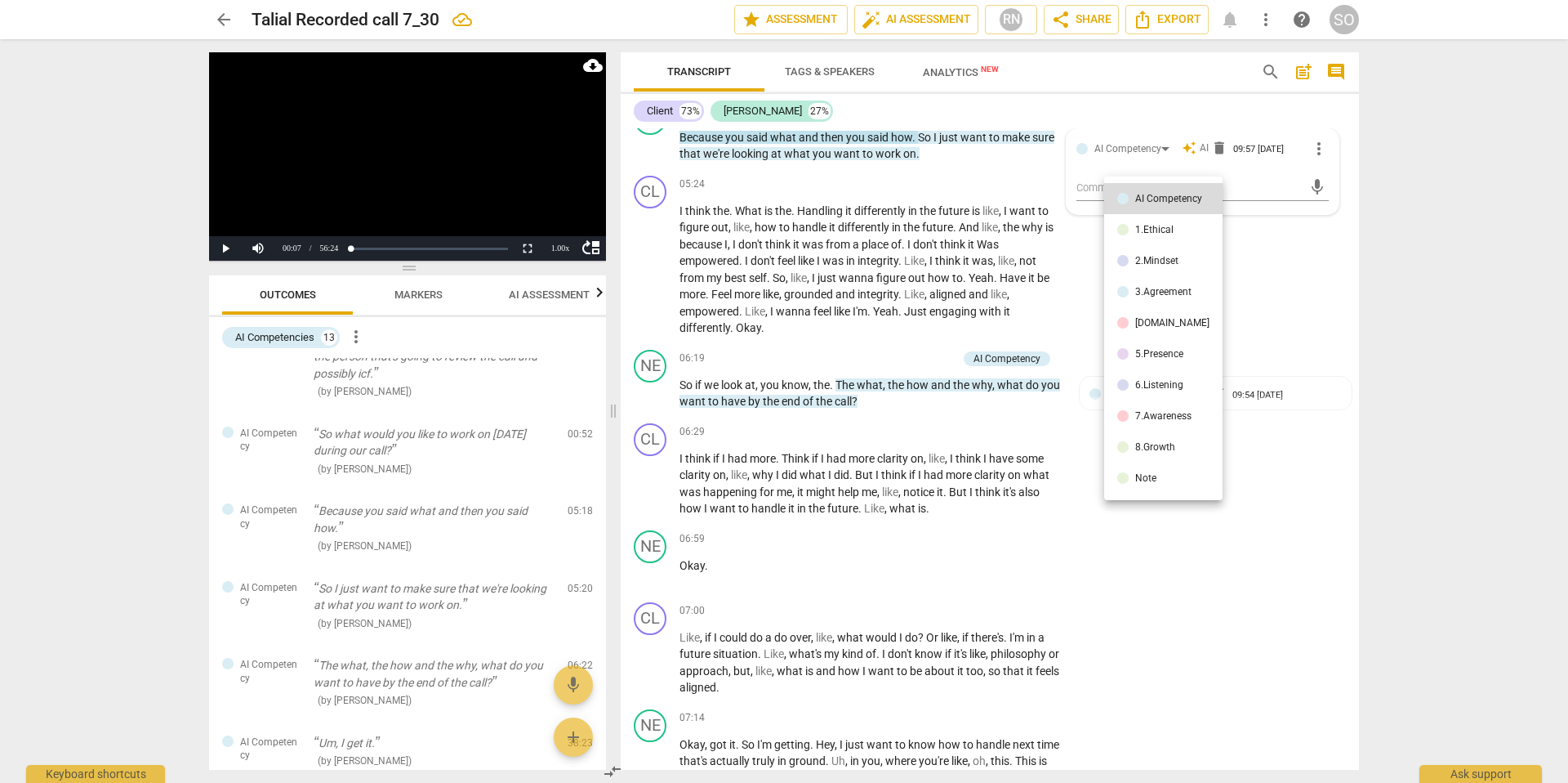
click at [963, 226] on div at bounding box center [784, 392] width 1568 height 783
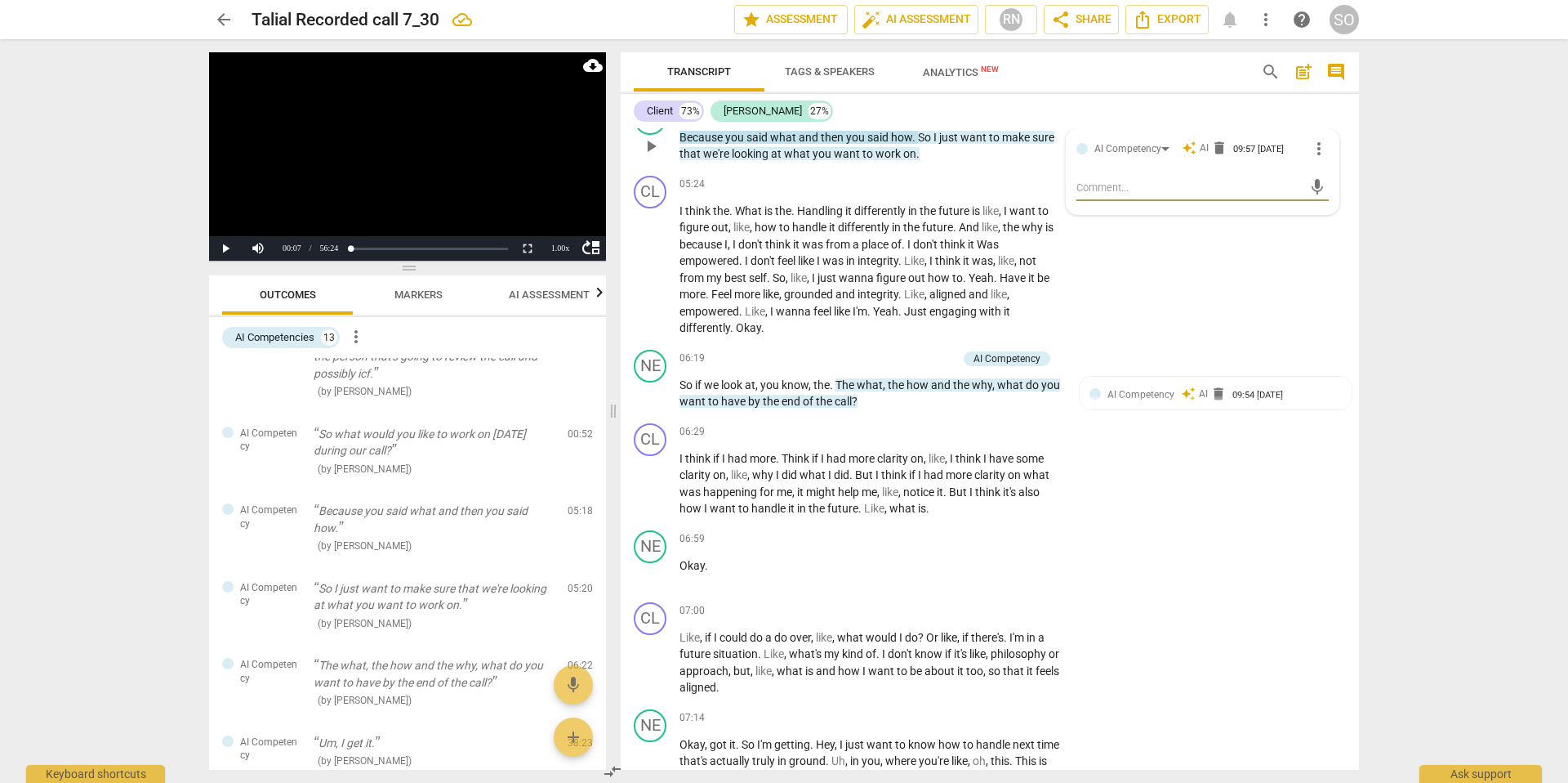
click at [856, 150] on div "NE play_arrow pause 05:18 + Add competency AI Competencies keyboard_arrow_right…" at bounding box center [989, 132] width 739 height 73
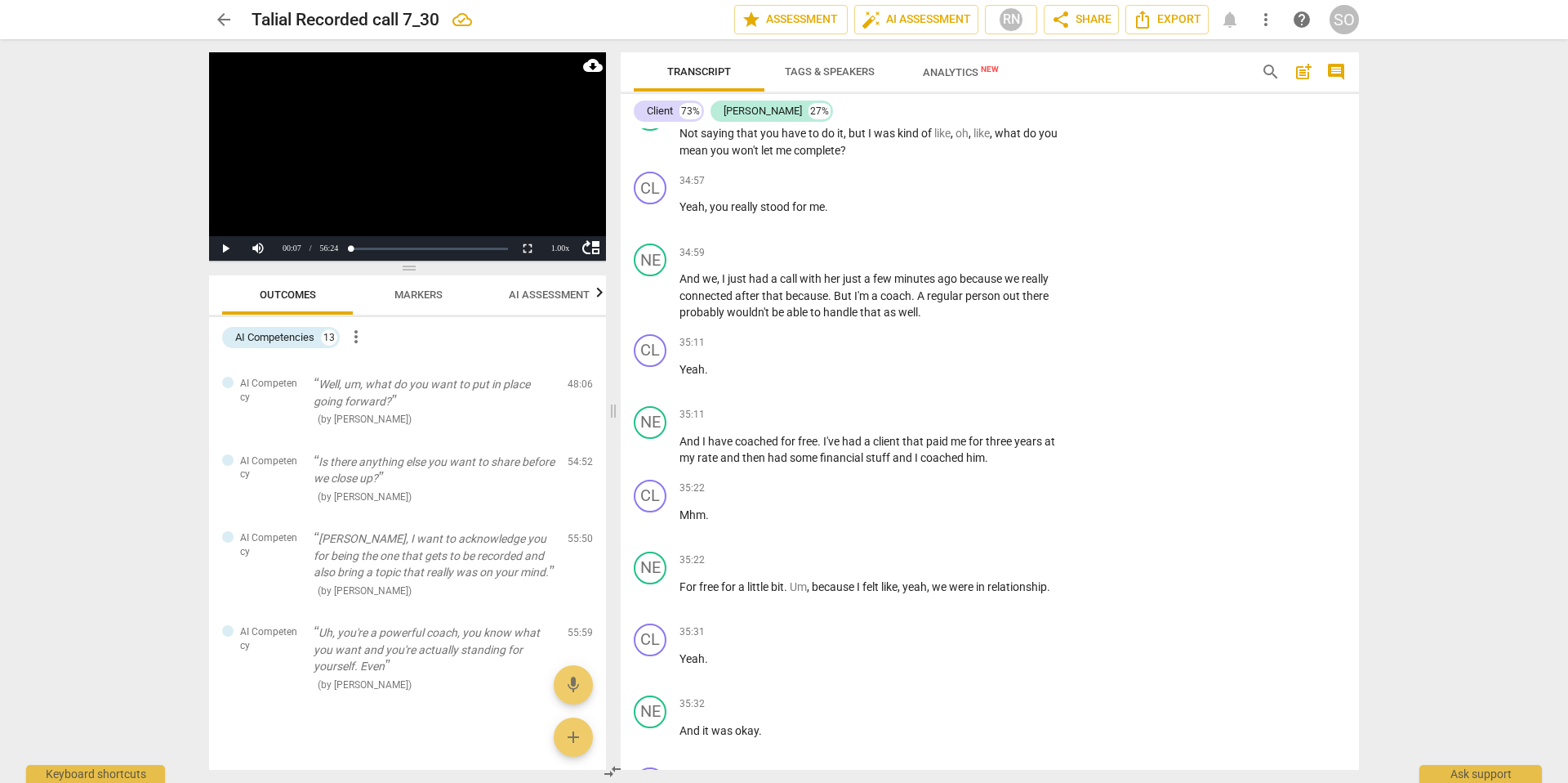
scroll to position [738, 0]
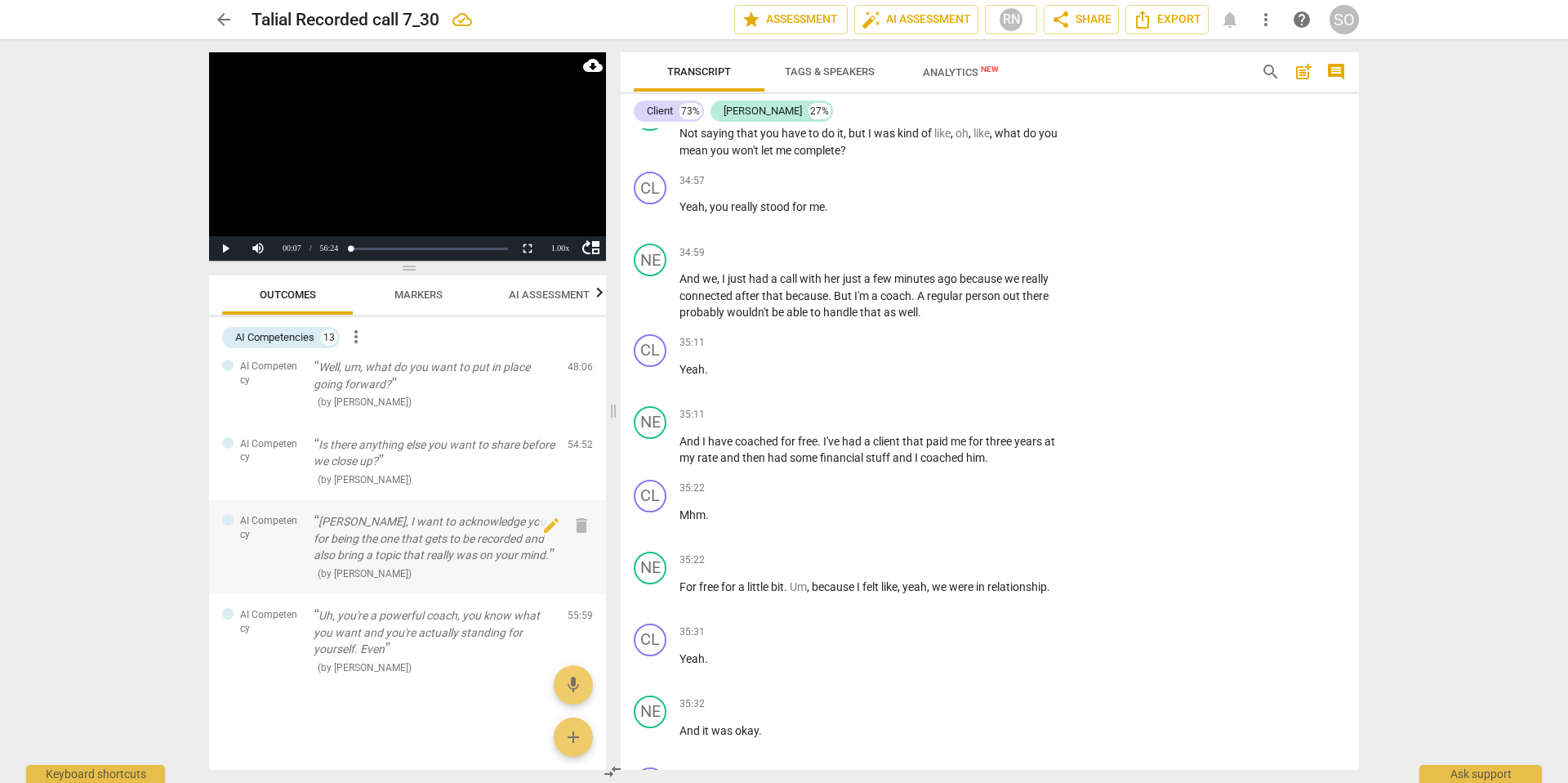
click at [379, 569] on span "( by [PERSON_NAME] )" at bounding box center [365, 574] width 94 height 12
click at [364, 547] on p "[PERSON_NAME], I want to acknowledge you for being the one that gets to be reco…" at bounding box center [434, 538] width 241 height 51
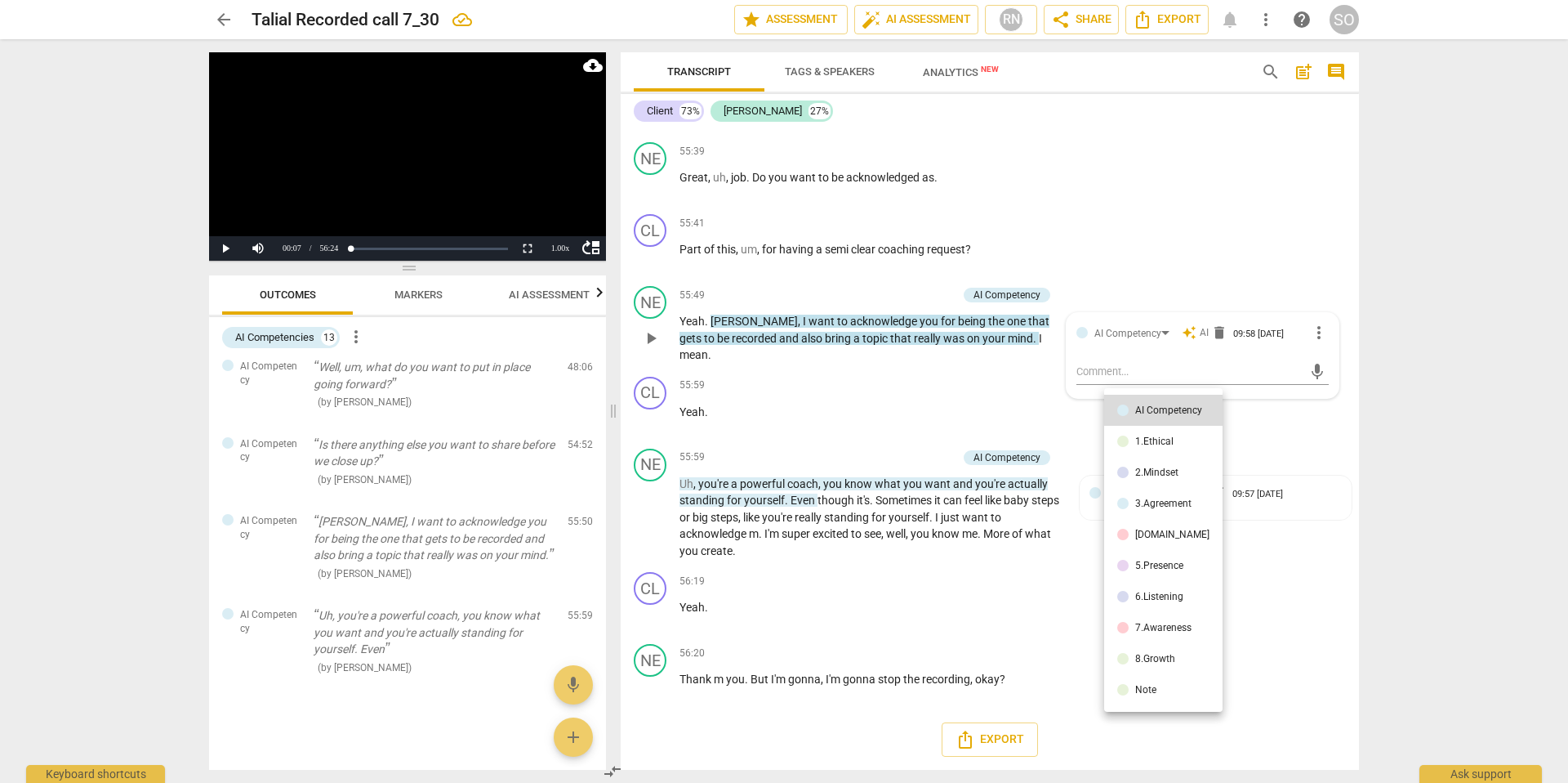
click at [373, 418] on div at bounding box center [784, 392] width 1568 height 783
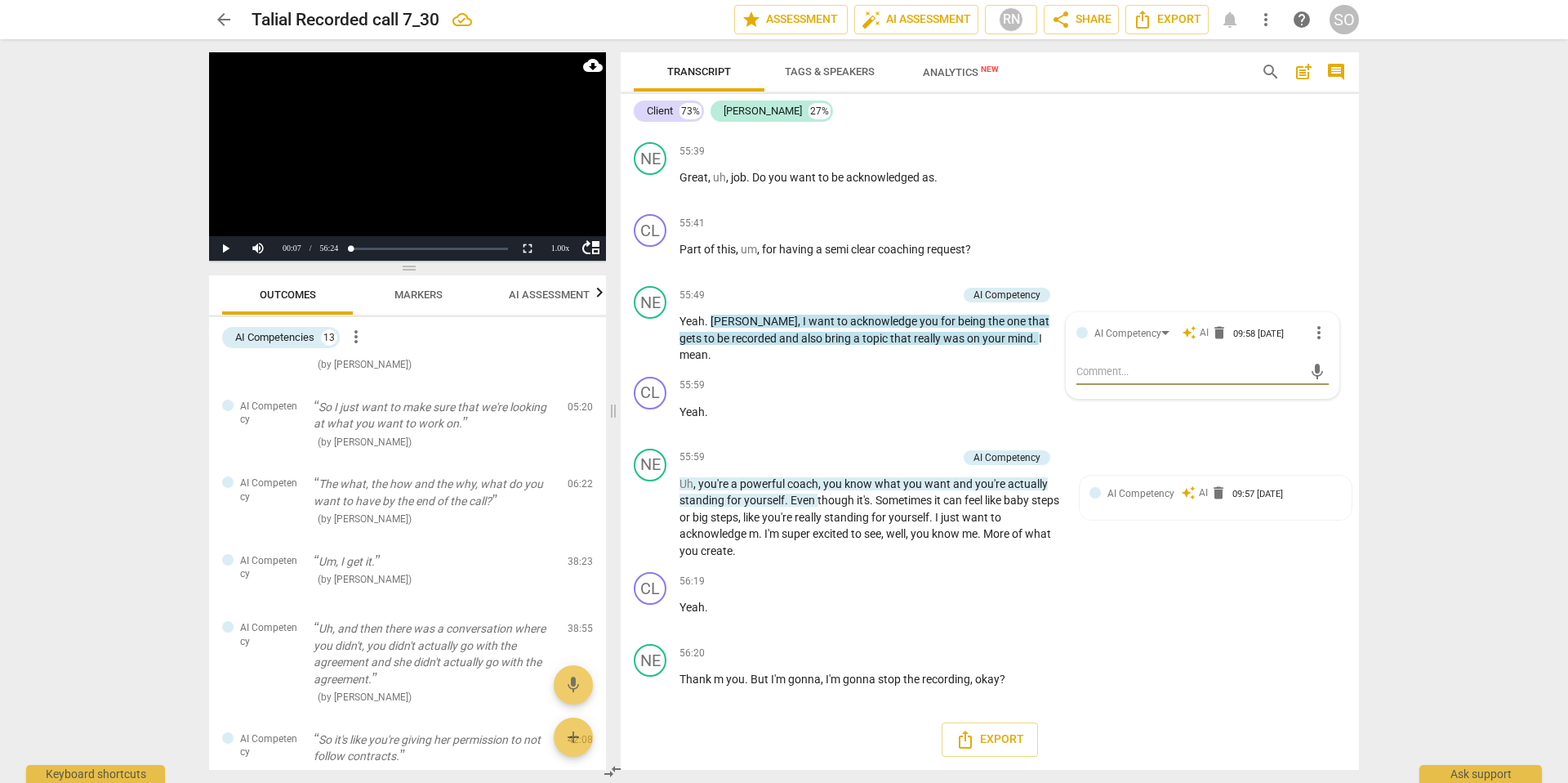
scroll to position [324, 0]
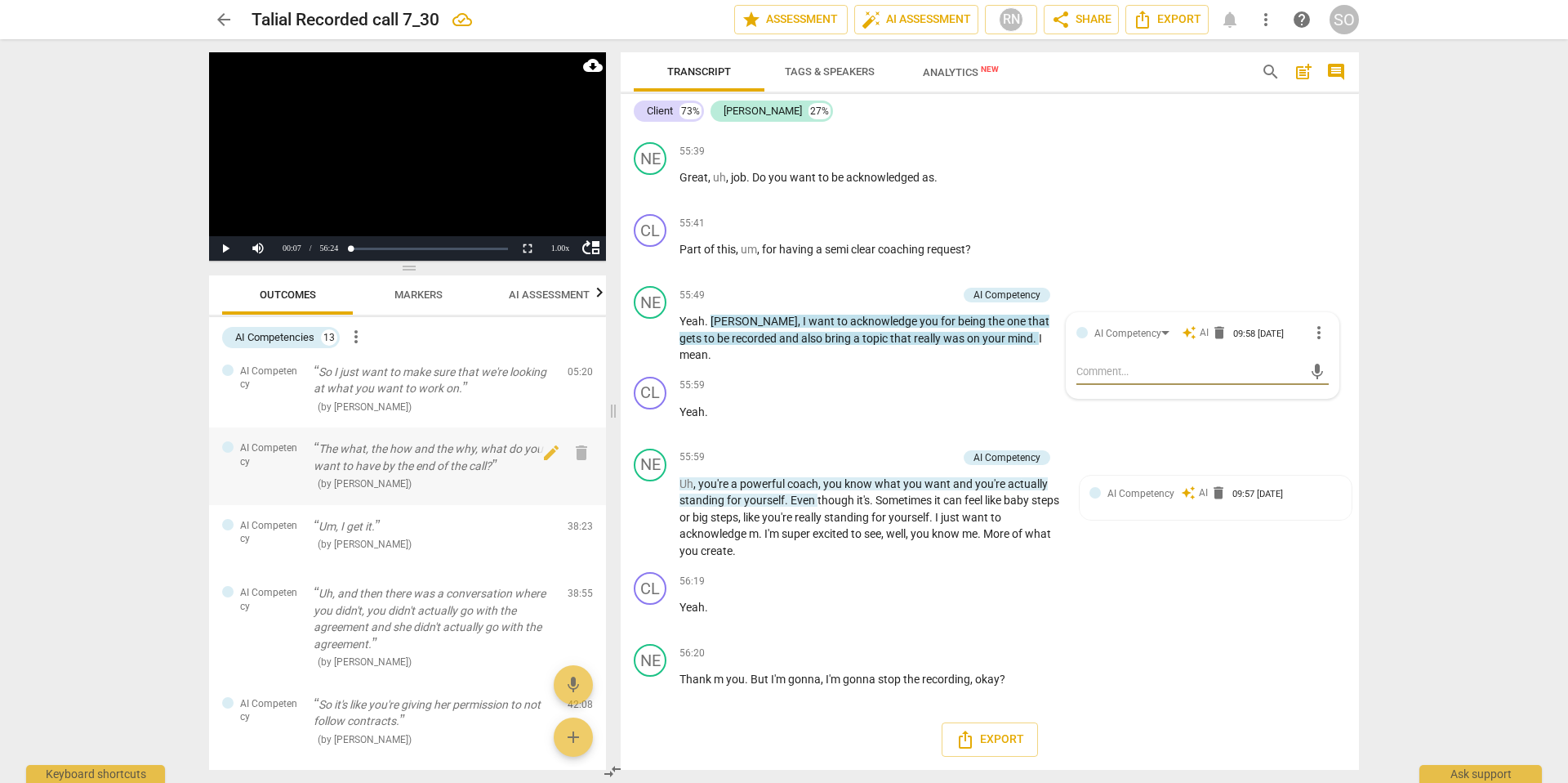
click at [382, 463] on p "The what, the how and the why, what do you want to have by the end of the call?" at bounding box center [434, 457] width 241 height 33
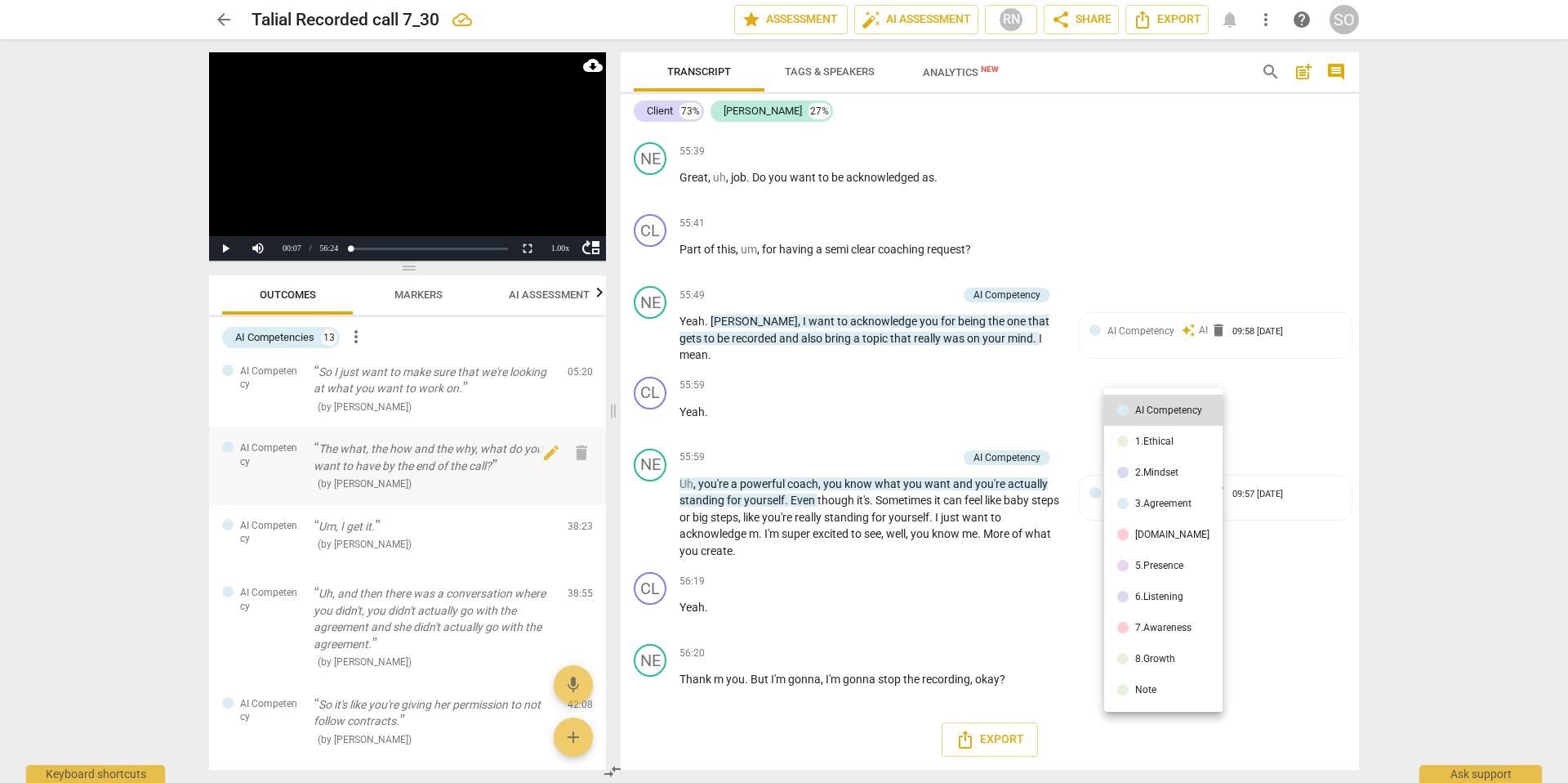
scroll to position [2167, 0]
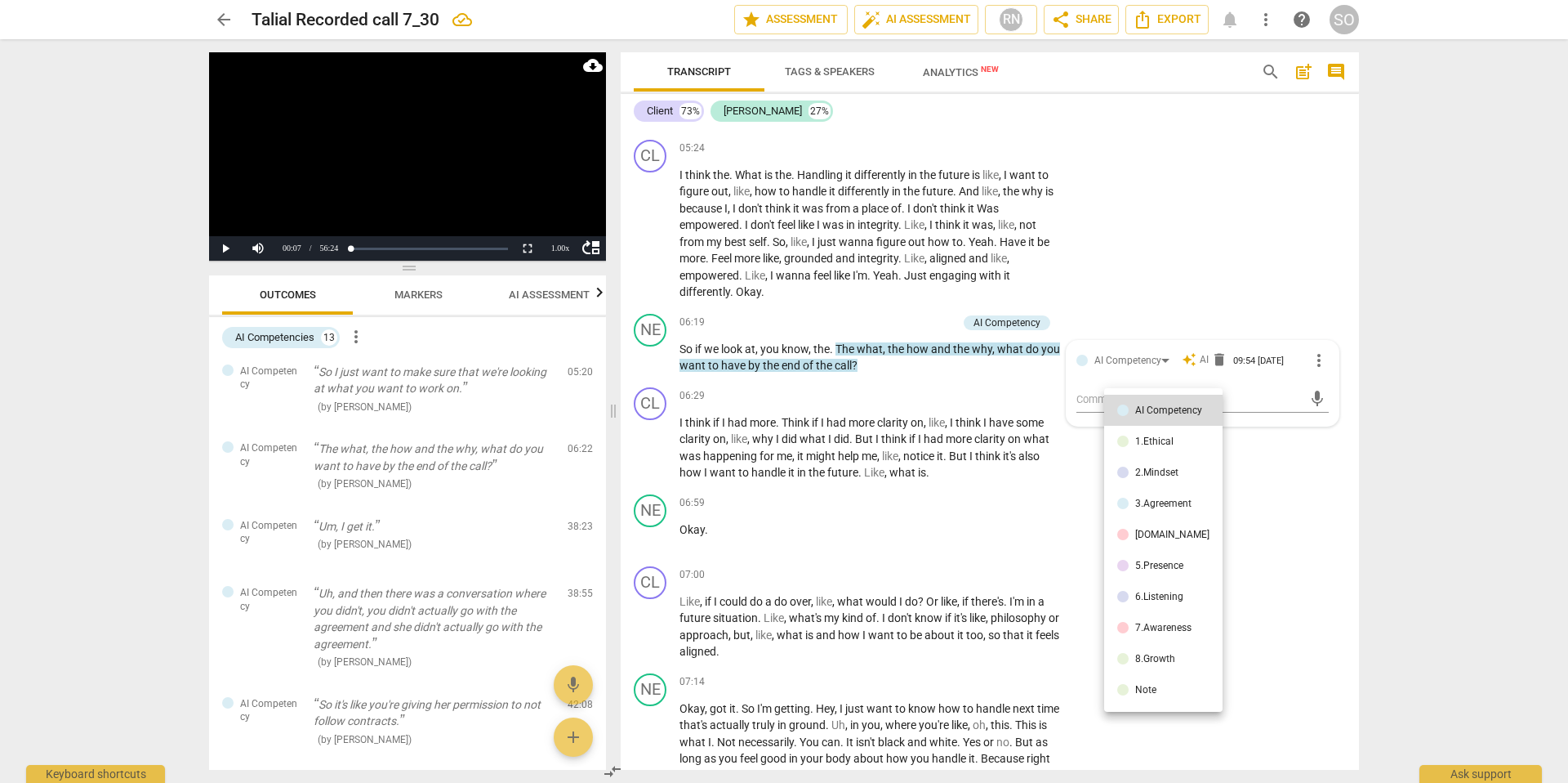
click at [891, 433] on div at bounding box center [784, 392] width 1568 height 783
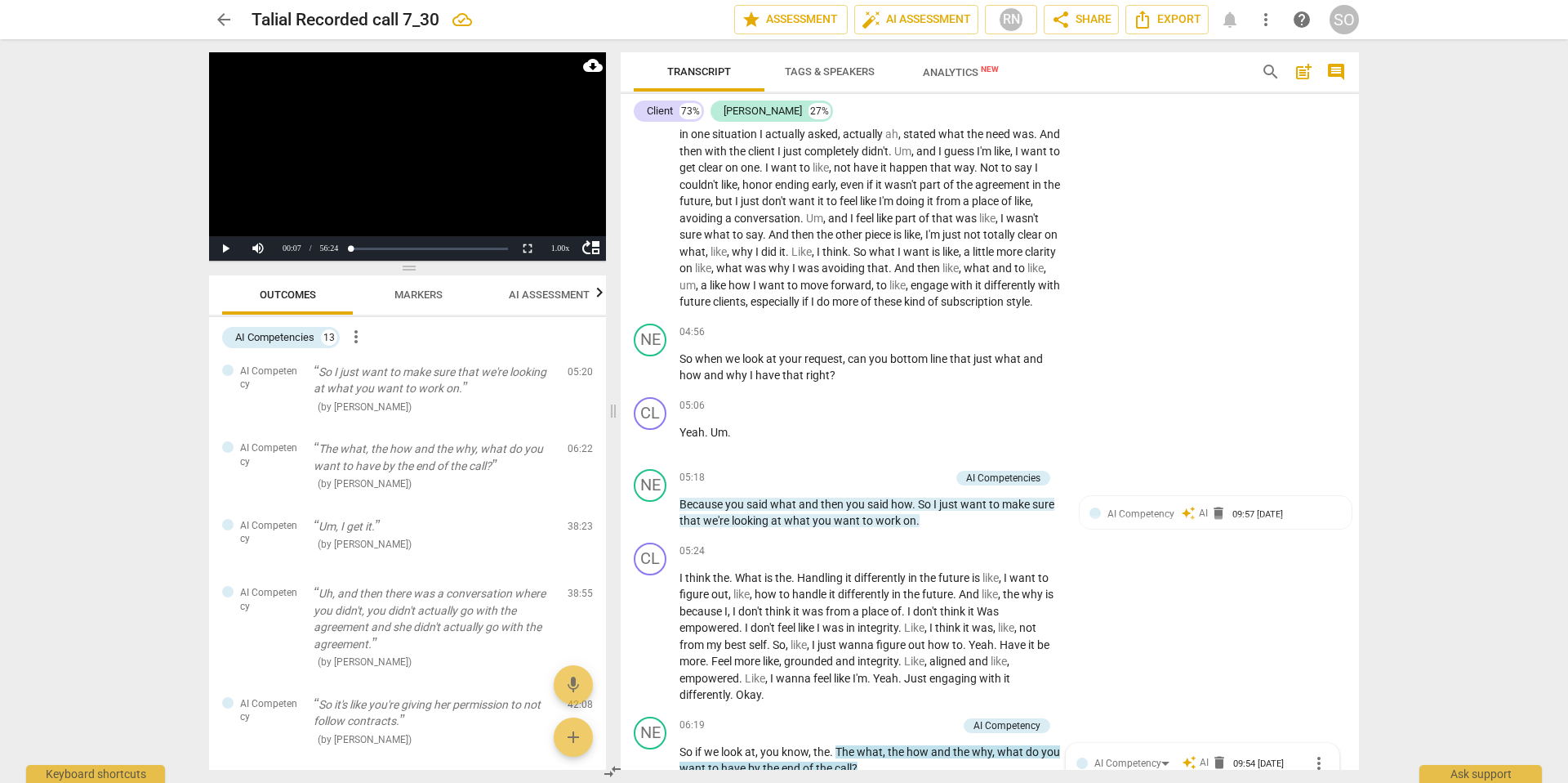
scroll to position [1773, 0]
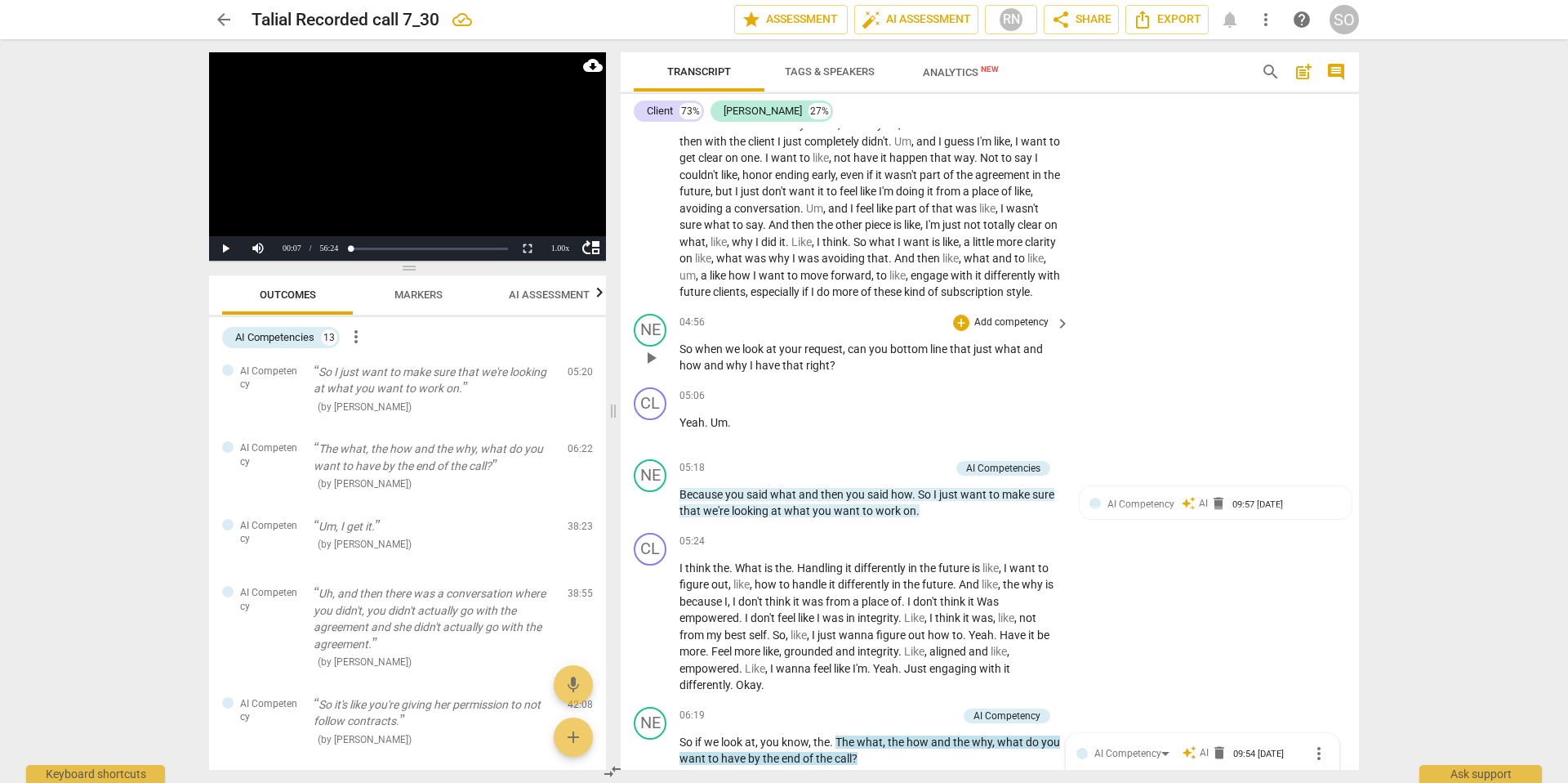
click at [680, 355] on span "So" at bounding box center [688, 348] width 16 height 13
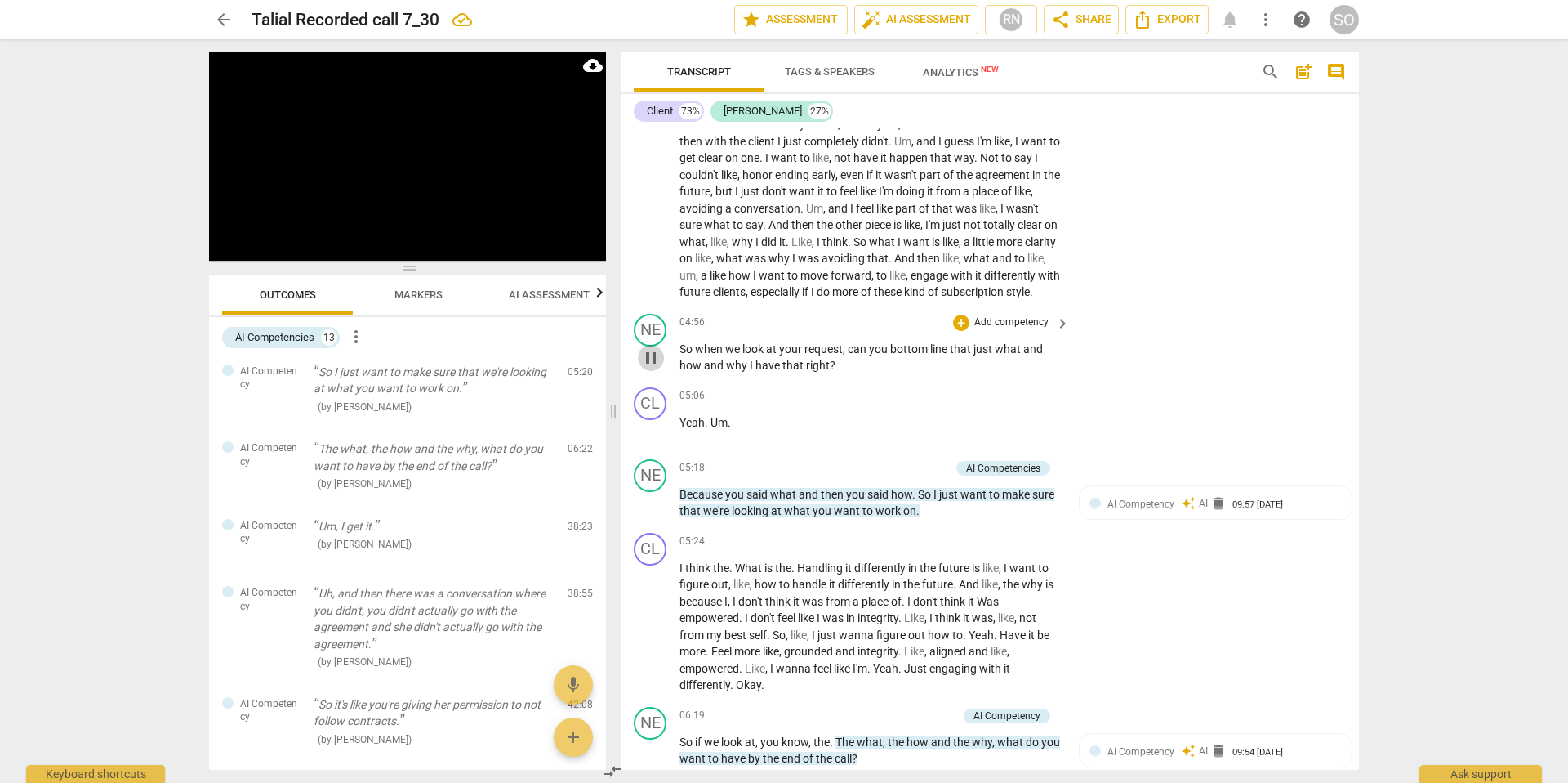
click at [650, 368] on span "pause" at bounding box center [650, 358] width 20 height 20
click at [225, 23] on span "arrow_back" at bounding box center [224, 20] width 20 height 20
